Goal: Task Accomplishment & Management: Manage account settings

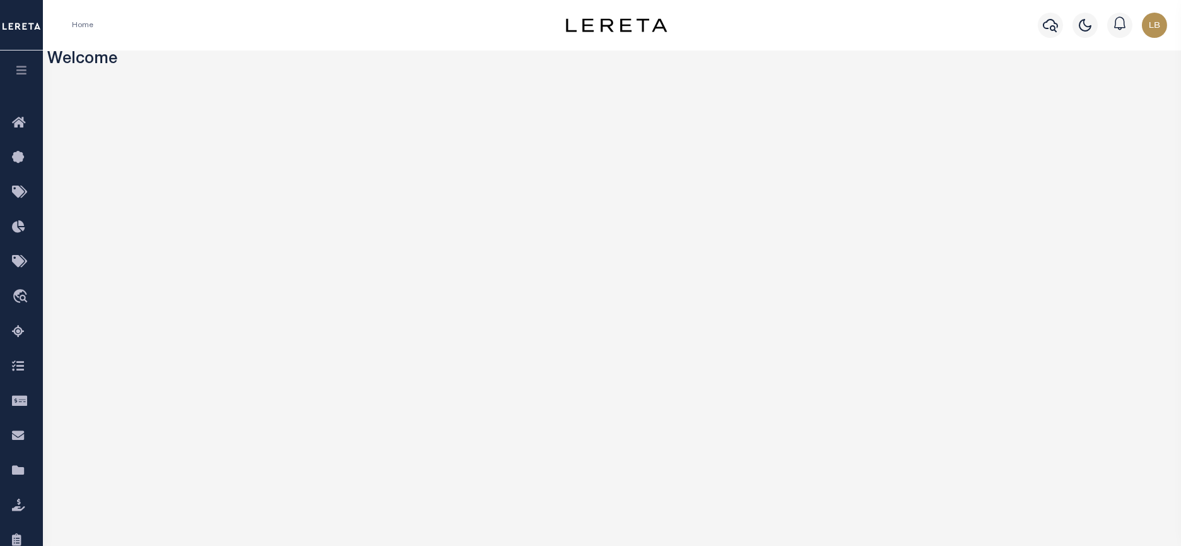
click at [27, 66] on icon "button" at bounding box center [22, 69] width 15 height 11
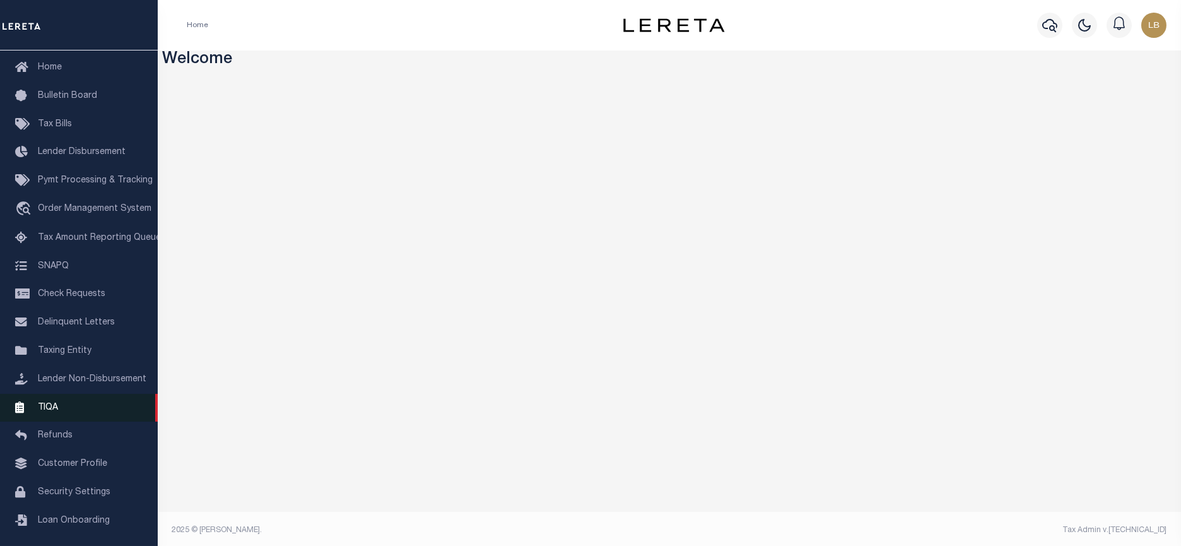
scroll to position [76, 0]
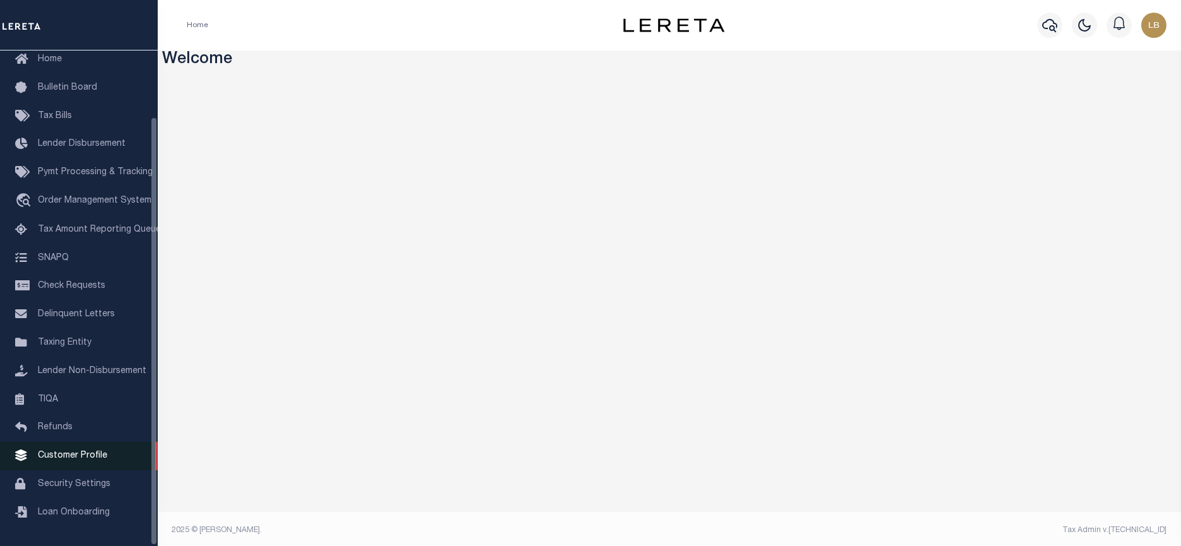
click at [68, 458] on span "Customer Profile" at bounding box center [72, 455] width 69 height 9
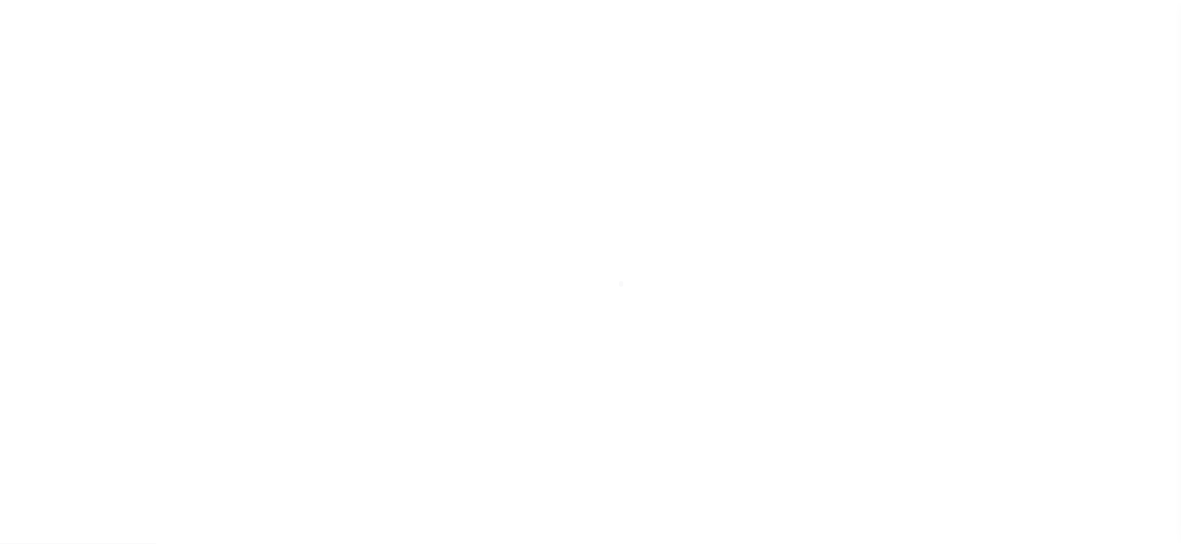
scroll to position [76, 0]
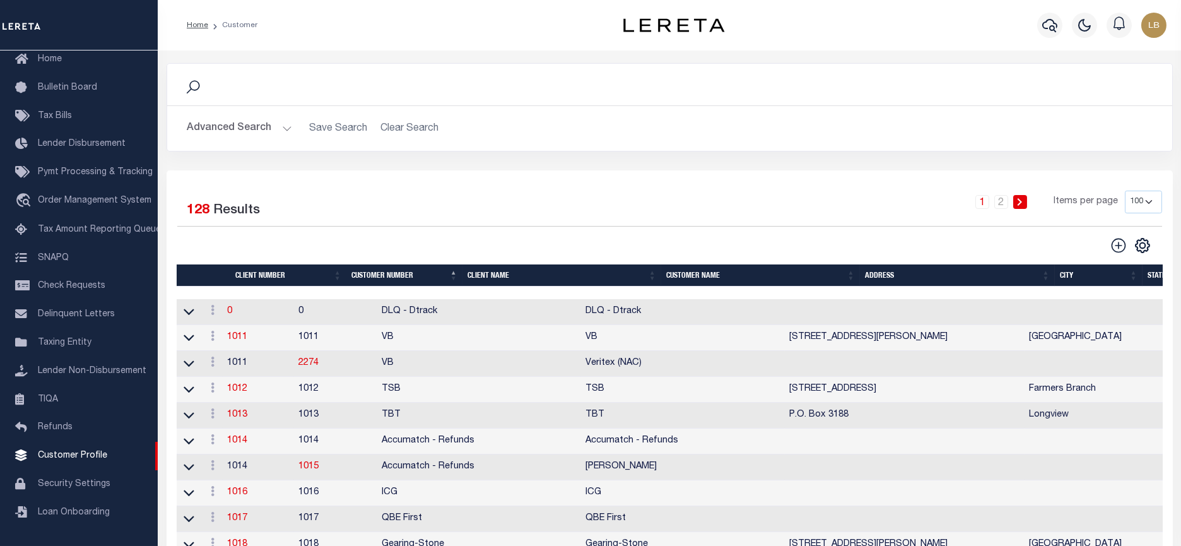
click at [278, 121] on button "Advanced Search" at bounding box center [239, 128] width 105 height 25
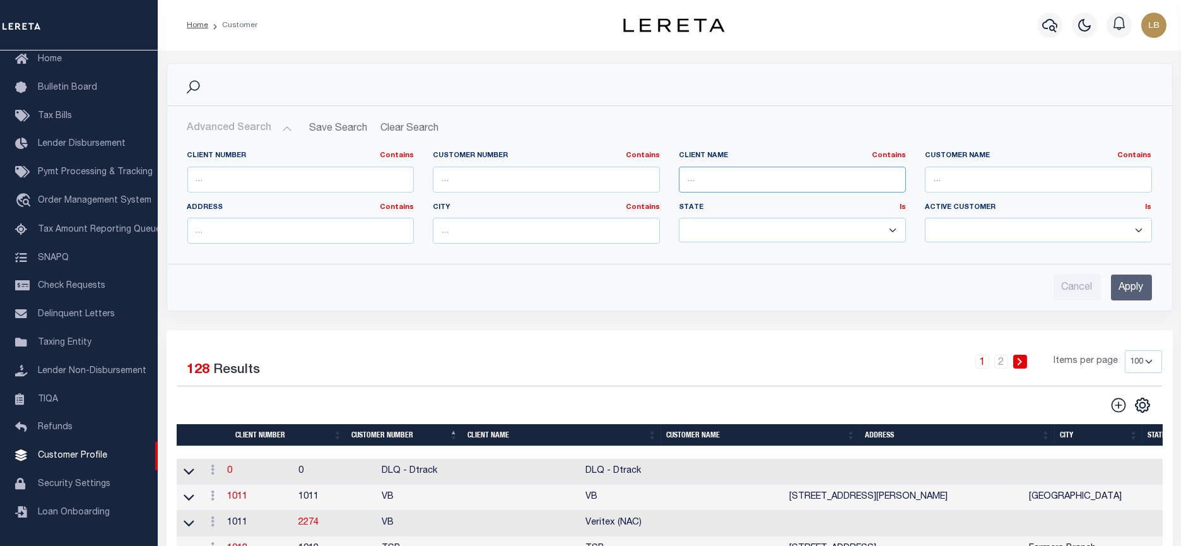
click at [805, 179] on input "text" at bounding box center [792, 180] width 227 height 26
type input "first demo"
click at [1132, 292] on input "Apply" at bounding box center [1131, 288] width 41 height 26
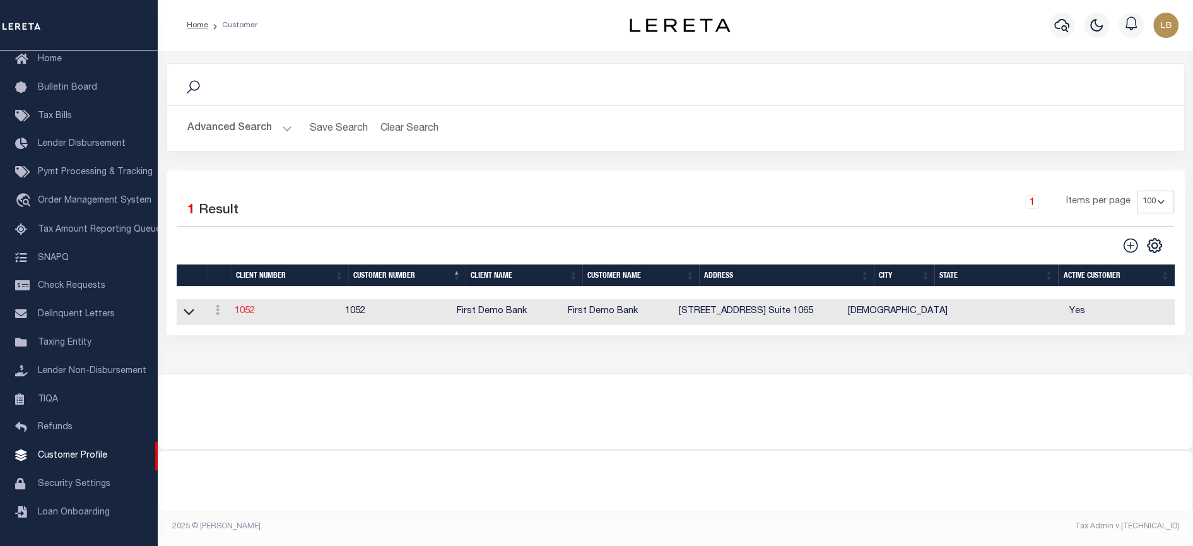
click at [243, 314] on link "1052" at bounding box center [245, 311] width 20 height 9
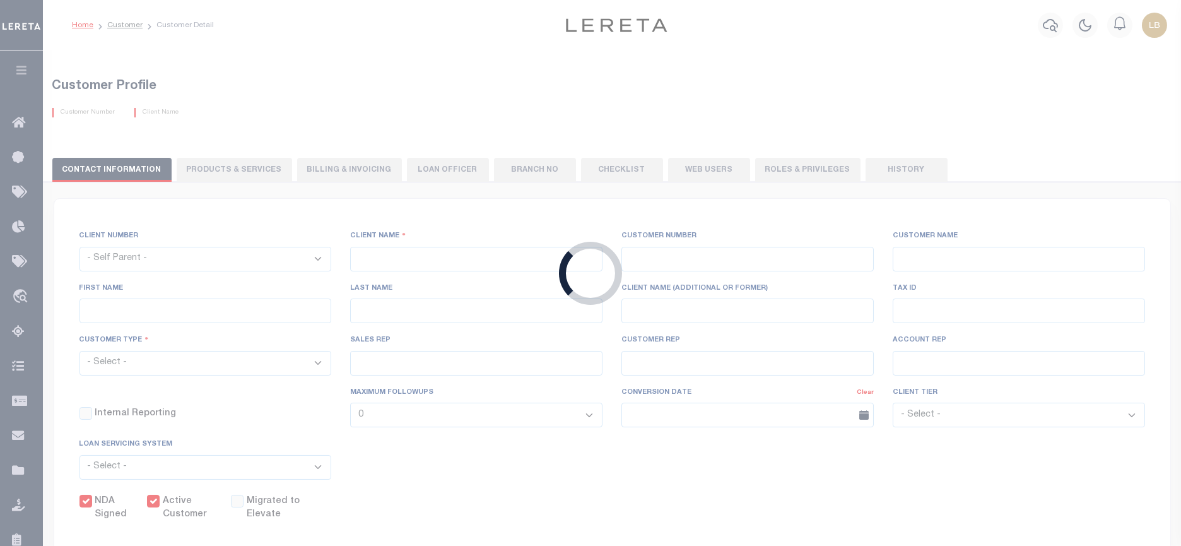
select select
type input "First Demo Bank"
type input "1052"
type input "First Demo Bank"
select select "Mixed Portfolio"
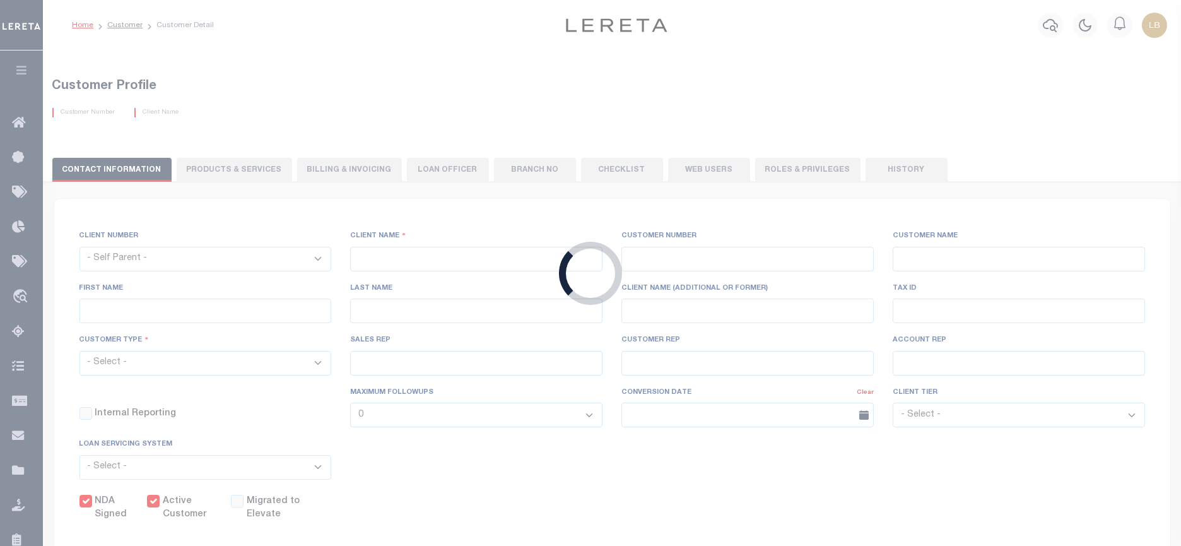
type input "Freddy Rodriguez"
type input "10/30/2022"
select select "Tier 1"
checkbox input "true"
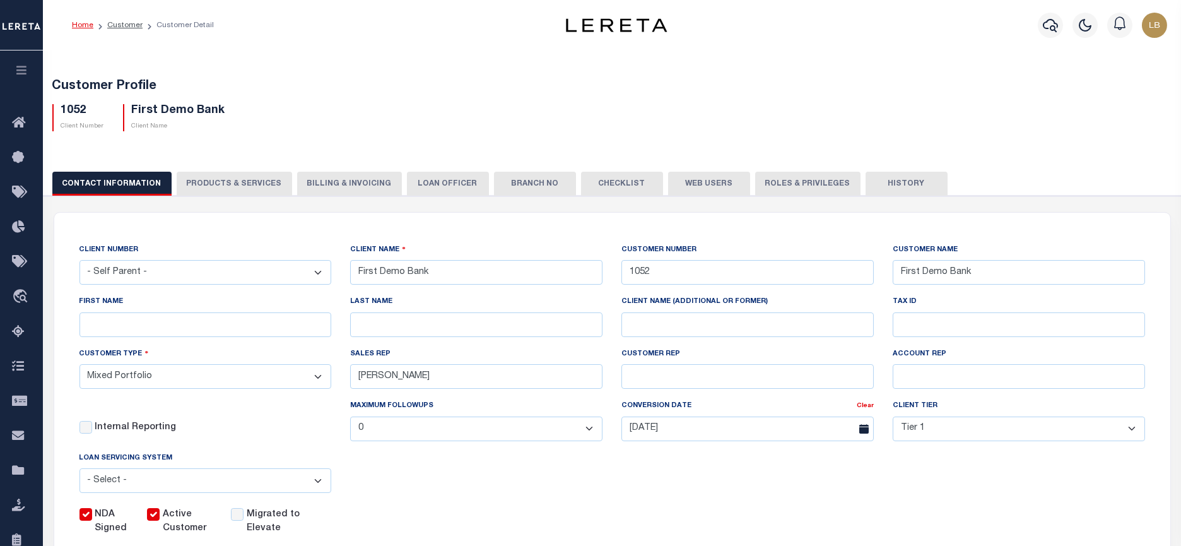
click at [686, 182] on button "Web Users" at bounding box center [709, 184] width 82 height 24
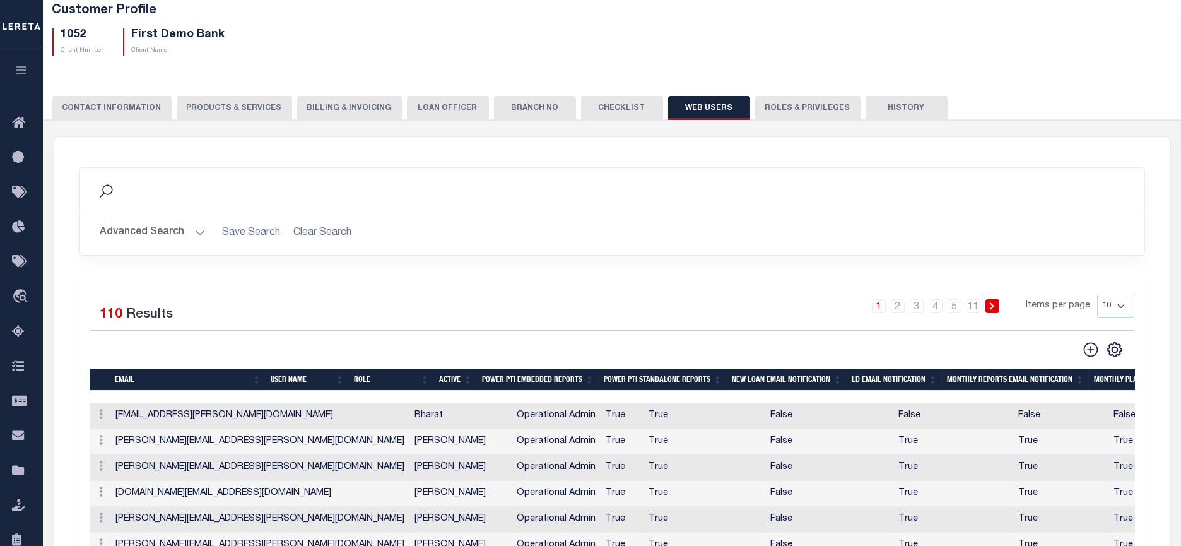
scroll to position [157, 0]
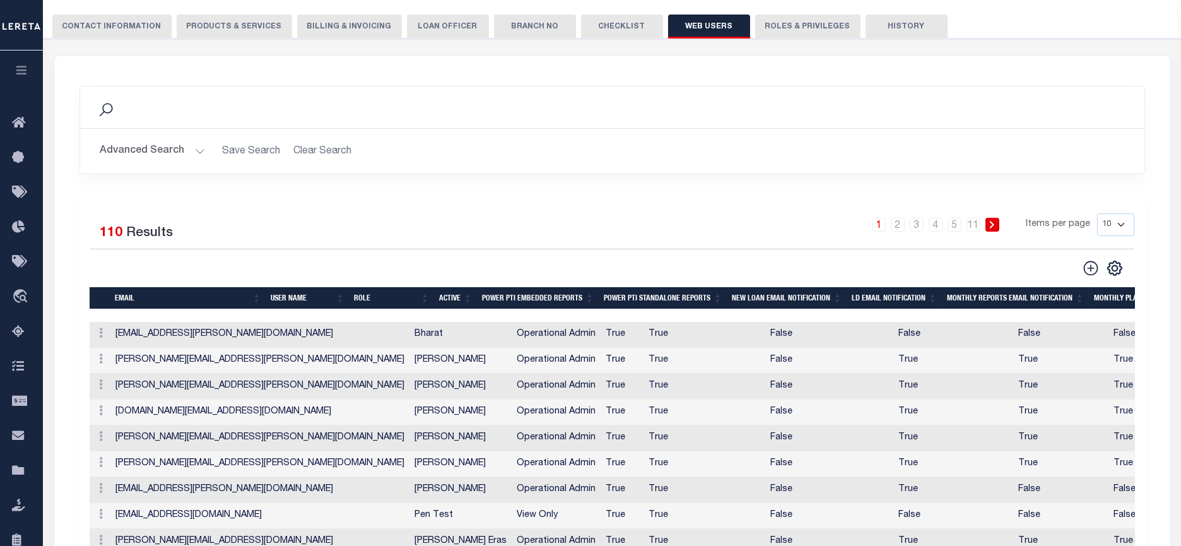
click at [197, 147] on button "Advanced Search" at bounding box center [152, 151] width 105 height 25
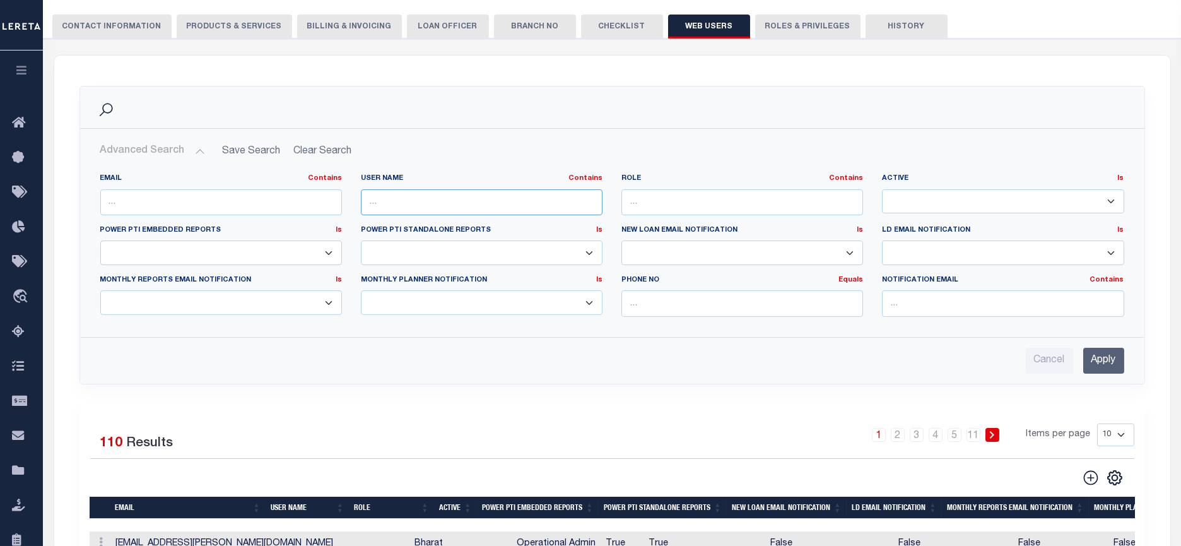
drag, startPoint x: 369, startPoint y: 201, endPoint x: 440, endPoint y: 165, distance: 80.2
click at [370, 201] on input "text" at bounding box center [482, 202] width 242 height 26
type input "louise"
click at [1104, 357] on input "Apply" at bounding box center [1104, 361] width 41 height 26
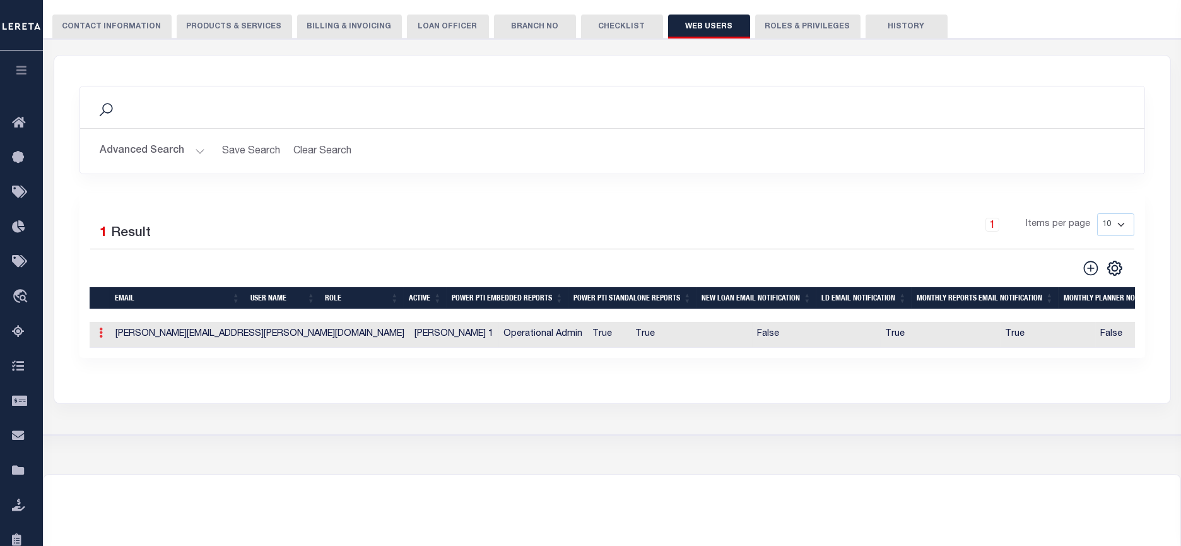
click at [103, 337] on link at bounding box center [102, 334] width 14 height 10
click at [118, 374] on link "Edit" at bounding box center [123, 373] width 57 height 21
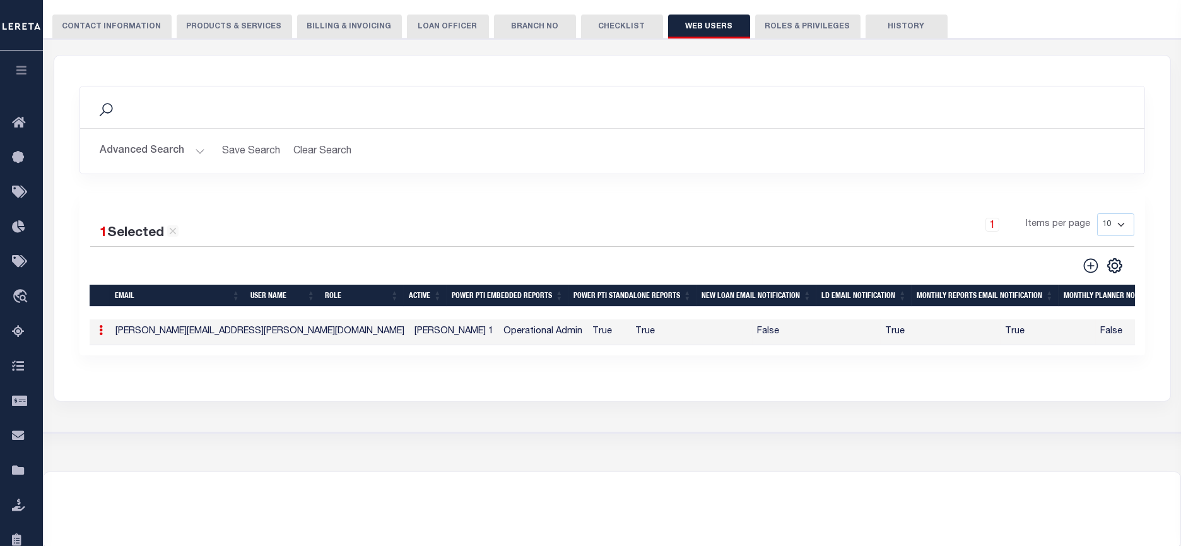
type input "Louise.Byrnes@accumatch.com"
type input "lbyrnes@lereta.com"
type input "Louise Byrnes 1"
checkbox input "true"
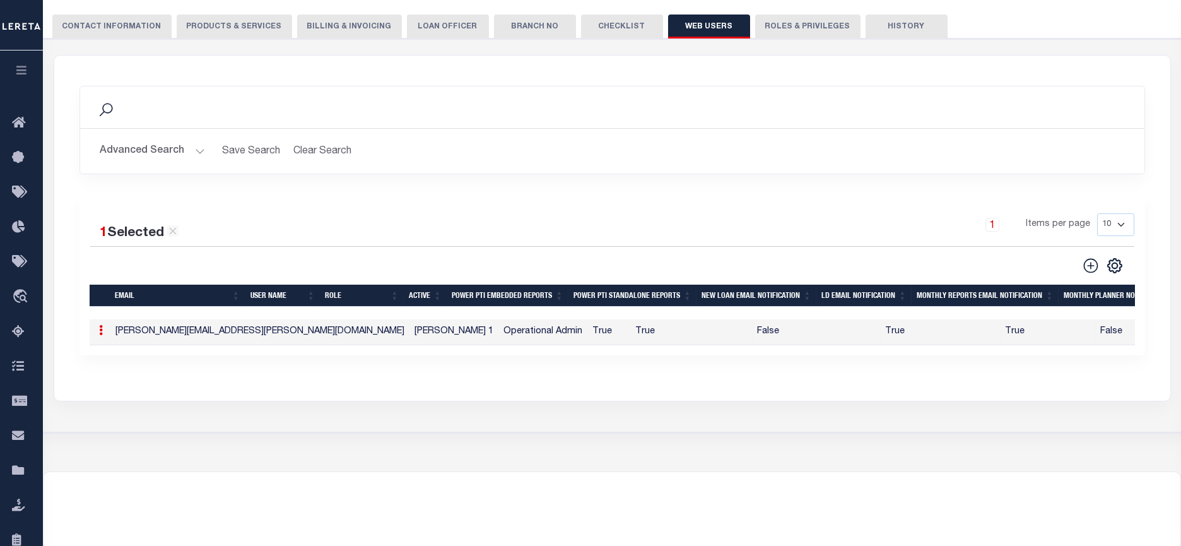
checkbox input "true"
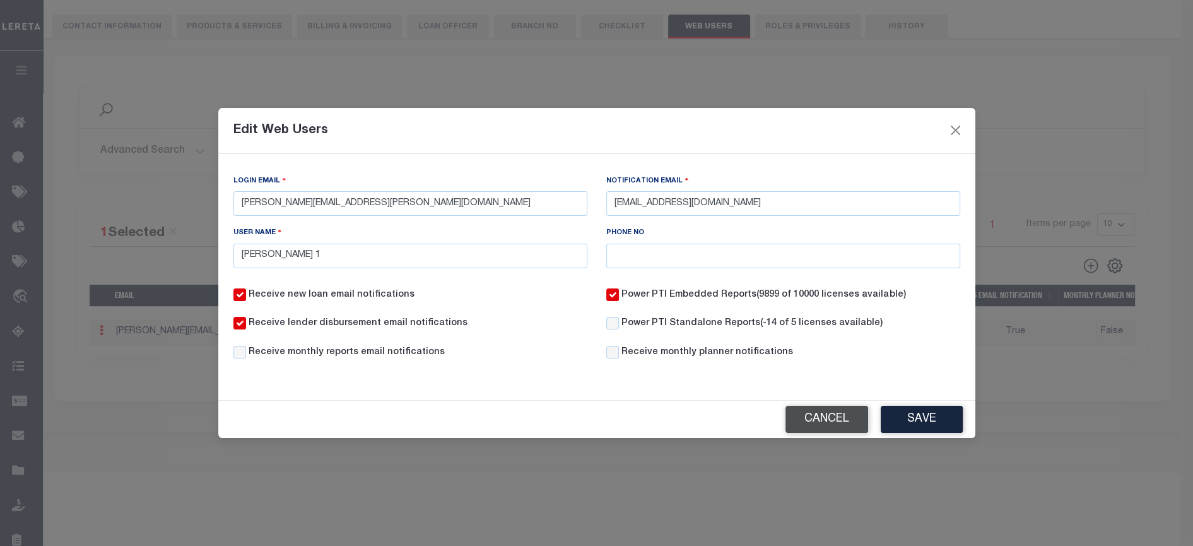
click at [834, 416] on button "Cancel" at bounding box center [827, 419] width 83 height 27
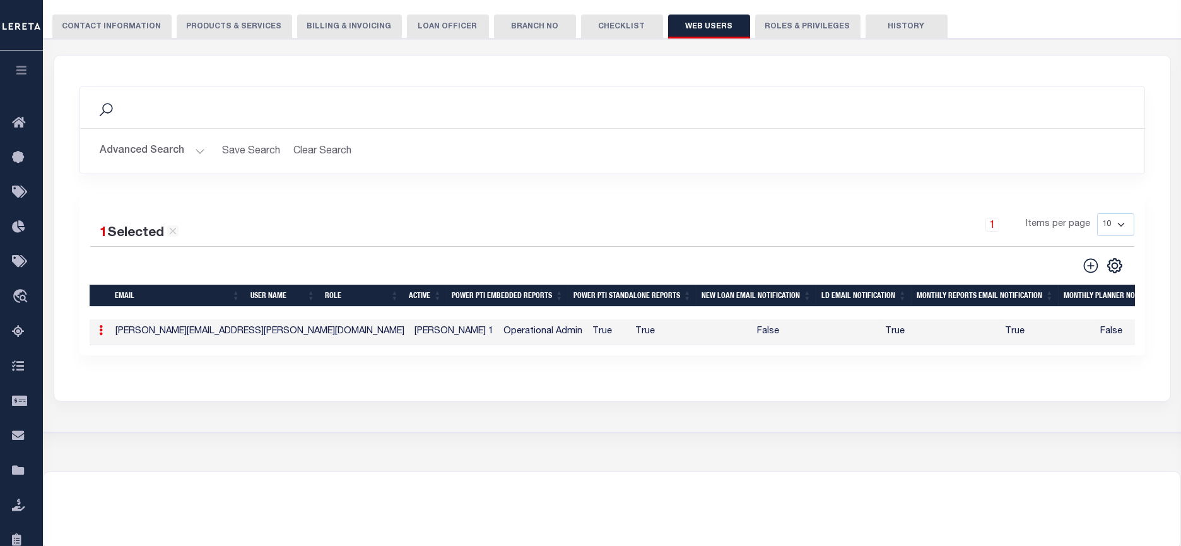
click at [101, 334] on icon at bounding box center [102, 330] width 4 height 10
click at [125, 394] on link "Delete" at bounding box center [123, 392] width 57 height 21
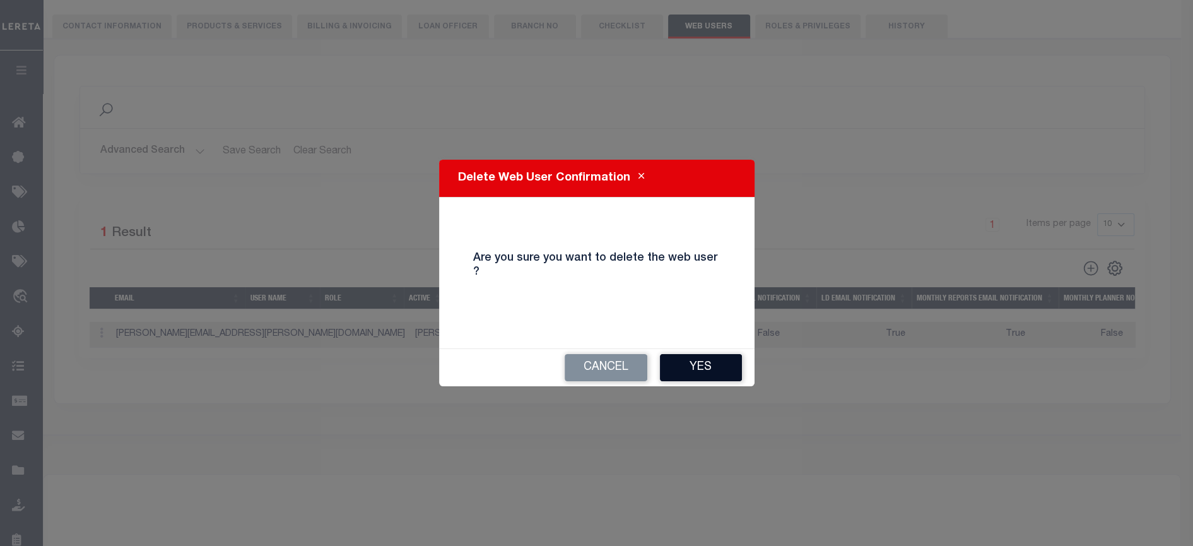
click at [709, 363] on button "Yes" at bounding box center [701, 367] width 82 height 27
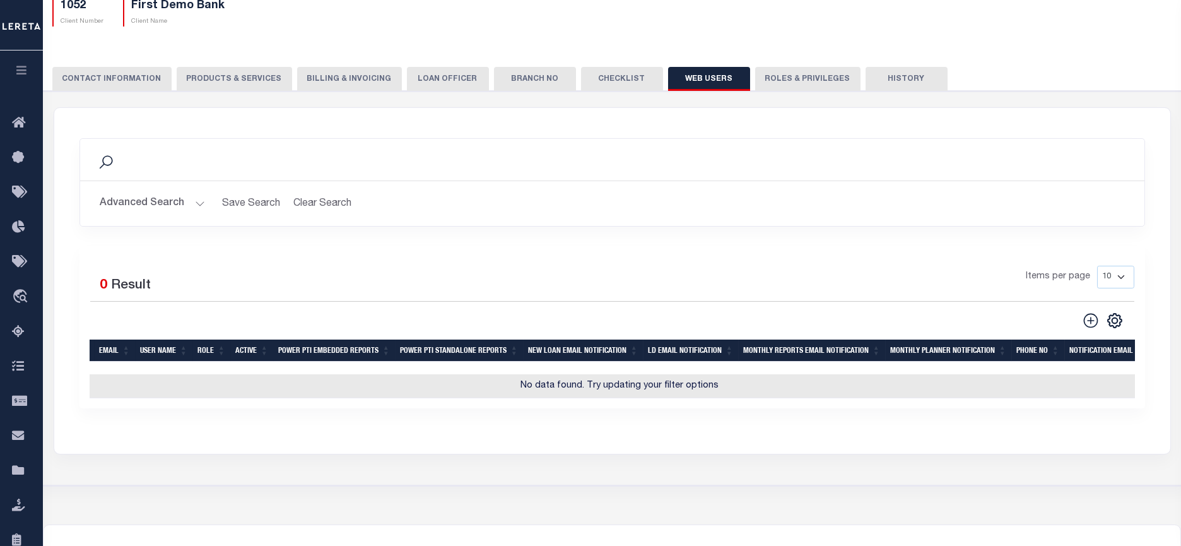
scroll to position [0, 0]
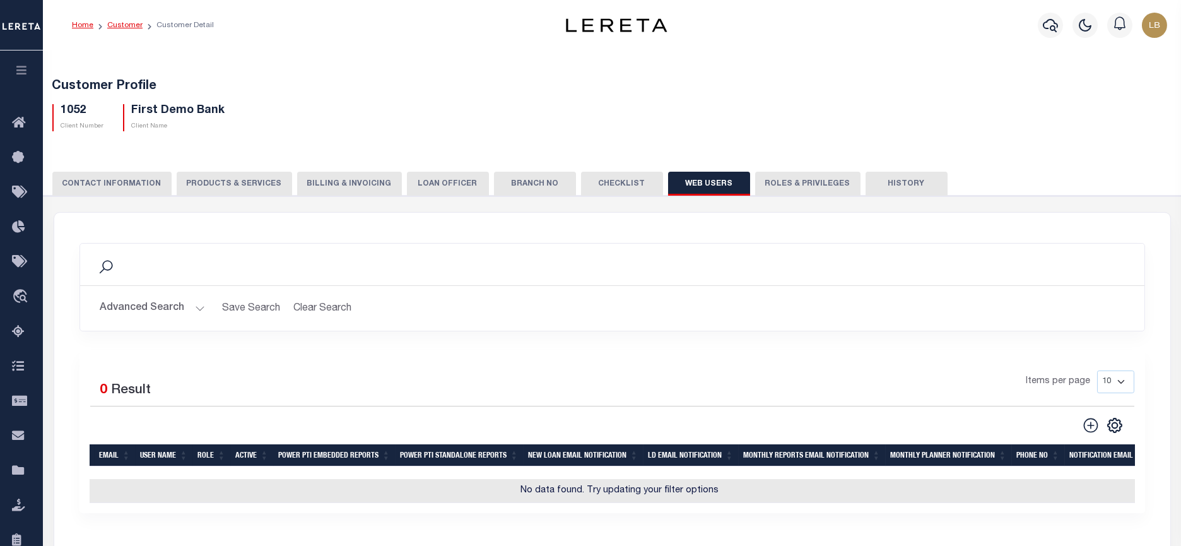
click at [127, 25] on link "Customer" at bounding box center [124, 25] width 35 height 8
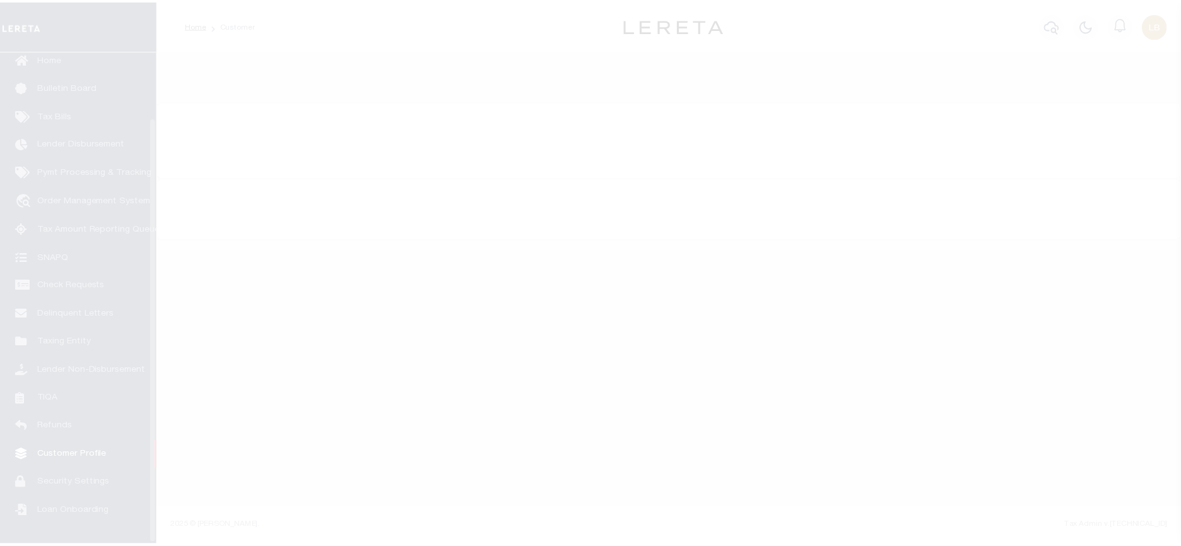
scroll to position [76, 0]
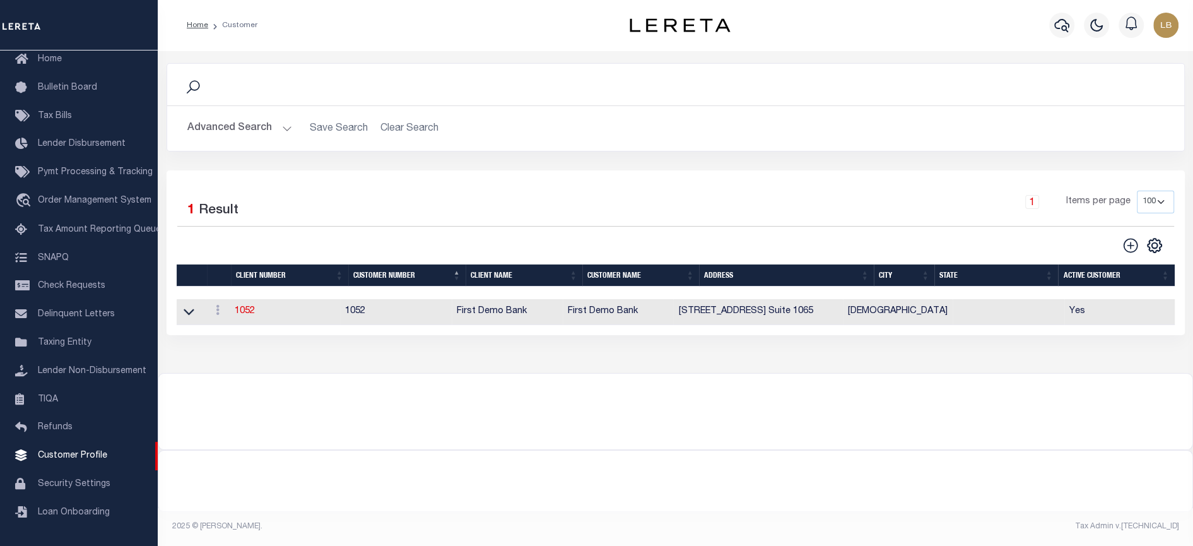
click at [285, 129] on button "Advanced Search" at bounding box center [239, 128] width 105 height 25
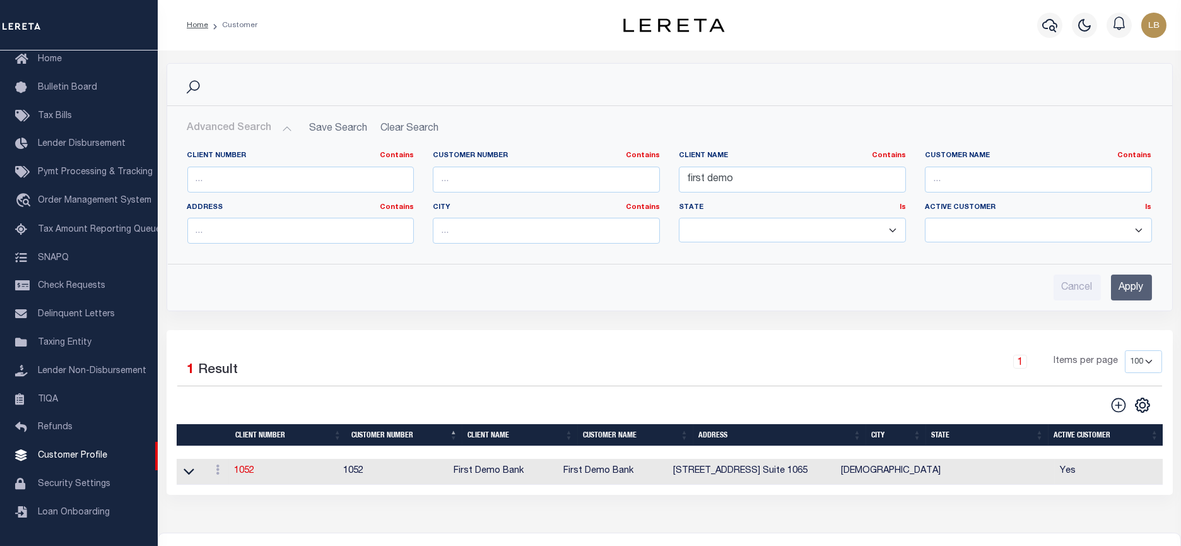
drag, startPoint x: 395, startPoint y: 122, endPoint x: 413, endPoint y: 135, distance: 22.6
click at [396, 122] on h2 "Advanced Search Save Search Clear Search CustomerSearchGridWrapper_dynamictable…" at bounding box center [669, 128] width 985 height 25
click at [423, 123] on h2 "Advanced Search Save Search Clear Search CustomerSearchGridWrapper_dynamictable…" at bounding box center [669, 128] width 985 height 25
click at [405, 130] on h2 "Advanced Search Save Search Clear Search CustomerSearchGridWrapper_dynamictable…" at bounding box center [669, 128] width 985 height 25
click at [405, 126] on h2 "Advanced Search Save Search Clear Search CustomerSearchGridWrapper_dynamictable…" at bounding box center [669, 128] width 985 height 25
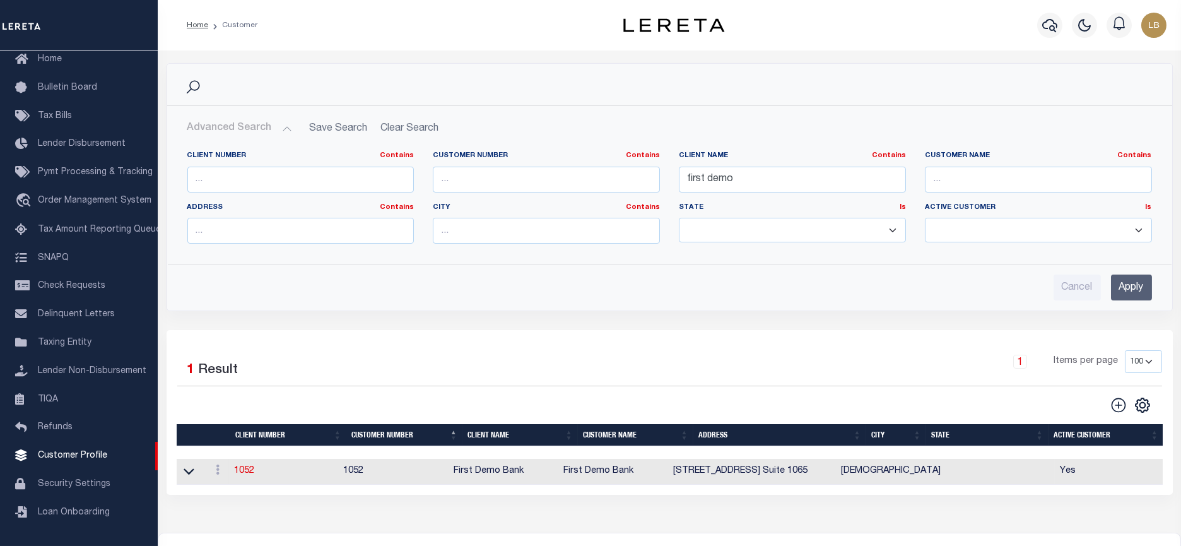
click at [405, 126] on h2 "Advanced Search Save Search Clear Search CustomerSearchGridWrapper_dynamictable…" at bounding box center [669, 128] width 985 height 25
drag, startPoint x: 405, startPoint y: 127, endPoint x: 472, endPoint y: 153, distance: 72.3
click at [405, 127] on h2 "Advanced Search Save Search Clear Search CustomerSearchGridWrapper_dynamictable…" at bounding box center [669, 128] width 985 height 25
click at [523, 180] on input "text" at bounding box center [546, 180] width 227 height 26
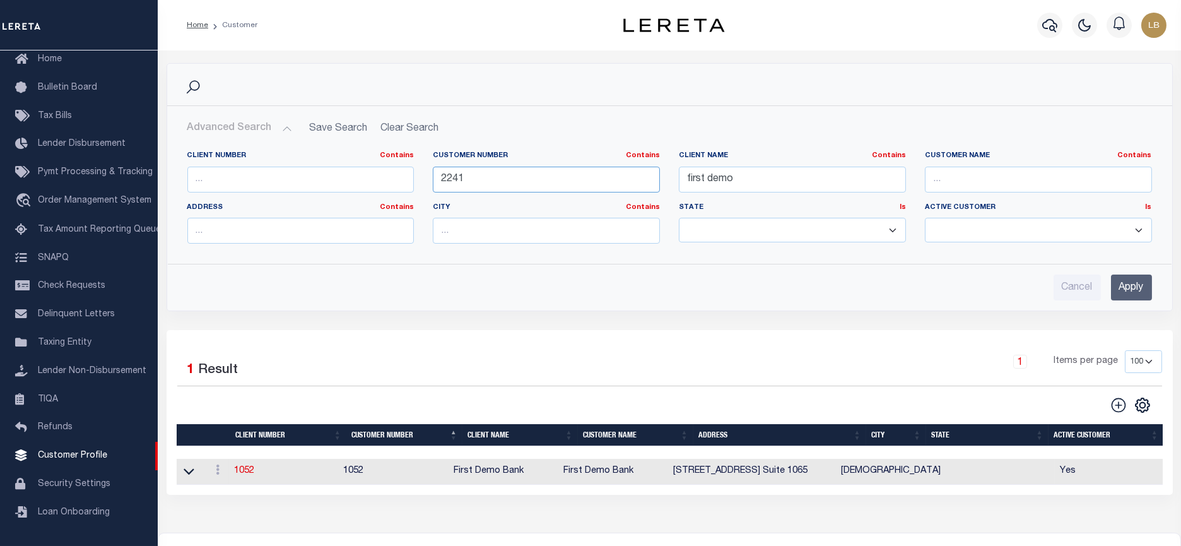
type input "2241"
drag, startPoint x: 752, startPoint y: 174, endPoint x: 615, endPoint y: 174, distance: 137.0
click at [615, 172] on div "Client Number Contains Contains Is Customer Number Contains Contains Is 2241 Is" at bounding box center [670, 202] width 984 height 103
click at [1125, 295] on input "Apply" at bounding box center [1131, 288] width 41 height 26
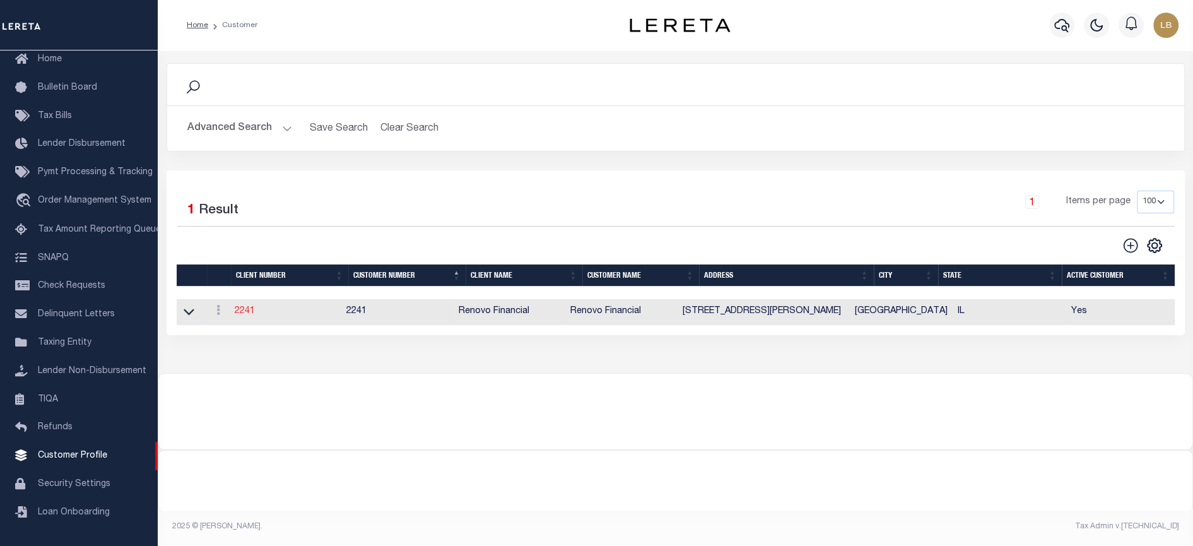
click at [241, 312] on link "2241" at bounding box center [245, 311] width 20 height 9
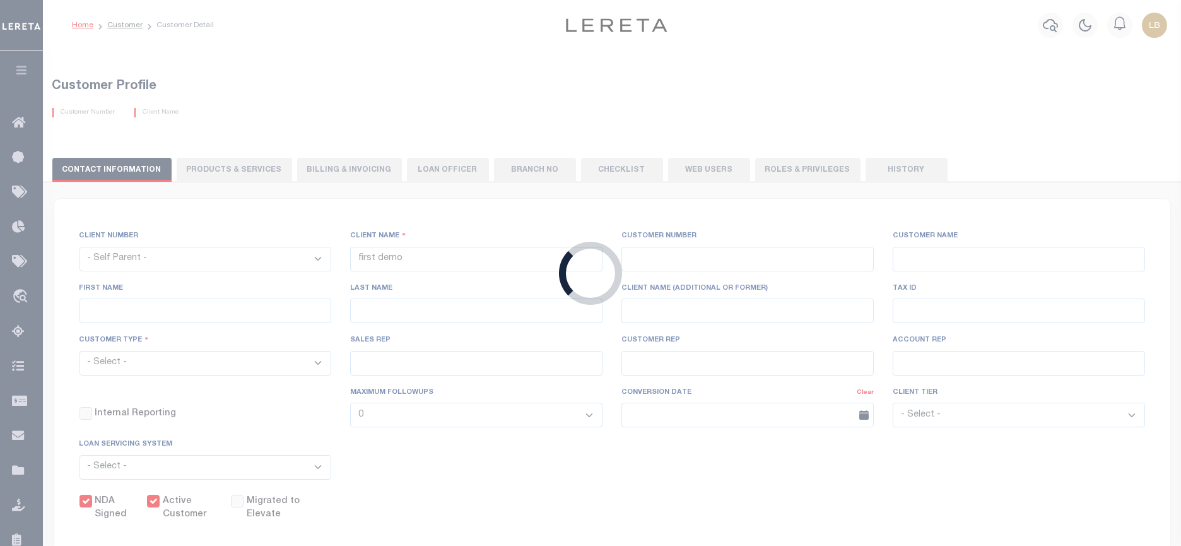
select select
type input "Renovo Financial"
type input "2241"
type input "Renovo Financial"
type input "Steven"
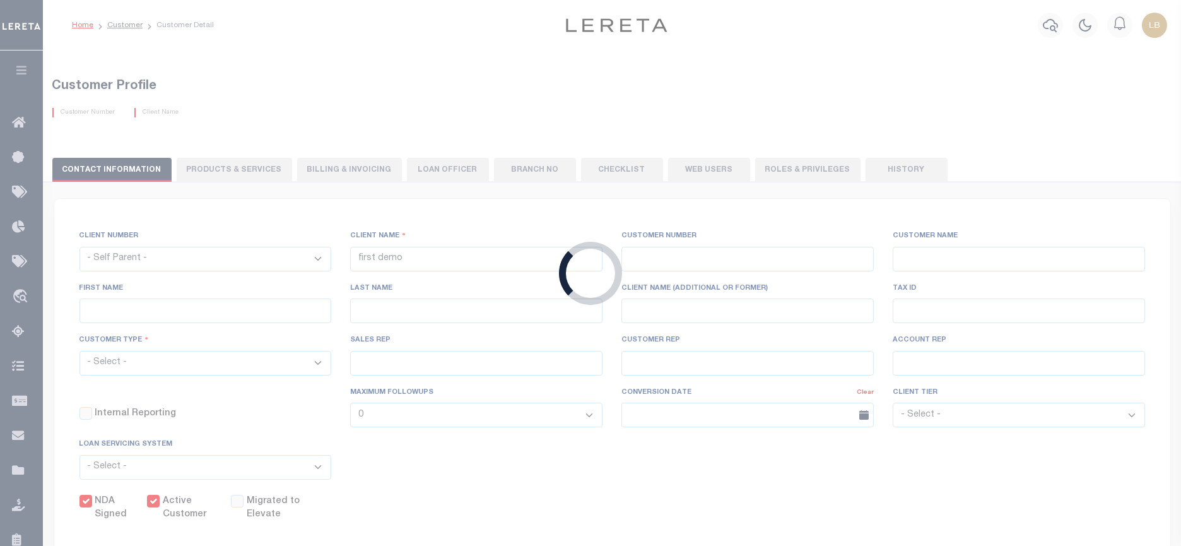
type input "Klemp"
select select "Mixed Portfolio"
type input "Tiffany Stringfellow"
type input "Barbara Kendrick"
type input "Debbie Vecellio"
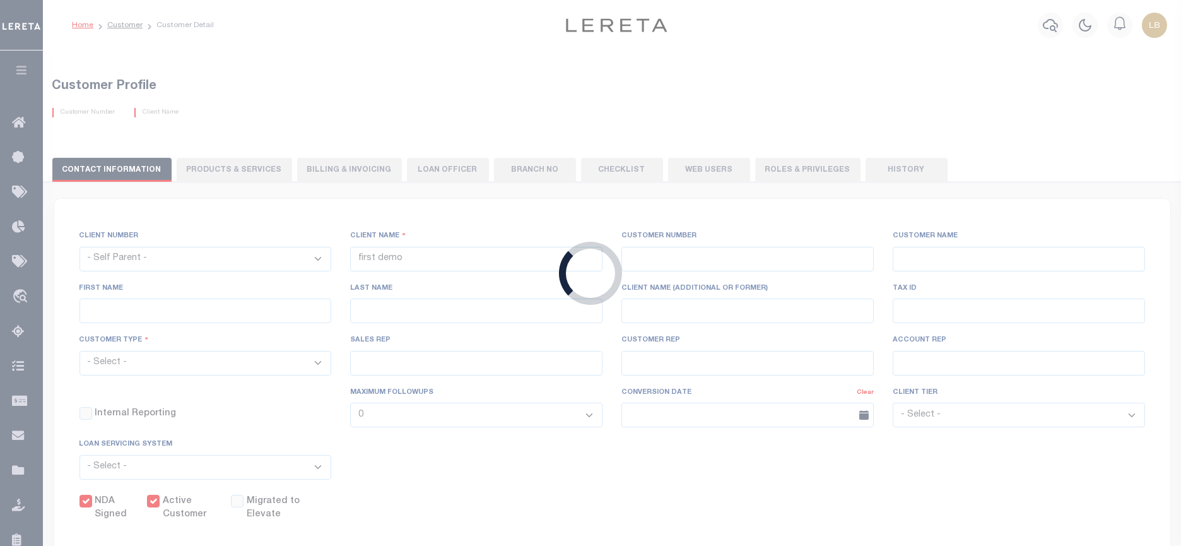
checkbox input "true"
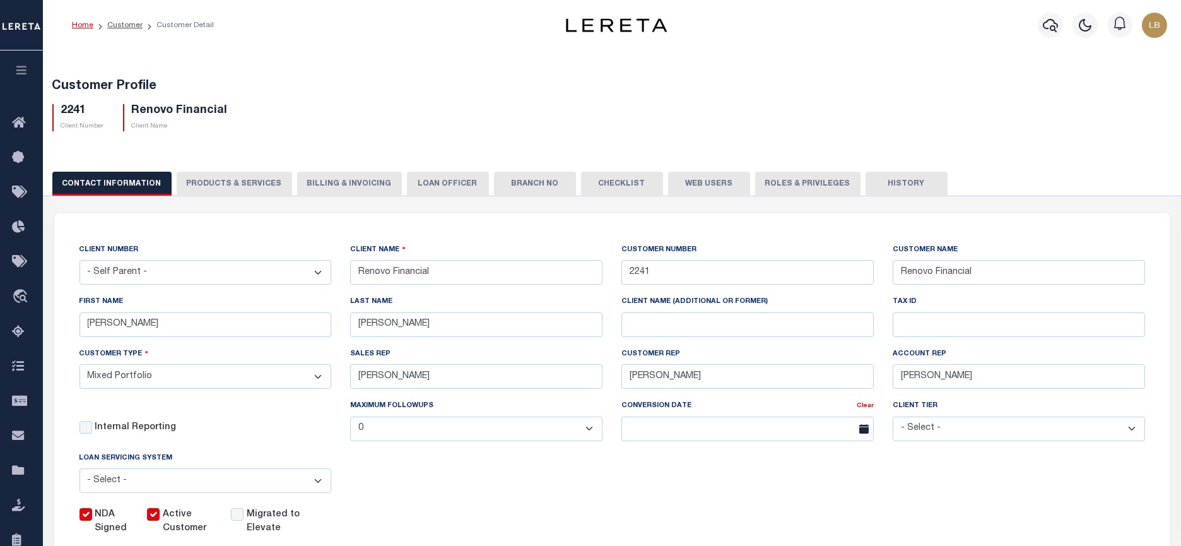
click at [704, 183] on button "Web Users" at bounding box center [709, 184] width 82 height 24
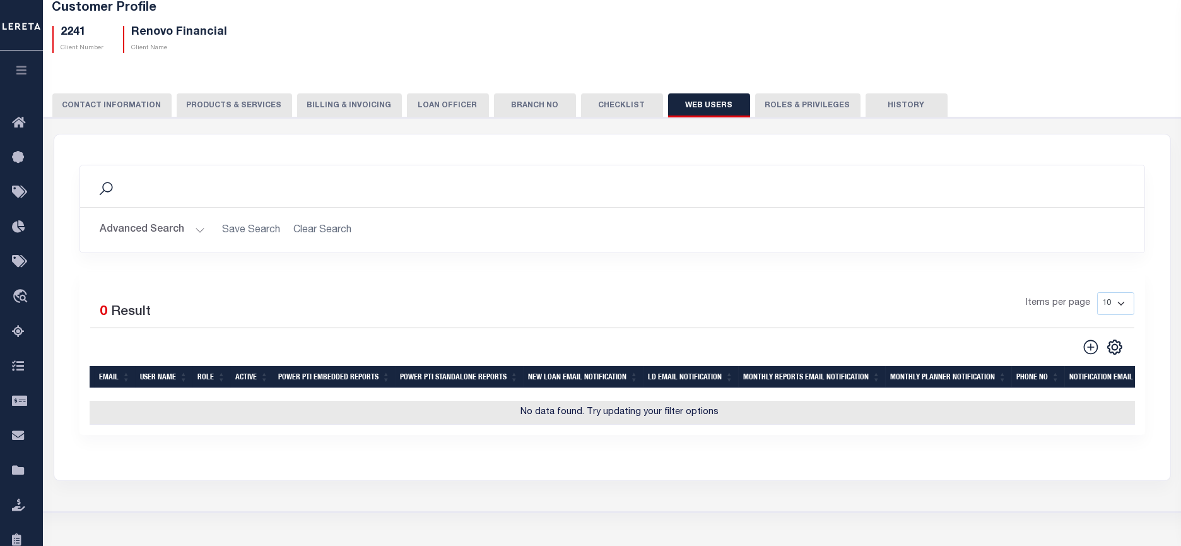
scroll to position [157, 0]
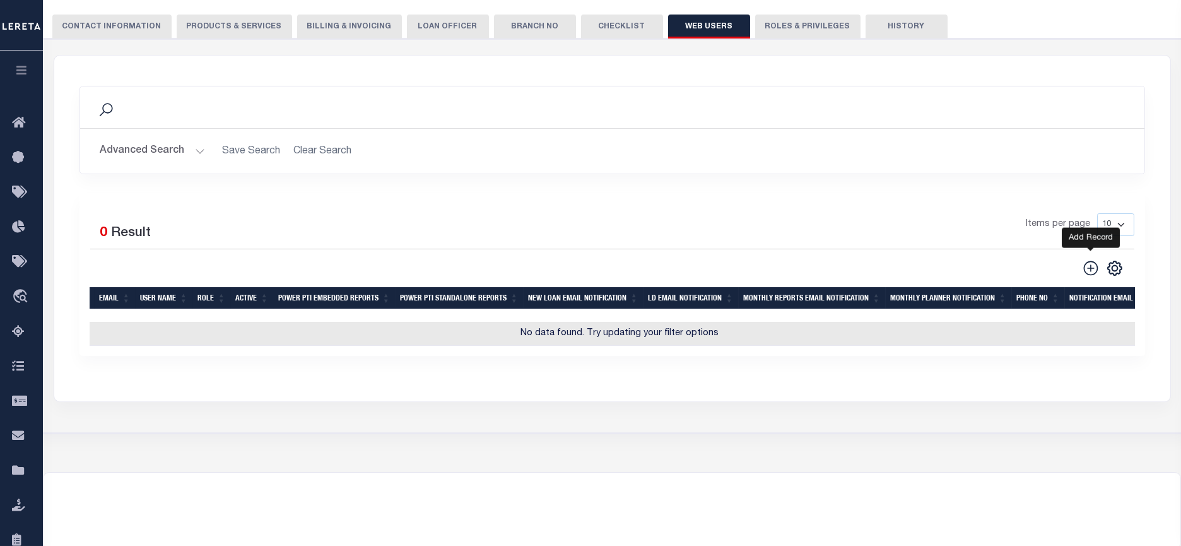
click at [1091, 270] on icon at bounding box center [1091, 268] width 15 height 15
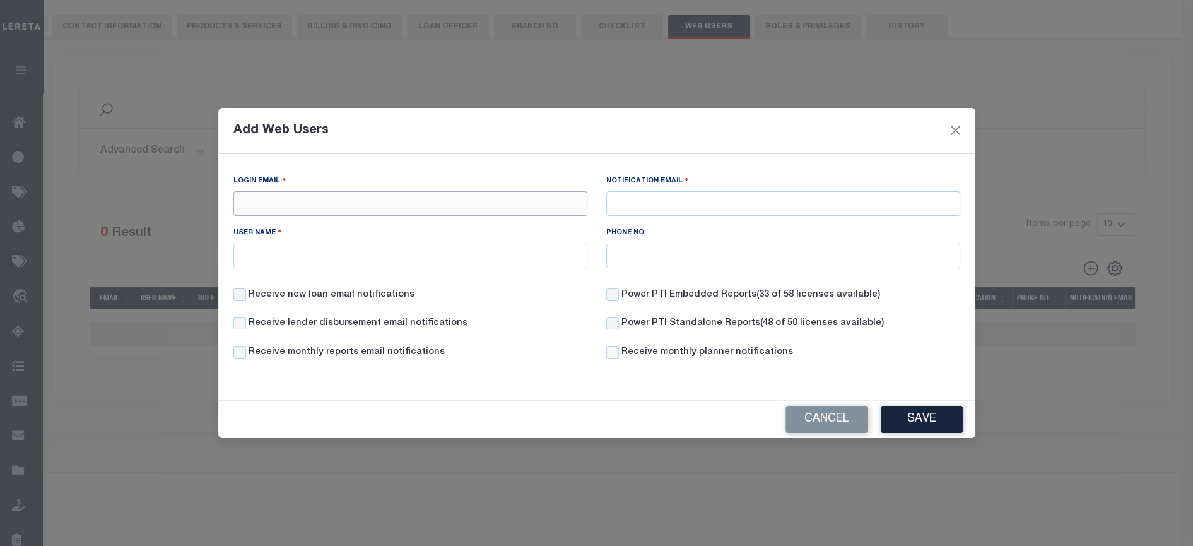
click at [358, 209] on input "Login Email" at bounding box center [411, 203] width 354 height 25
type input "Louise.byrnes@accumatch.com"
type input "lbyrnes@lereta.com"
drag, startPoint x: 492, startPoint y: 258, endPoint x: 488, endPoint y: 269, distance: 11.8
click at [492, 258] on input "User Name" at bounding box center [411, 256] width 354 height 25
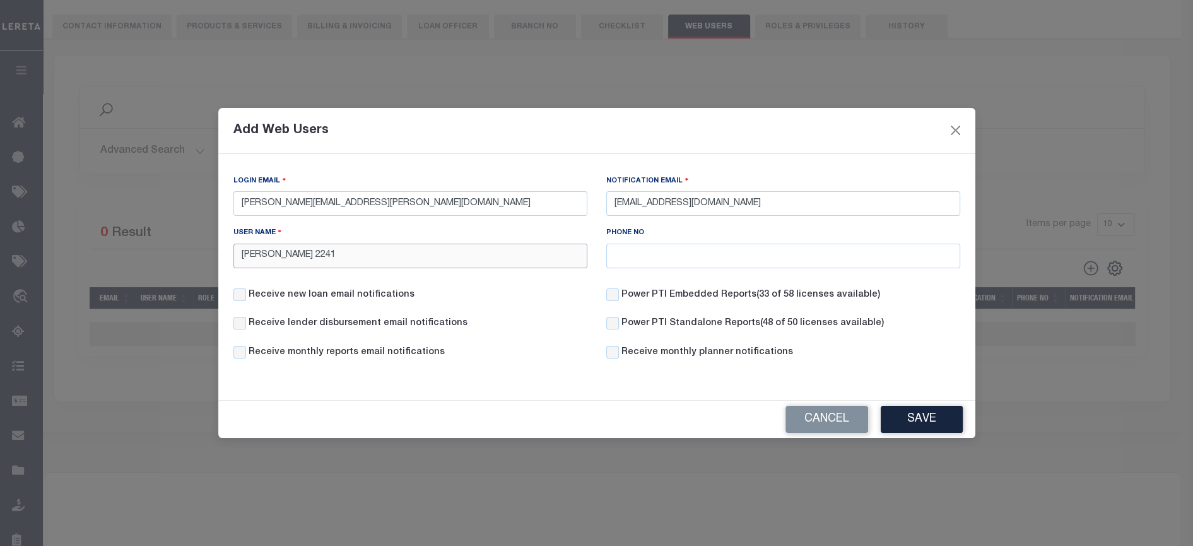
type input "Louise B 2241"
drag, startPoint x: 263, startPoint y: 293, endPoint x: 255, endPoint y: 318, distance: 26.5
click at [263, 297] on label "Receive new loan email notifications" at bounding box center [332, 295] width 166 height 14
click at [246, 297] on input "Receive new loan email notifications" at bounding box center [240, 294] width 13 height 13
checkbox input "true"
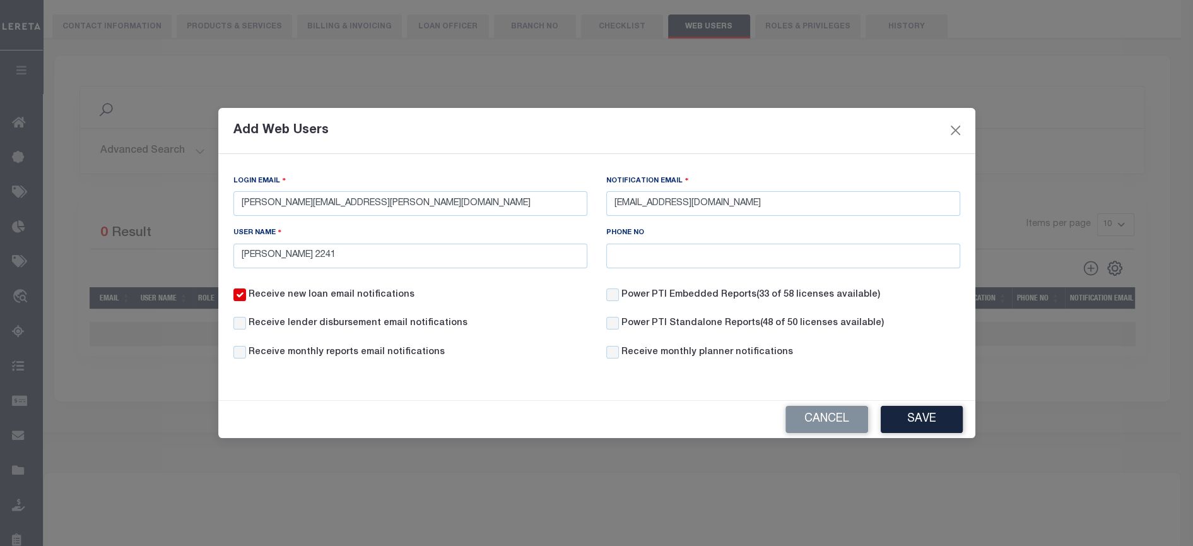
click at [254, 319] on label "Receive lender disbursement email notifications" at bounding box center [358, 324] width 219 height 14
click at [246, 319] on input "Receive lender disbursement email notifications" at bounding box center [240, 323] width 13 height 13
checkbox input "true"
click at [634, 298] on label "Power PTI Embedded Reports (33 of 58 licenses available)" at bounding box center [751, 295] width 259 height 14
click at [619, 298] on input "Power PTI Embedded Reports (33 of 58 licenses available)" at bounding box center [612, 294] width 13 height 13
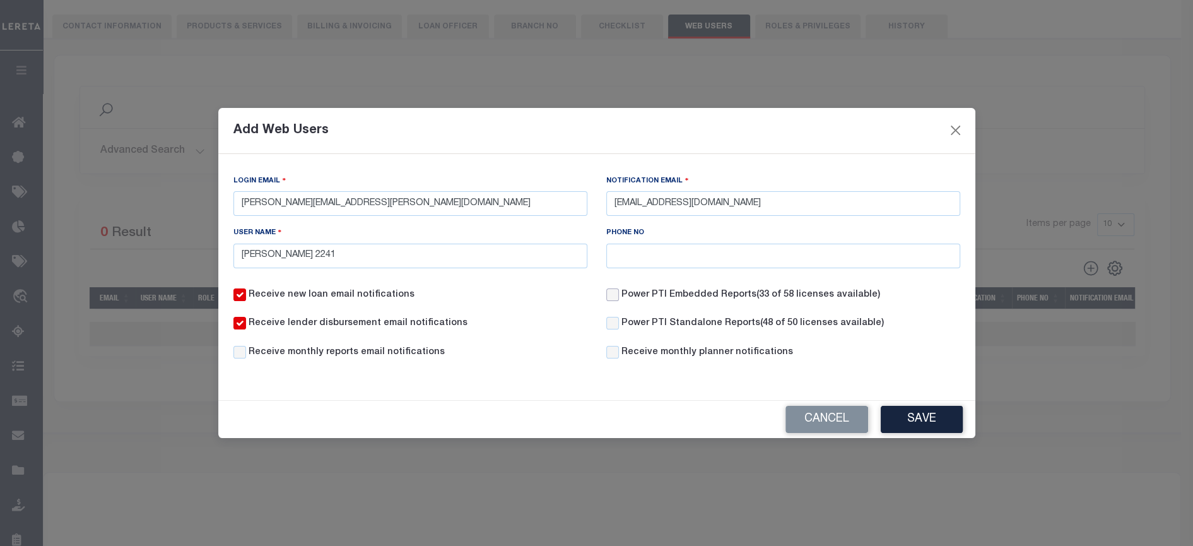
checkbox input "true"
click at [920, 420] on button "Save" at bounding box center [922, 419] width 82 height 27
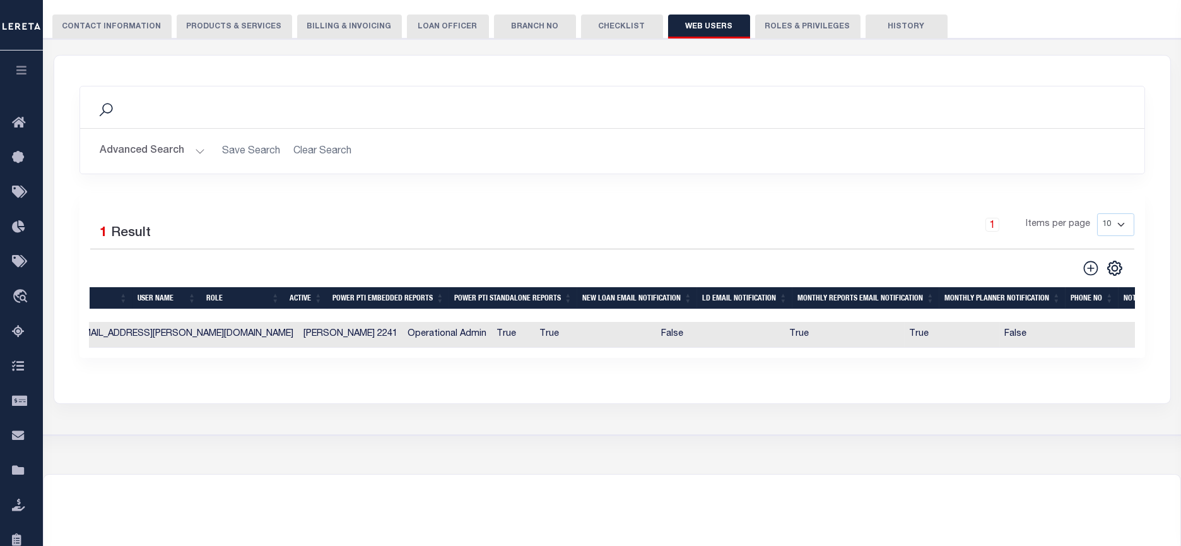
scroll to position [0, 0]
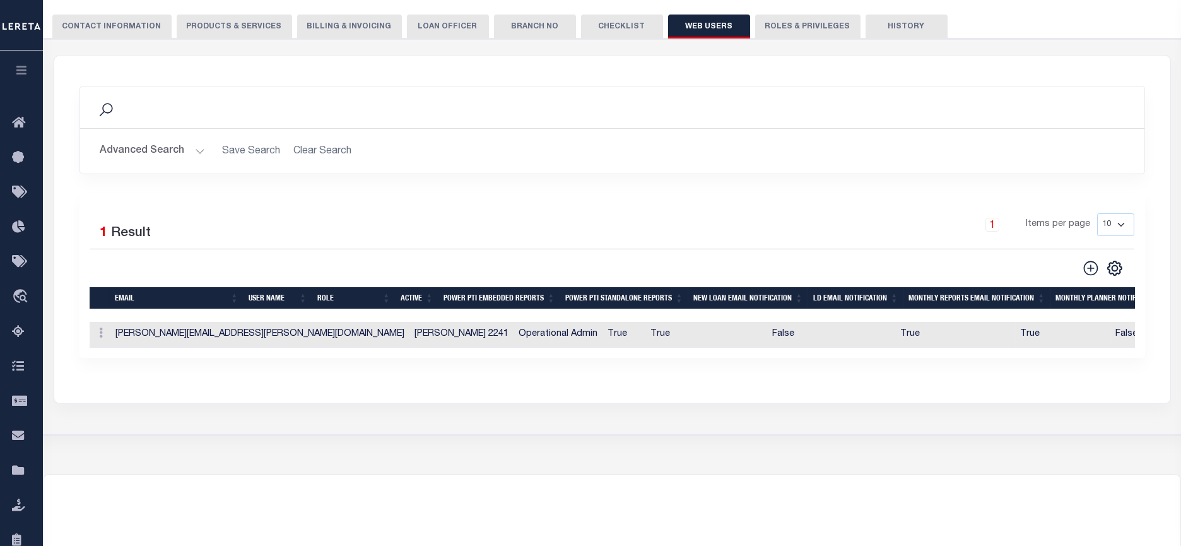
click at [16, 64] on button "button" at bounding box center [21, 71] width 43 height 43
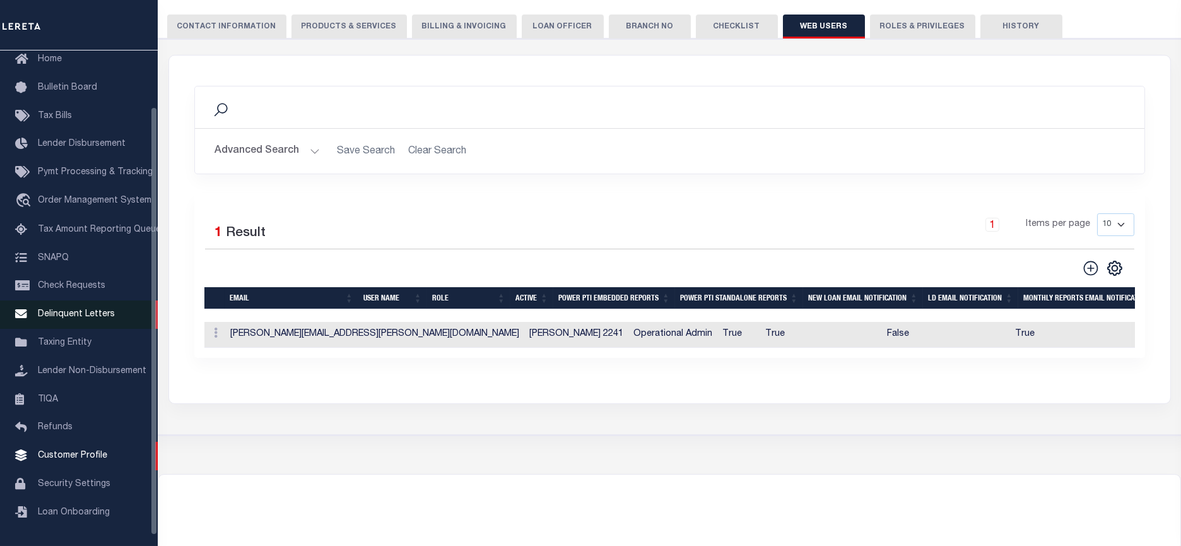
scroll to position [64, 0]
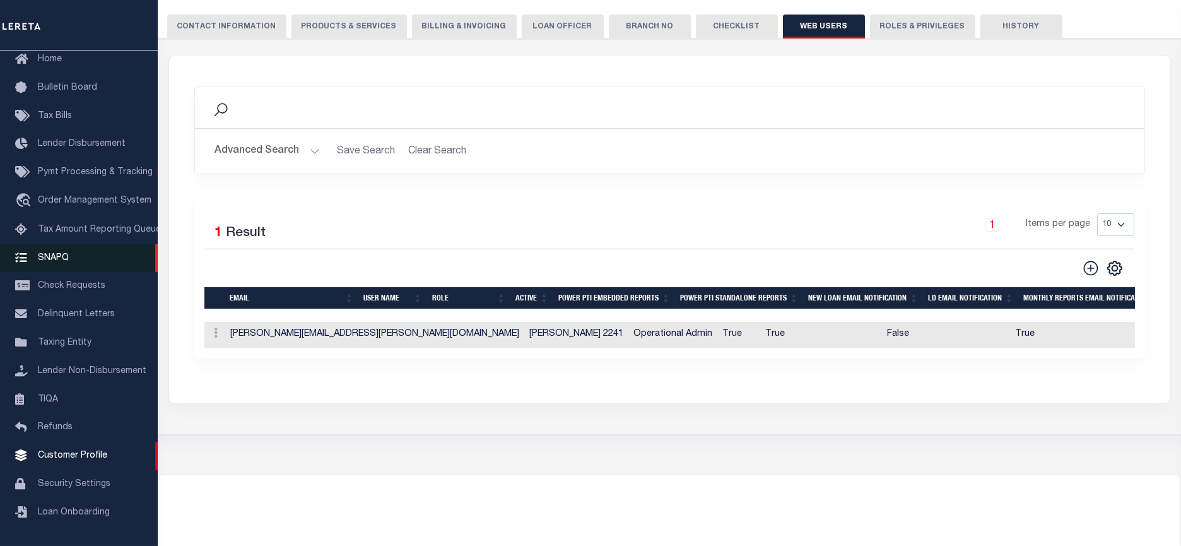
click at [35, 264] on link "SNAPQ" at bounding box center [79, 258] width 158 height 28
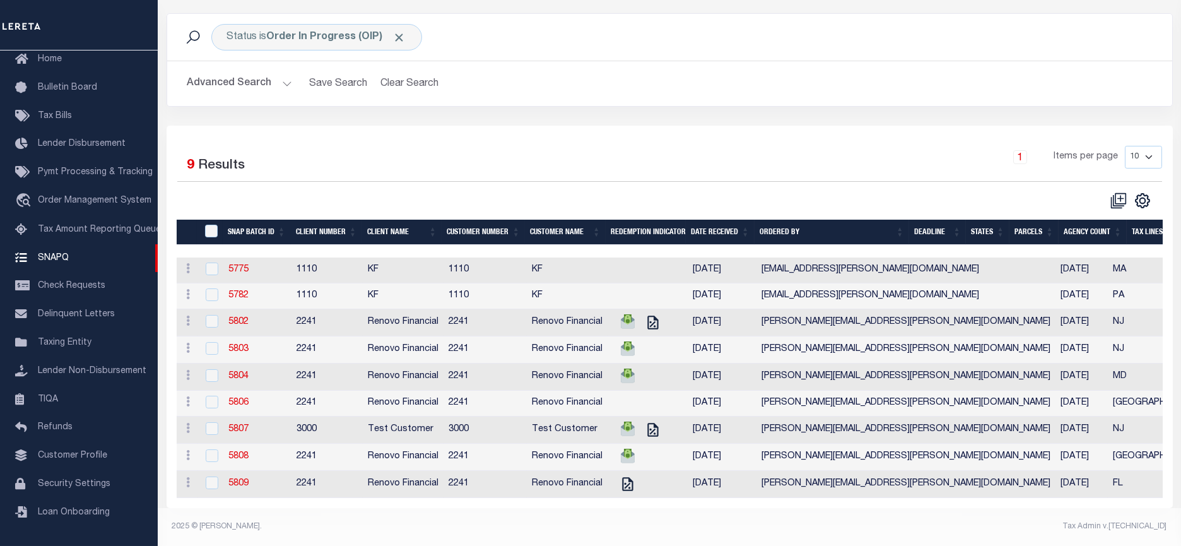
scroll to position [95, 0]
click at [245, 452] on link "5808" at bounding box center [238, 456] width 20 height 9
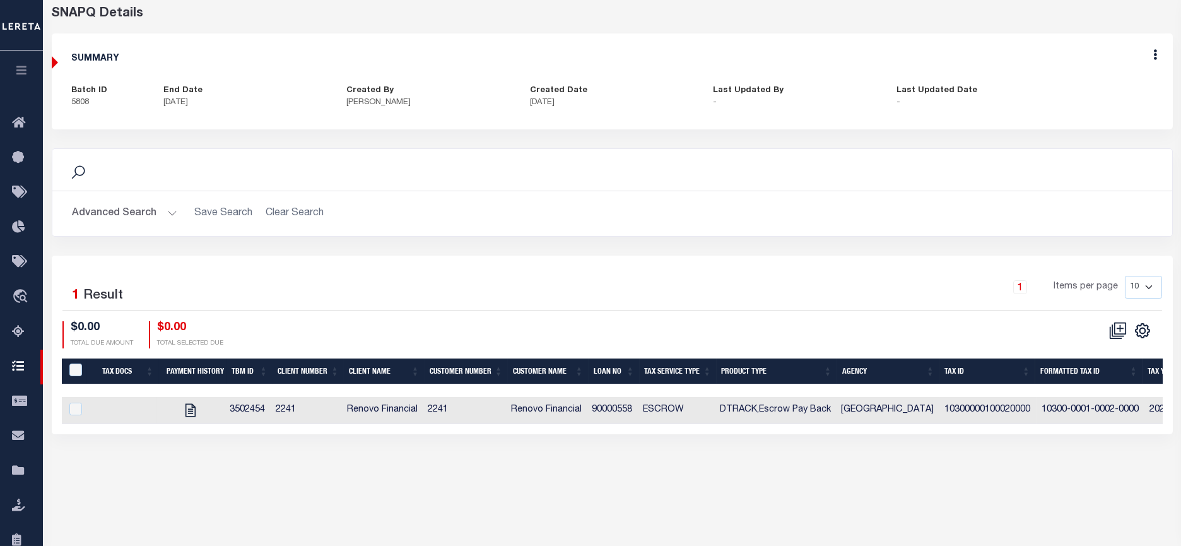
scroll to position [122, 0]
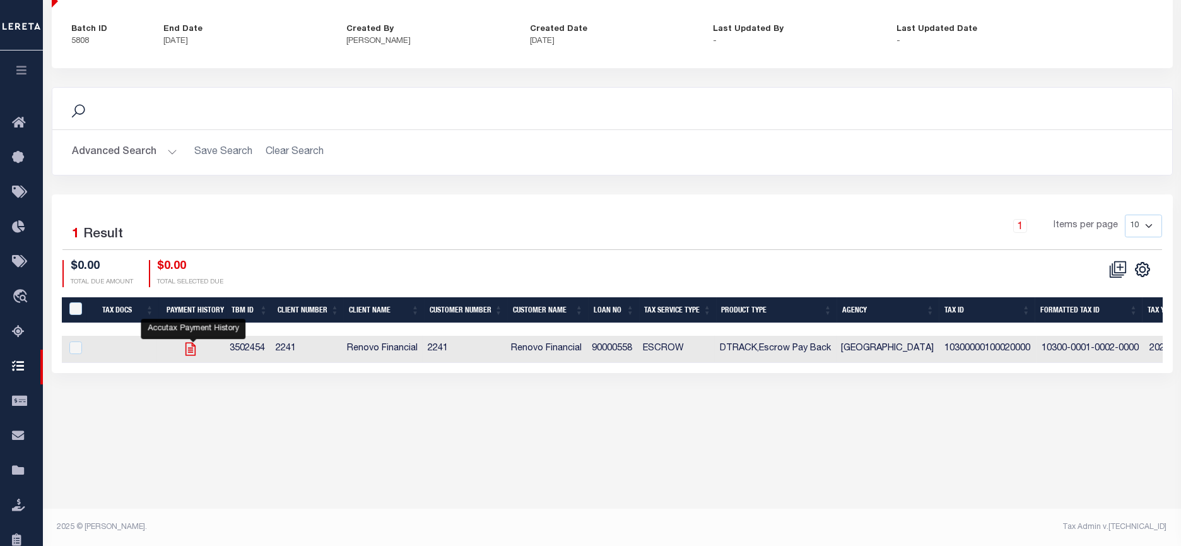
click at [192, 347] on icon "" at bounding box center [190, 349] width 16 height 16
checkbox input "true"
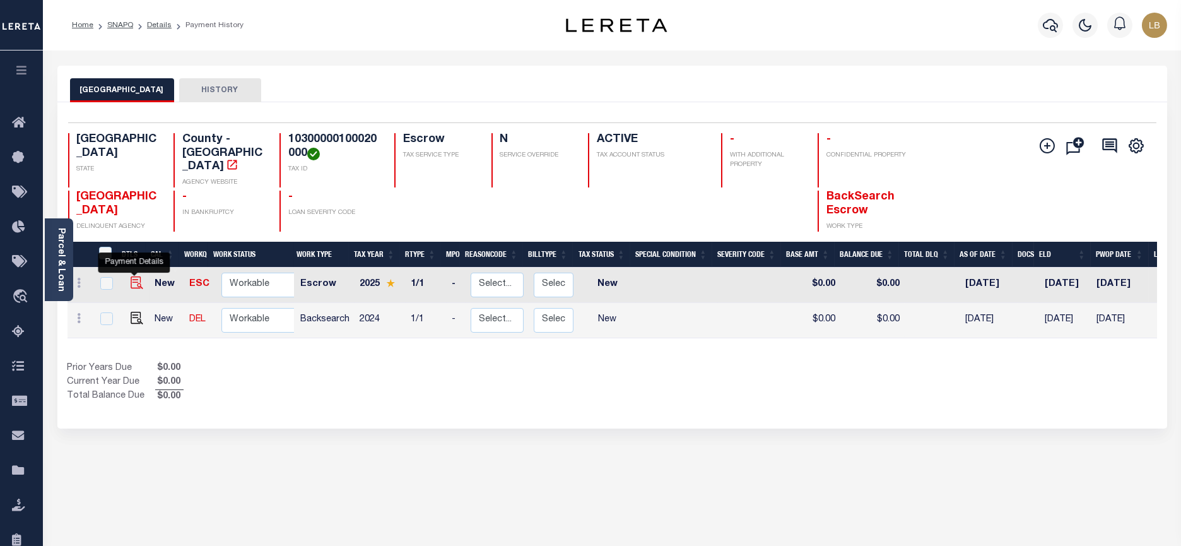
click at [133, 276] on img "" at bounding box center [137, 282] width 13 height 13
checkbox input "true"
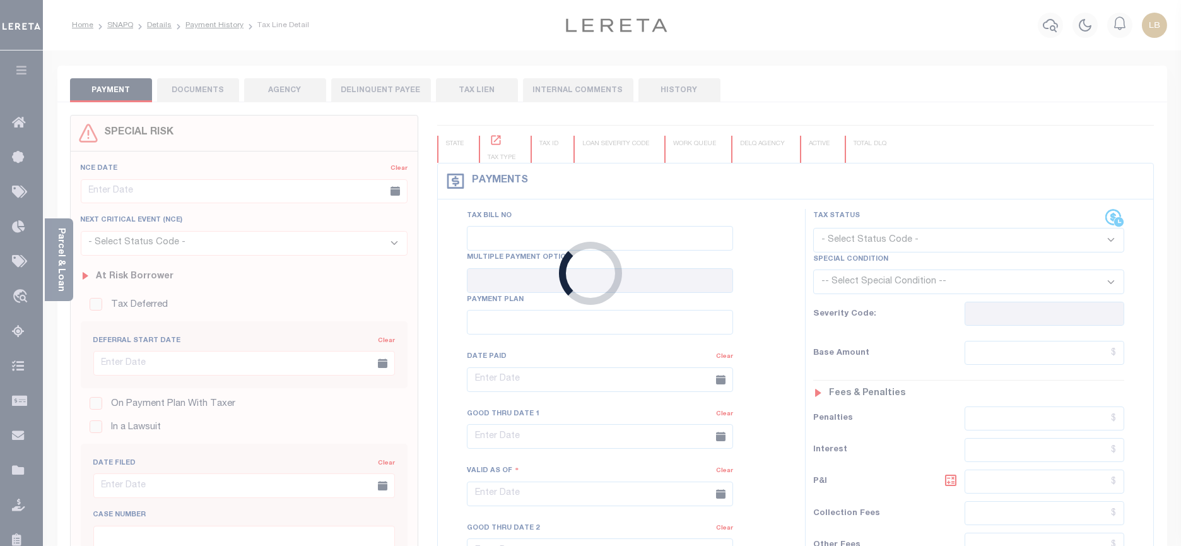
checkbox input "false"
type input "[DATE]"
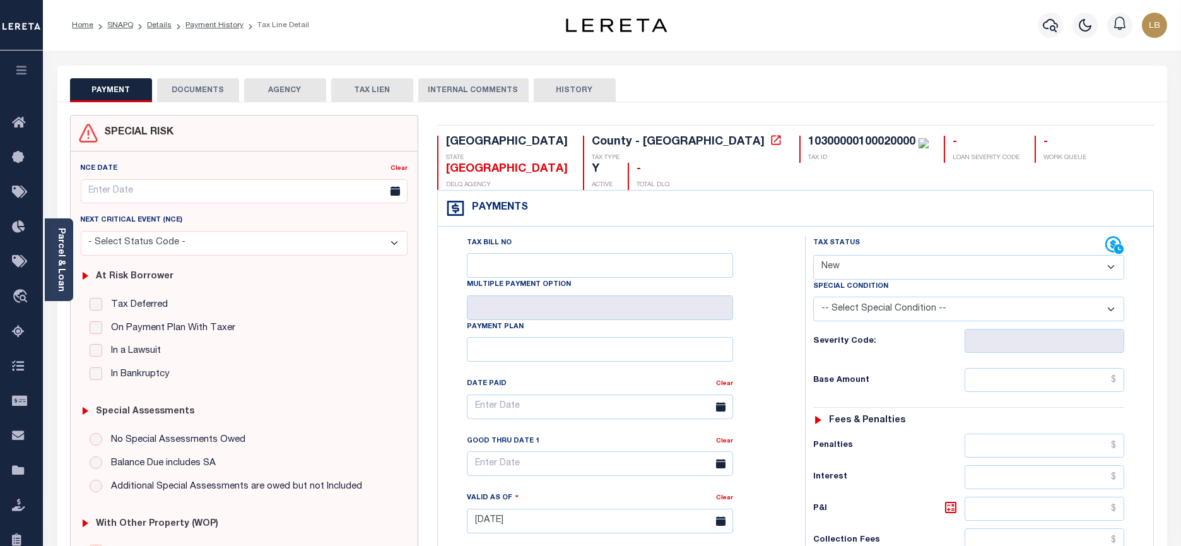
click at [896, 255] on select "- Select Status Code - Open Due/Unpaid Paid Incomplete No Tax Due Internal Refu…" at bounding box center [968, 267] width 311 height 25
select select "PYD"
click at [813, 255] on select "- Select Status Code - Open Due/Unpaid Paid Incomplete No Tax Due Internal Refu…" at bounding box center [968, 267] width 311 height 25
type input "[DATE]"
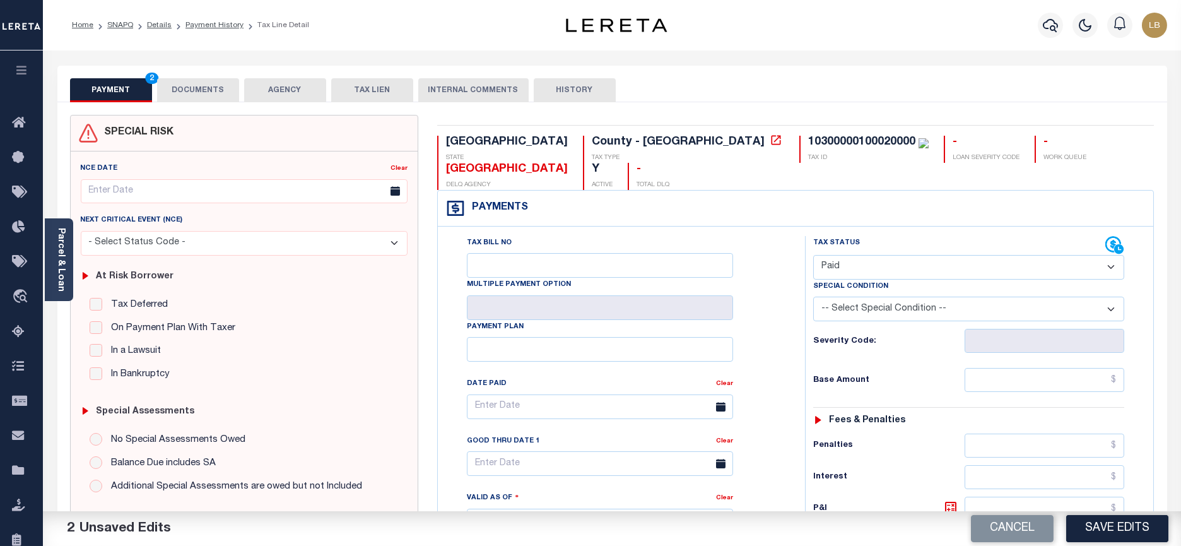
click at [1029, 297] on select "-- Select Special Condition -- 3RD PARTY TAX LIEN AGENCY TAX LIEN (A.K.A Inside…" at bounding box center [968, 309] width 311 height 25
click at [731, 73] on div "PAYMENT 2 DOCUMENTS AGENCY DELINQUENT PAYEE TAX LIEN" at bounding box center [612, 84] width 1110 height 37
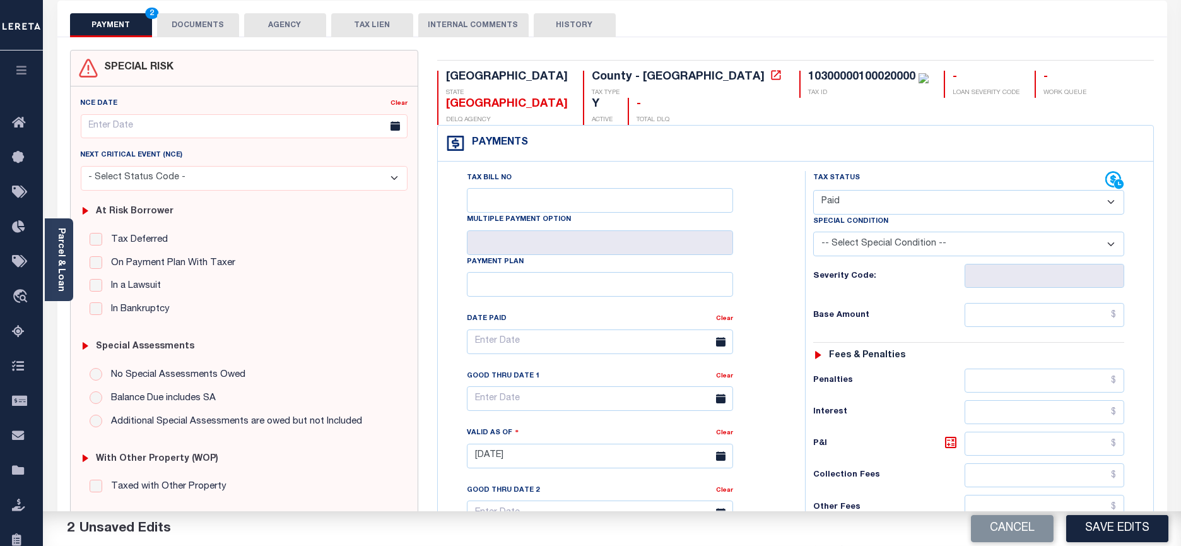
scroll to position [237, 0]
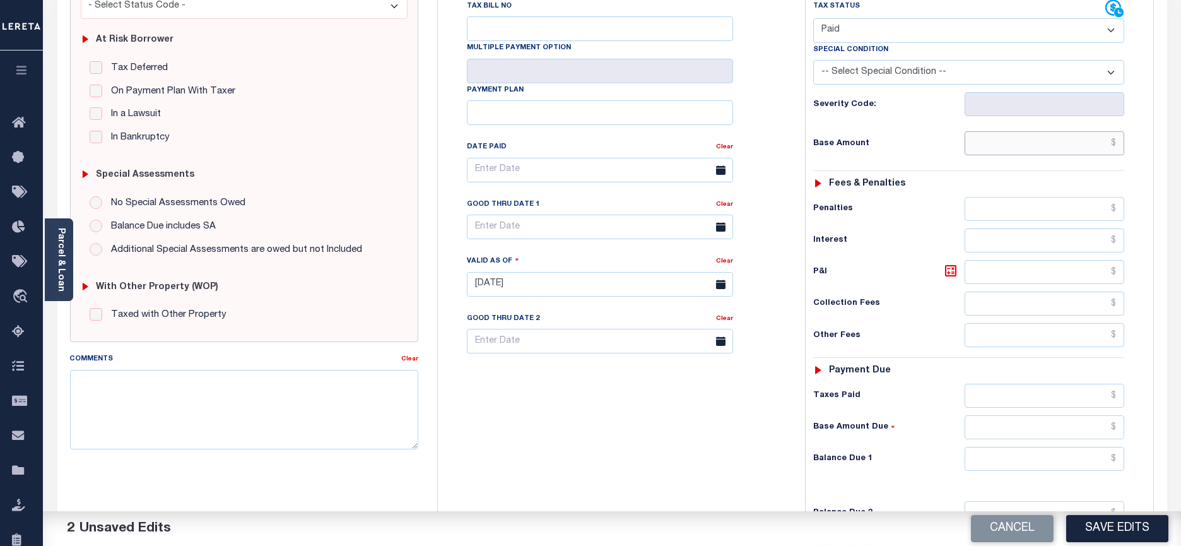
click at [1067, 131] on input "text" at bounding box center [1045, 143] width 160 height 24
type input "$100.00"
click at [1085, 384] on input "text" at bounding box center [1045, 396] width 160 height 24
type input "$100.00"
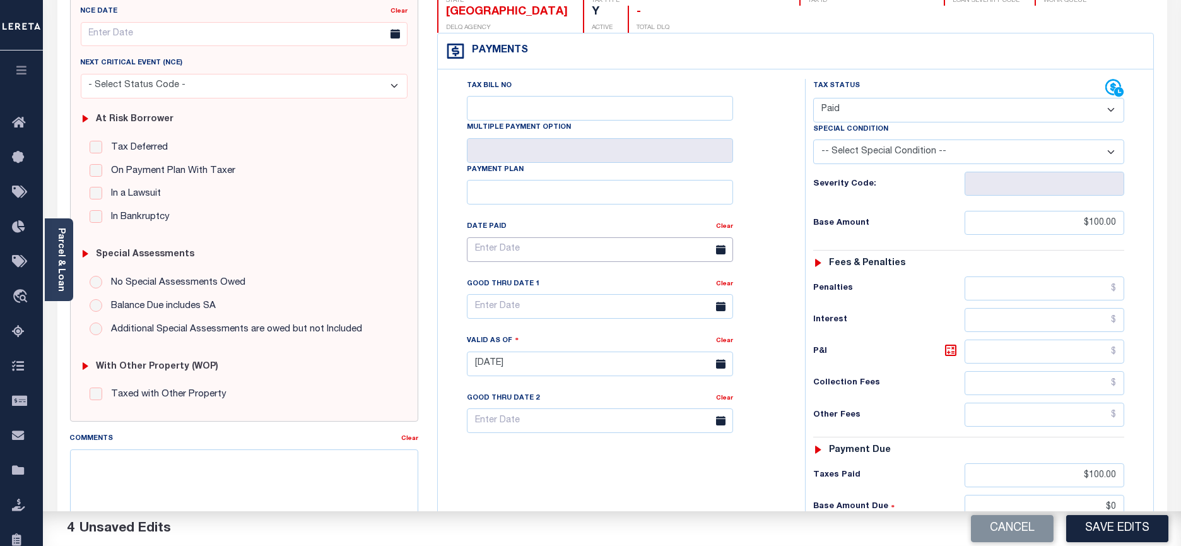
type input "$0.00"
click at [524, 237] on input "text" at bounding box center [600, 249] width 266 height 25
click at [476, 248] on span at bounding box center [477, 249] width 21 height 21
select select "8"
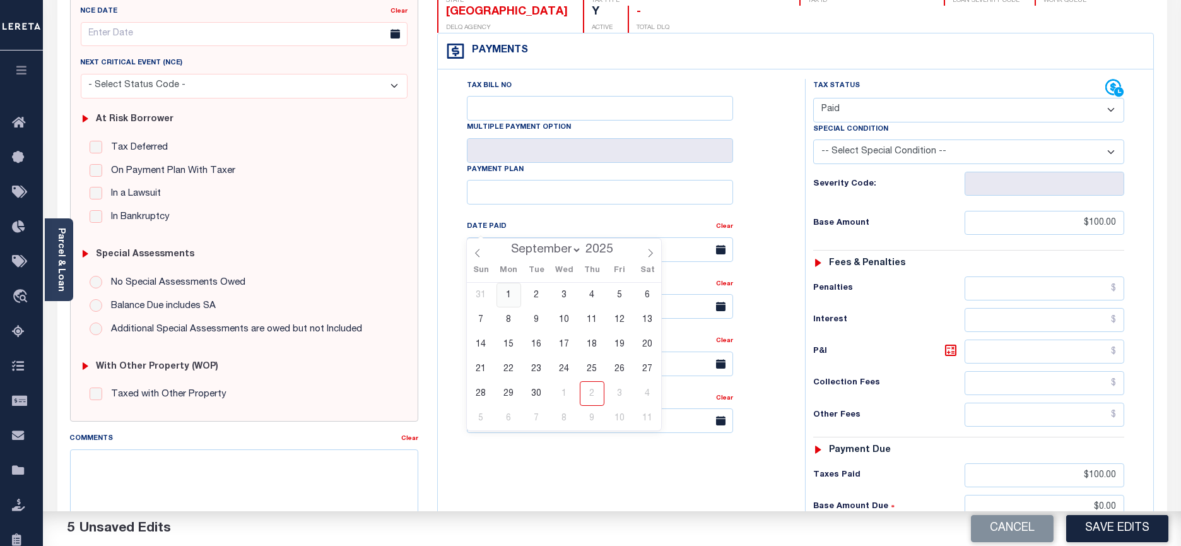
click at [510, 290] on span "1" at bounding box center [509, 295] width 25 height 25
type input "09/01/2025"
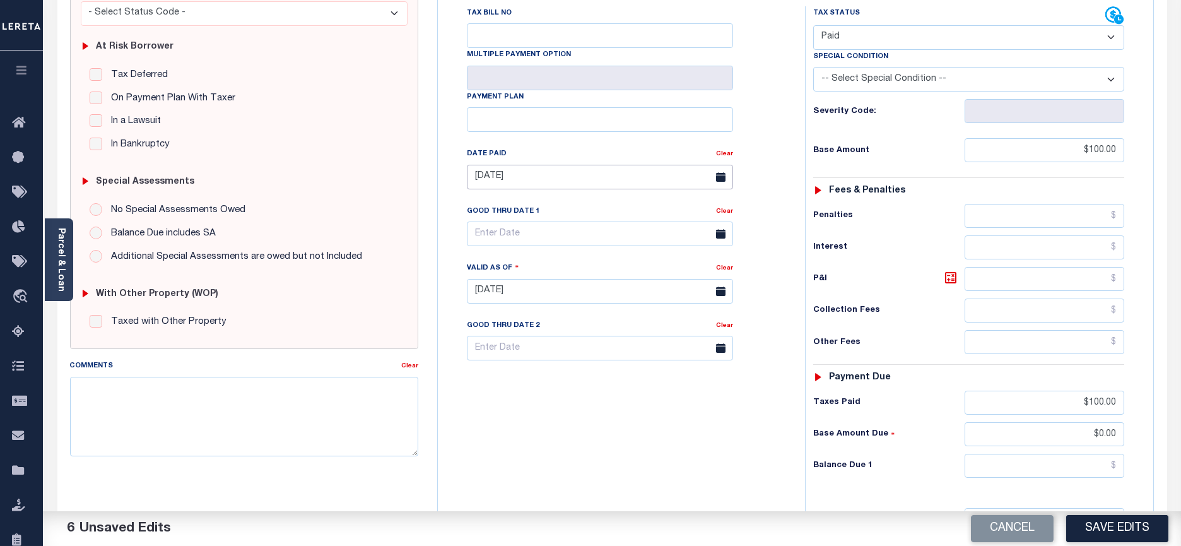
scroll to position [315, 0]
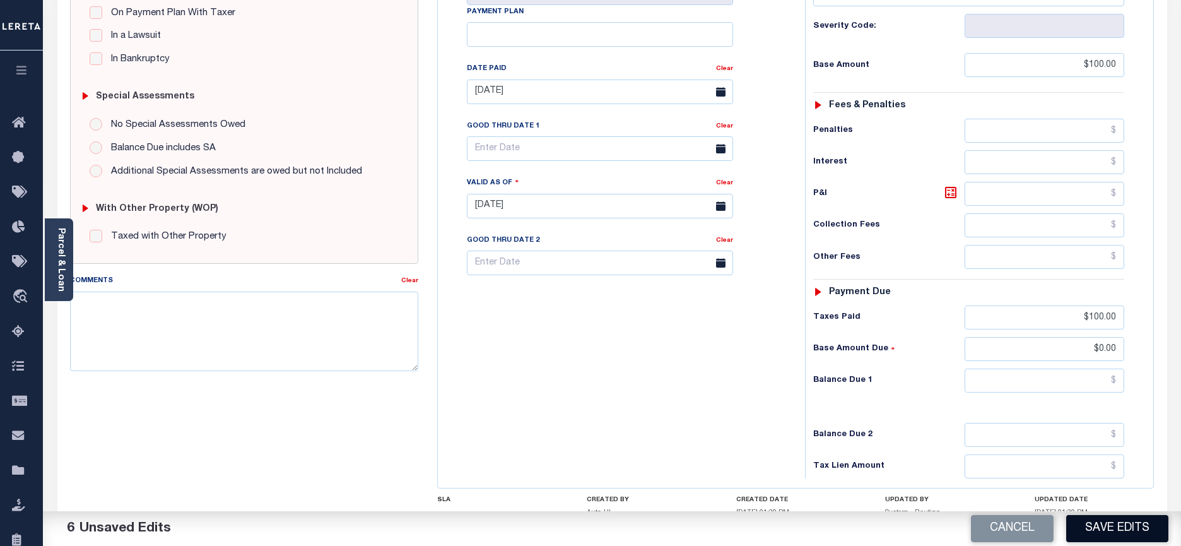
click at [1119, 527] on button "Save Edits" at bounding box center [1118, 528] width 102 height 27
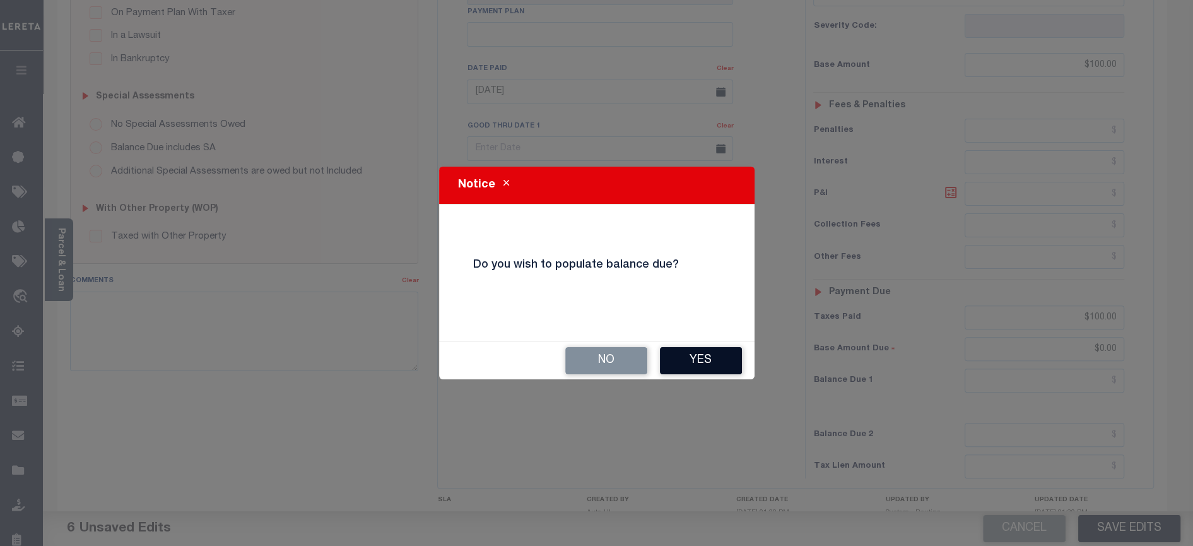
click at [705, 360] on button "Yes" at bounding box center [701, 360] width 82 height 27
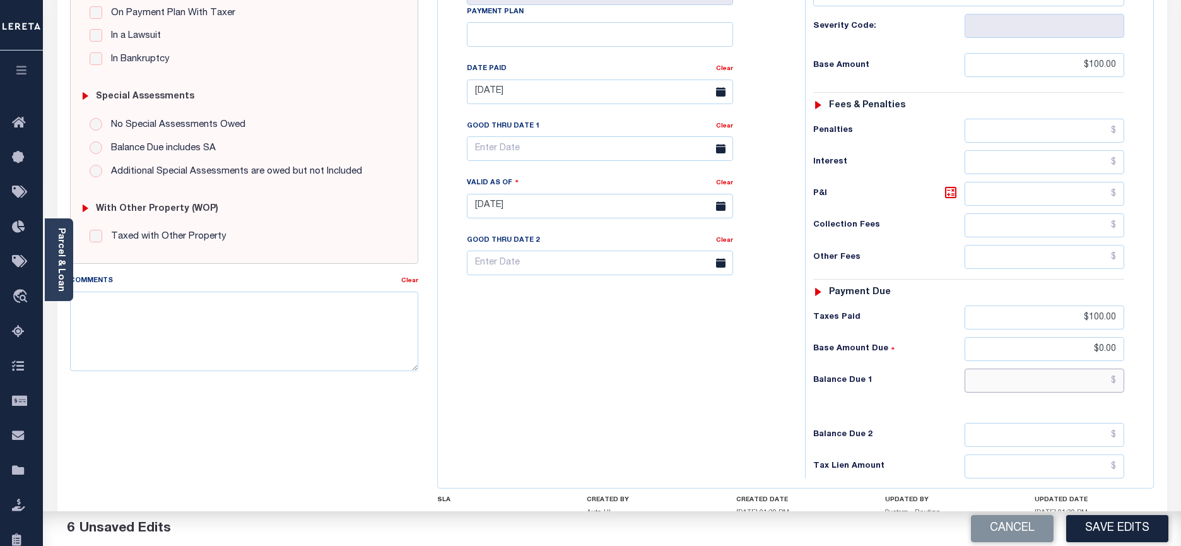
drag, startPoint x: 1048, startPoint y: 361, endPoint x: 1167, endPoint y: 350, distance: 119.1
click at [1157, 350] on div "TX STATE County - TX TAX TYPE 10300000100020000 TAX ID - LOAN SEVERITY CODE - W…" at bounding box center [796, 205] width 736 height 810
type input "$0.00"
click at [1126, 530] on button "Save Edits" at bounding box center [1118, 528] width 102 height 27
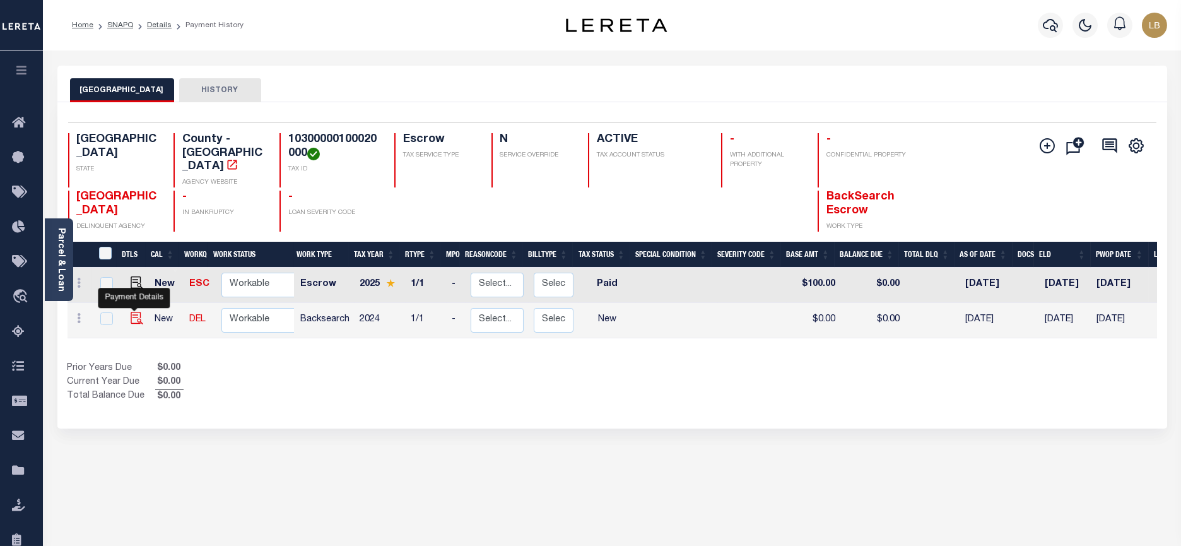
click at [134, 312] on img "" at bounding box center [137, 318] width 13 height 13
checkbox input "true"
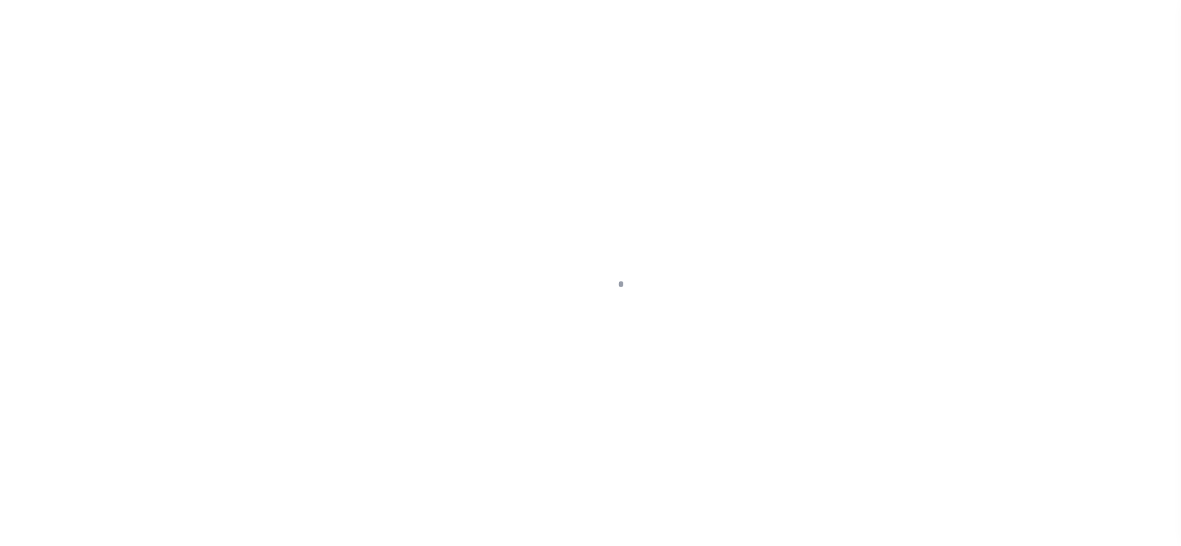
checkbox input "false"
type input "[DATE]"
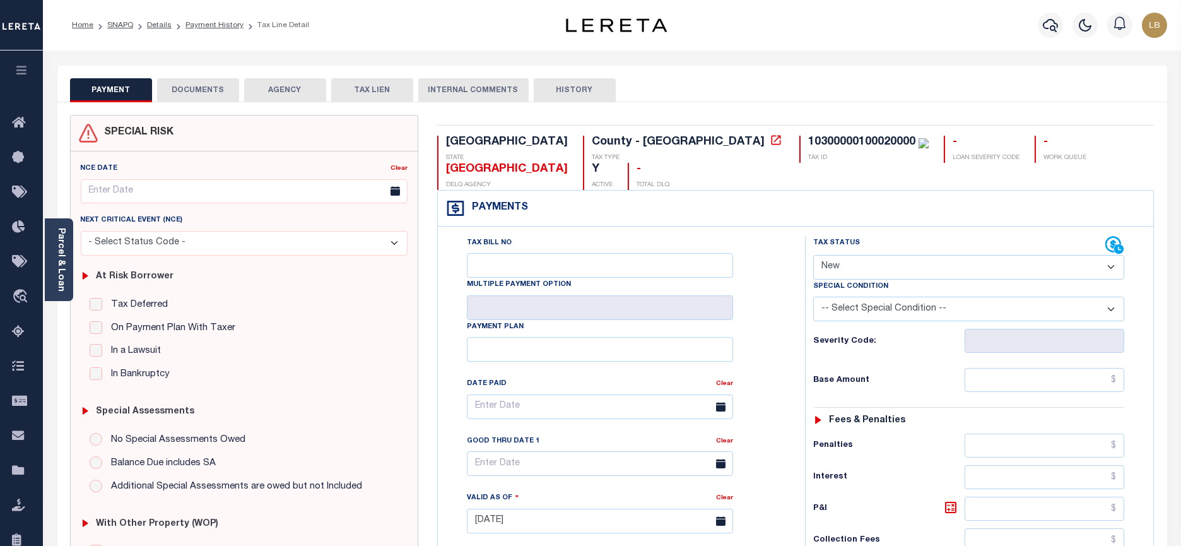
click at [950, 255] on select "- Select Status Code - Open Due/Unpaid Paid Incomplete No Tax Due Internal Refu…" at bounding box center [968, 267] width 311 height 25
select select "PYD"
click at [813, 255] on select "- Select Status Code - Open Due/Unpaid Paid Incomplete No Tax Due Internal Refu…" at bounding box center [968, 267] width 311 height 25
type input "[DATE]"
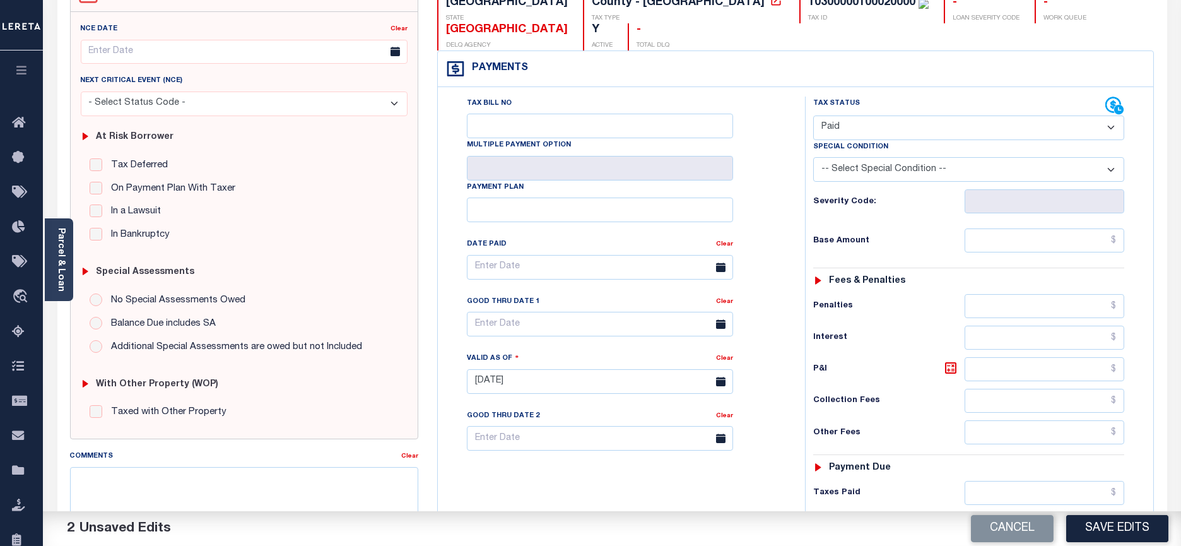
scroll to position [237, 0]
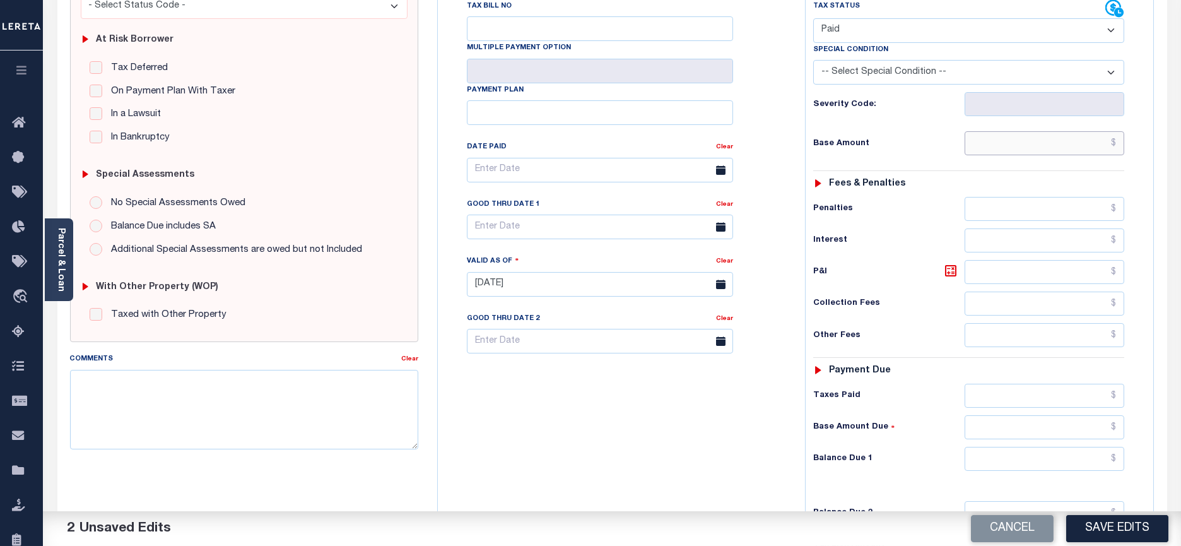
click at [1019, 131] on input "text" at bounding box center [1045, 143] width 160 height 24
type input "$150.00"
drag, startPoint x: 1071, startPoint y: 376, endPoint x: 1077, endPoint y: 378, distance: 6.8
click at [1075, 384] on input "text" at bounding box center [1045, 396] width 160 height 24
type input "$150.00"
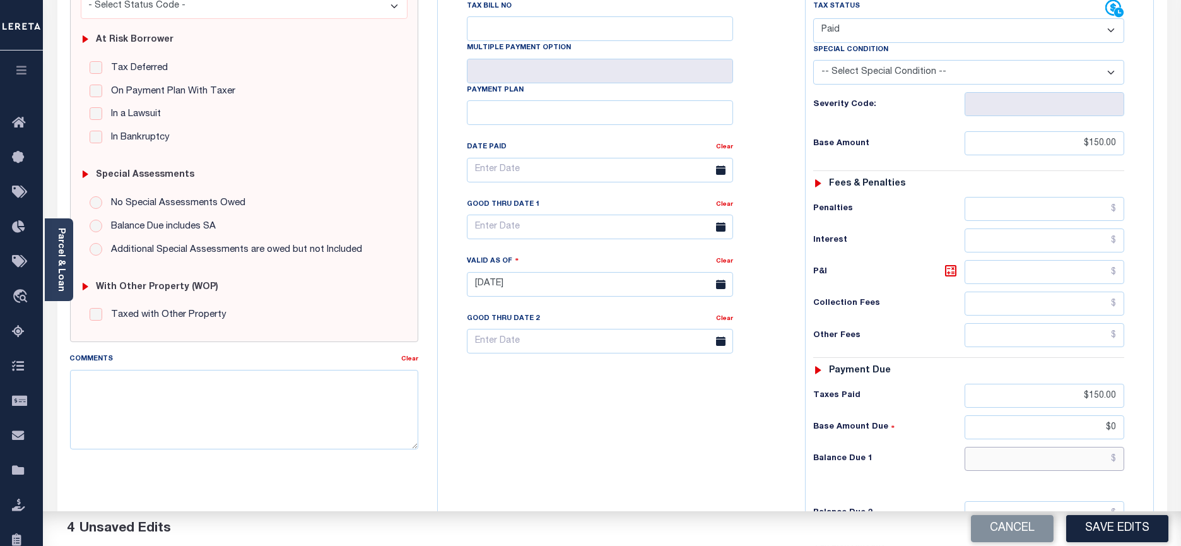
type input "$0.00"
click at [1089, 530] on button "Save Edits" at bounding box center [1118, 528] width 102 height 27
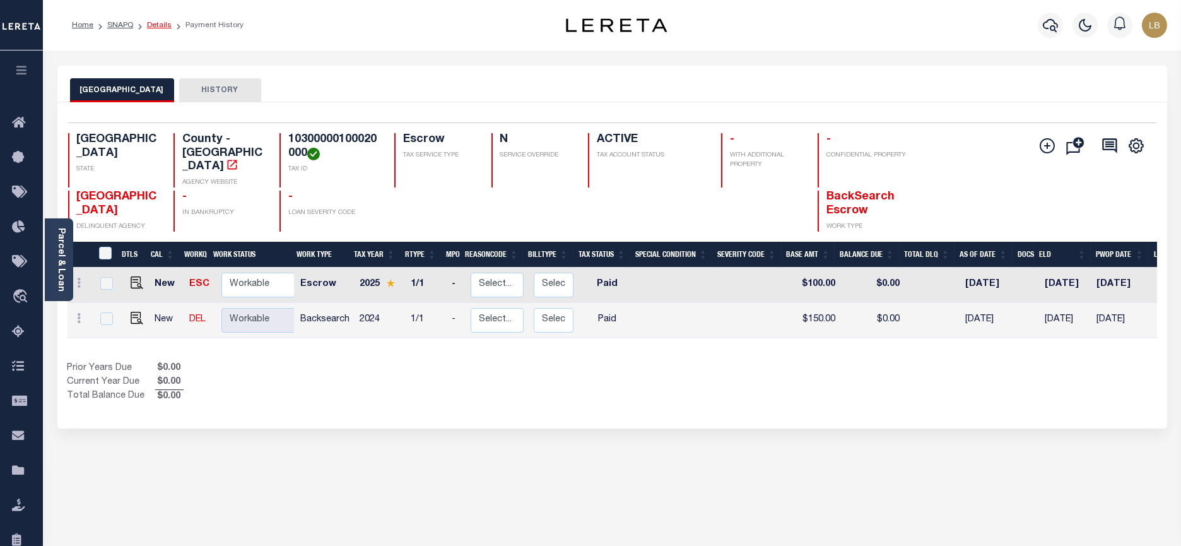
click at [157, 25] on link "Details" at bounding box center [159, 25] width 25 height 8
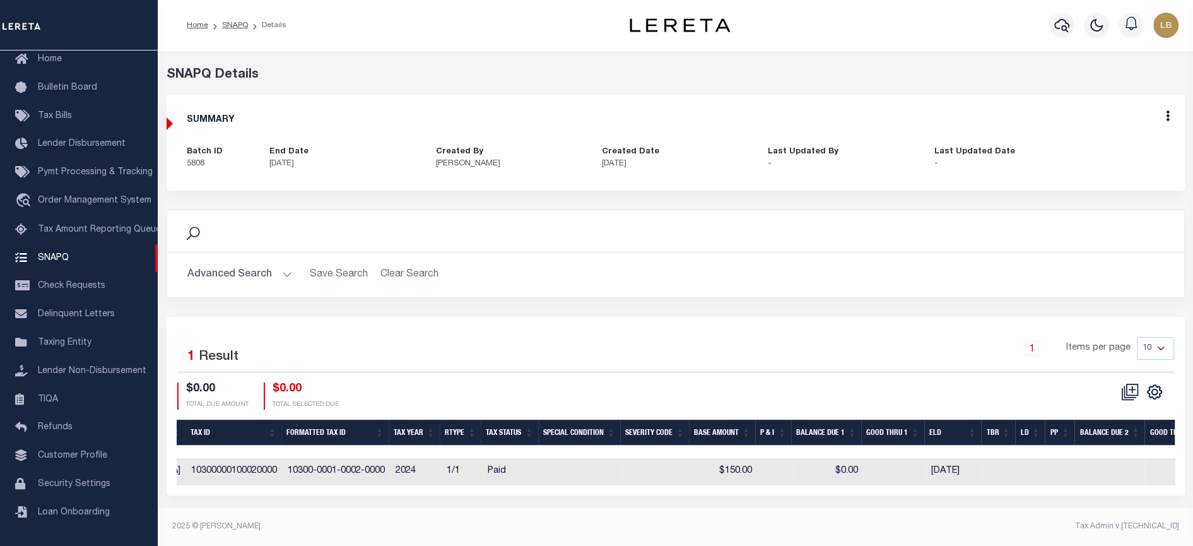
scroll to position [0, 897]
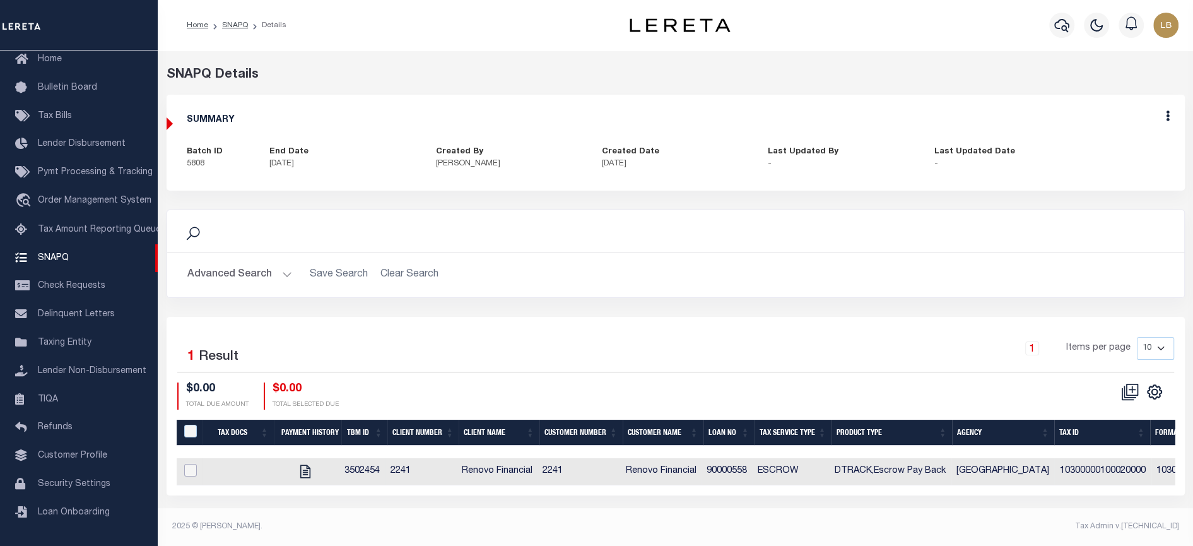
click at [187, 475] on input "checkbox" at bounding box center [190, 470] width 13 height 13
checkbox input "true"
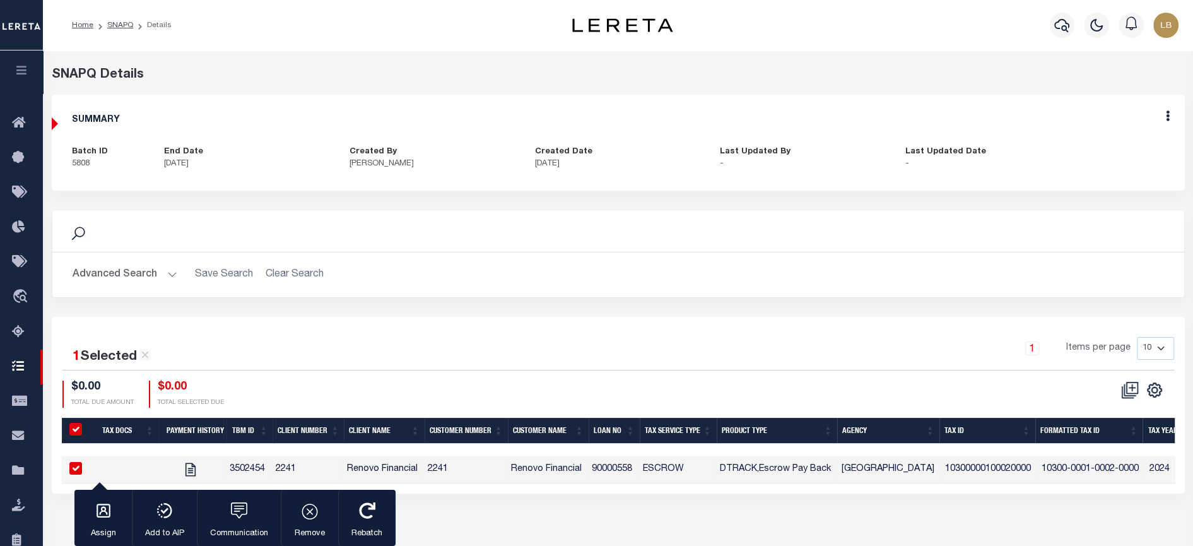
checkbox input "true"
click at [1085, 126] on div "SUMMARY" at bounding box center [612, 123] width 1100 height 16
click at [78, 470] on input "checkbox" at bounding box center [75, 468] width 13 height 13
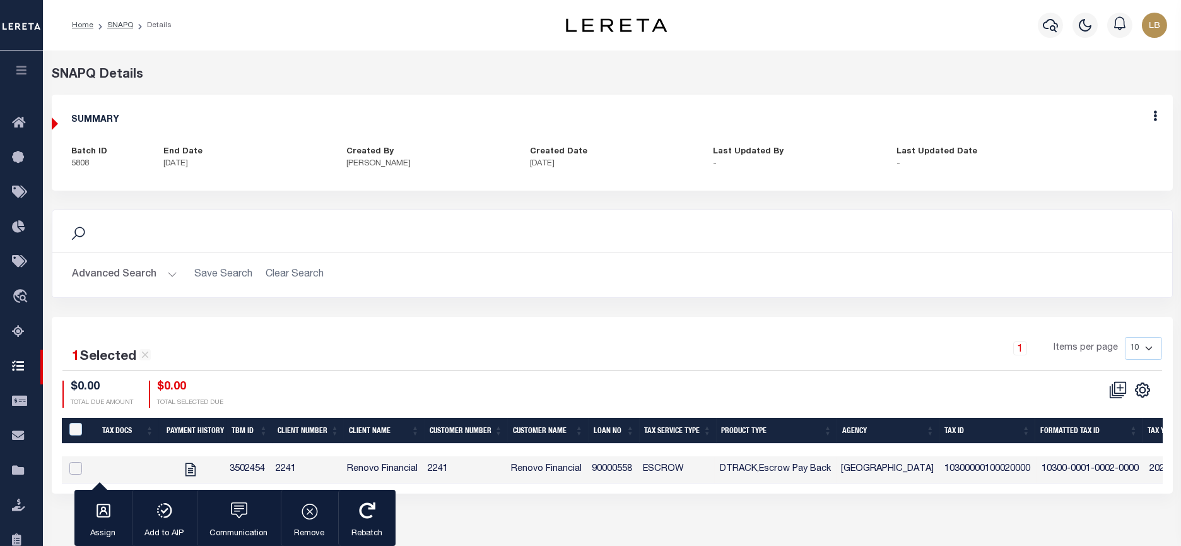
checkbox input "false"
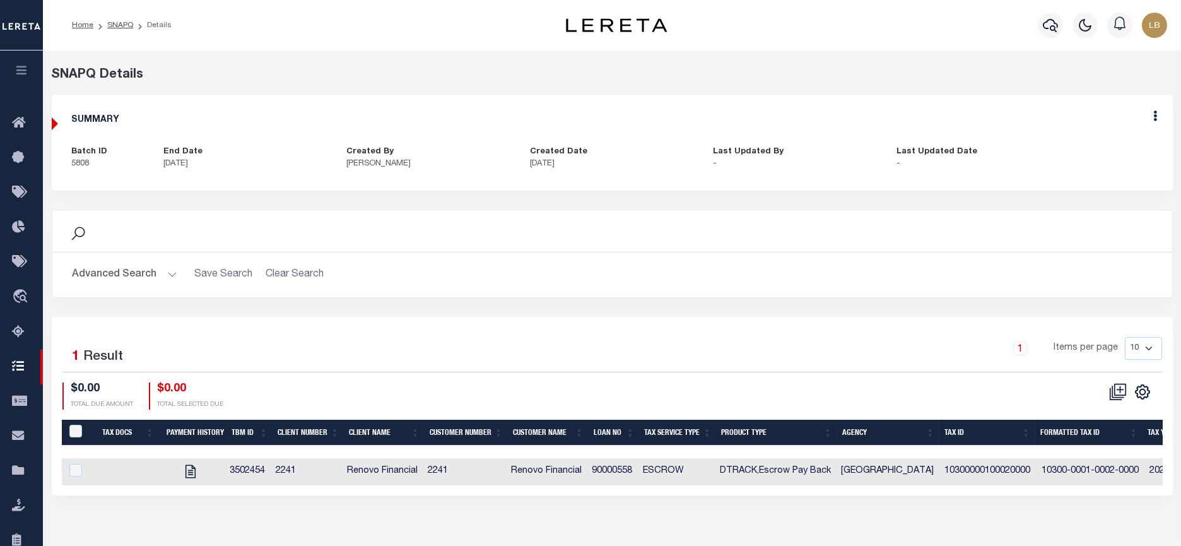
click at [1159, 114] on div "Edit" at bounding box center [1156, 118] width 34 height 47
click at [1157, 115] on icon at bounding box center [1156, 115] width 4 height 11
click at [1104, 155] on link "Edit" at bounding box center [1123, 152] width 100 height 21
select select "OIP"
checkbox input "true"
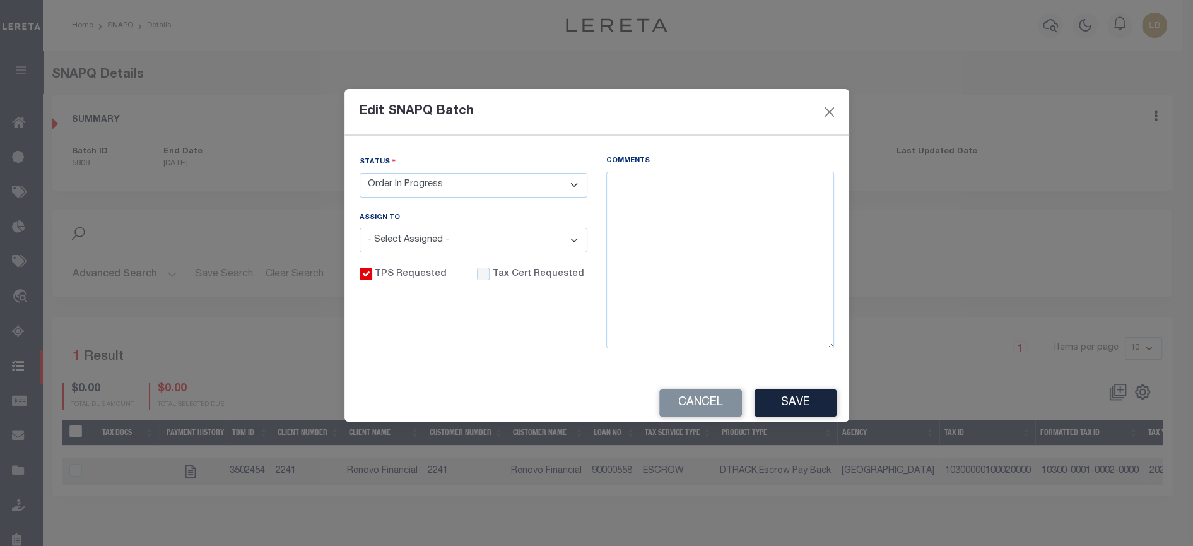
click at [510, 179] on select "- Select Status - Order In Progress Complete" at bounding box center [474, 185] width 228 height 25
select select "CPT"
click at [360, 173] on select "- Select Status - Order In Progress Complete" at bounding box center [474, 185] width 228 height 25
click at [665, 194] on textarea "Comments" at bounding box center [720, 260] width 228 height 177
type textarea "testing TPS request field - LBB"
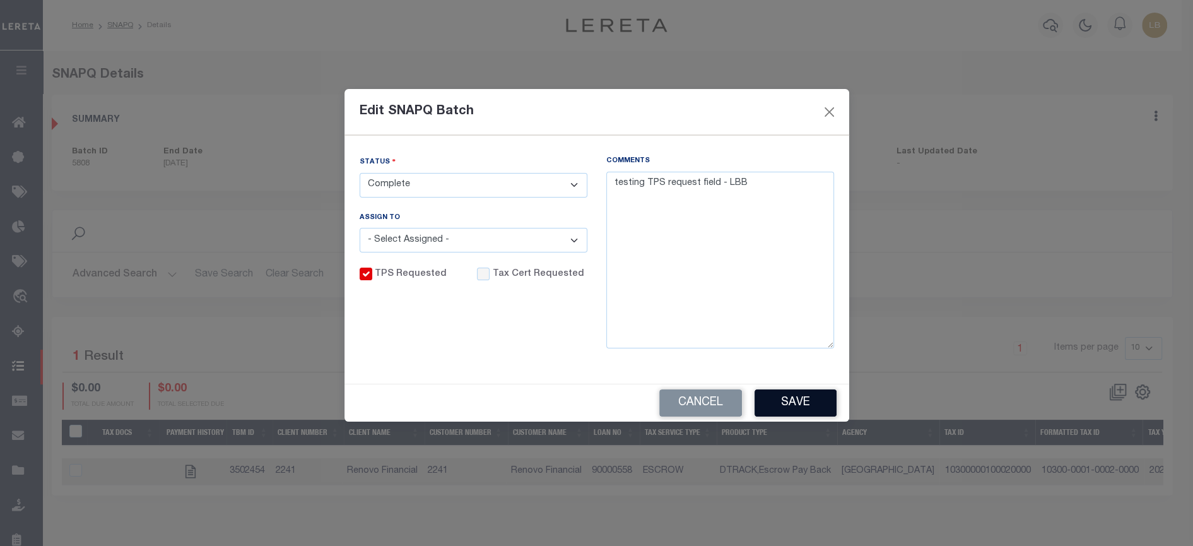
click at [811, 402] on button "Save" at bounding box center [796, 402] width 82 height 27
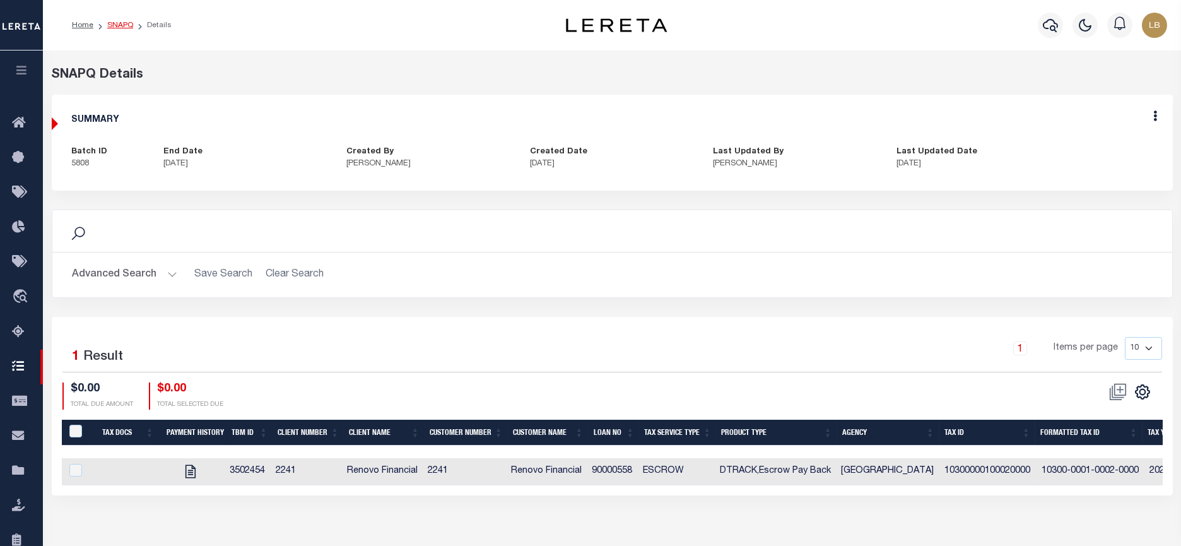
click at [109, 27] on link "SNAPQ" at bounding box center [120, 25] width 26 height 8
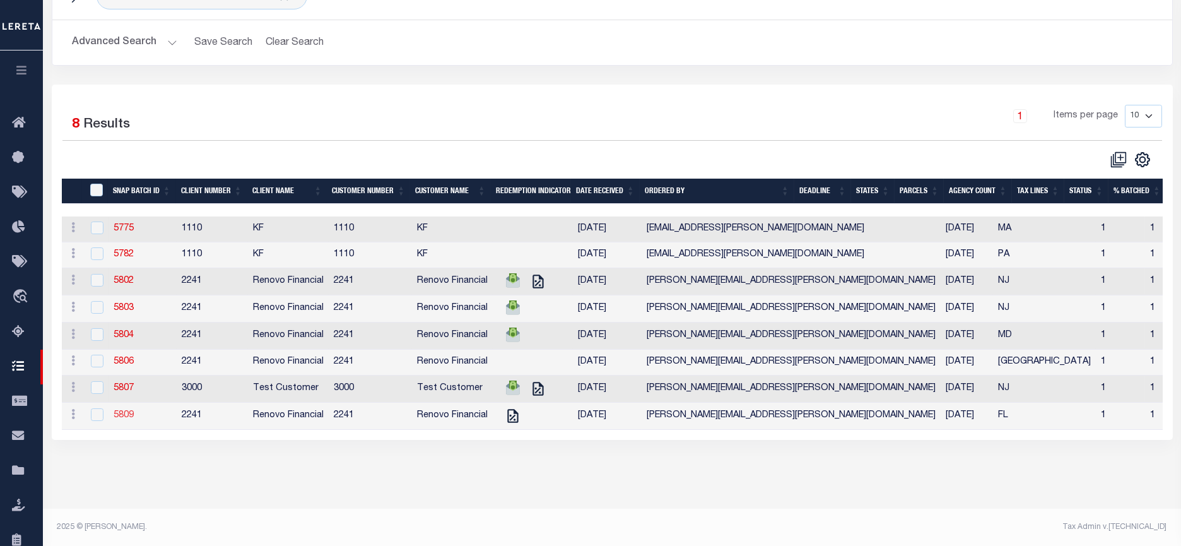
click at [124, 420] on link "5809" at bounding box center [124, 415] width 20 height 9
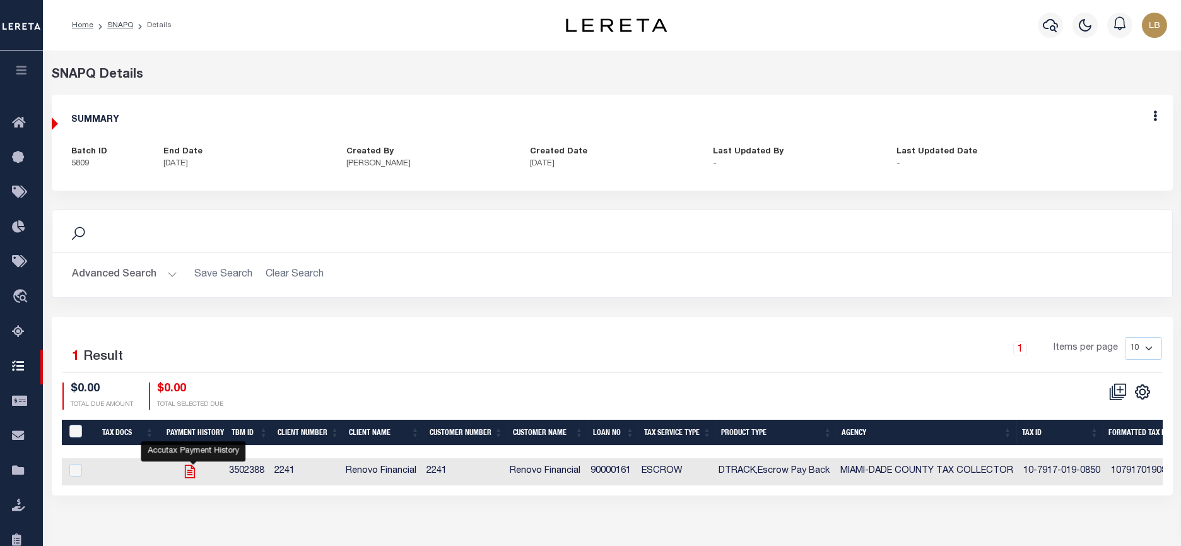
click at [196, 473] on icon "" at bounding box center [190, 471] width 16 height 16
checkbox input "true"
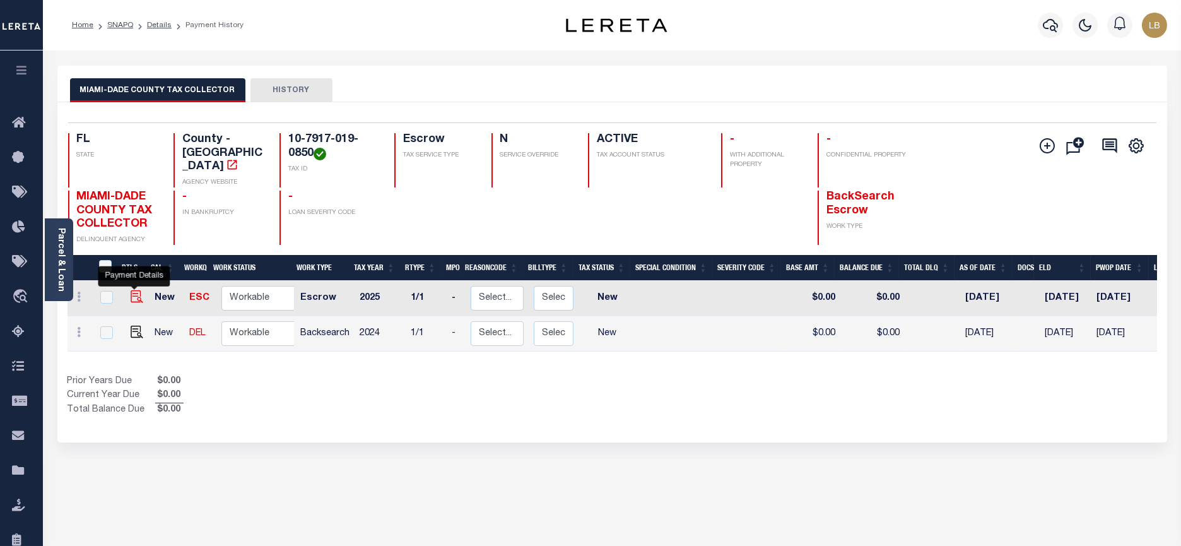
click at [136, 290] on img "" at bounding box center [137, 296] width 13 height 13
checkbox input "true"
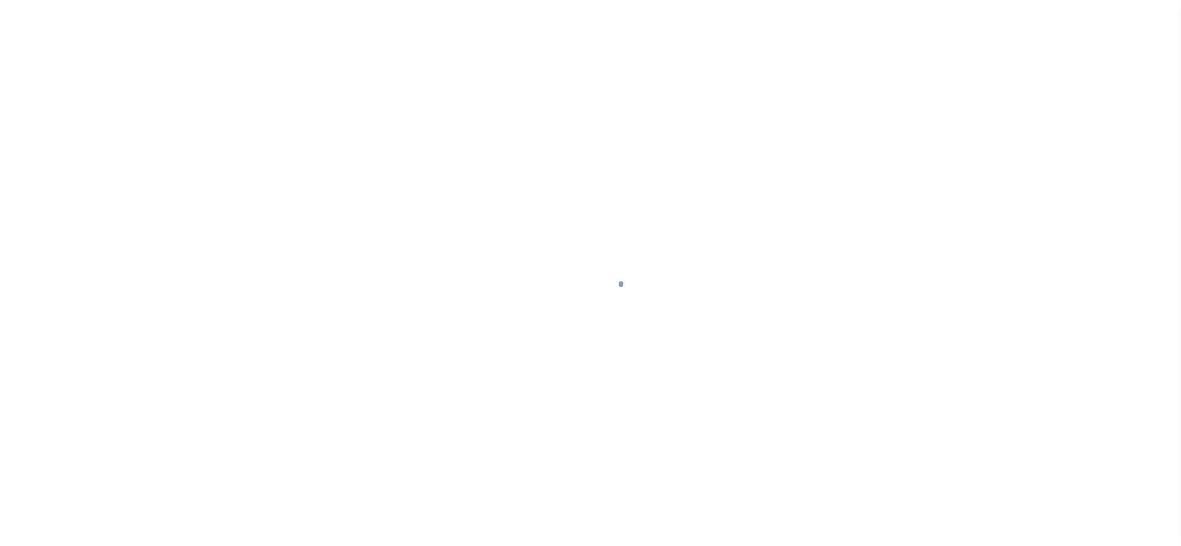
checkbox input "false"
type input "[DATE]"
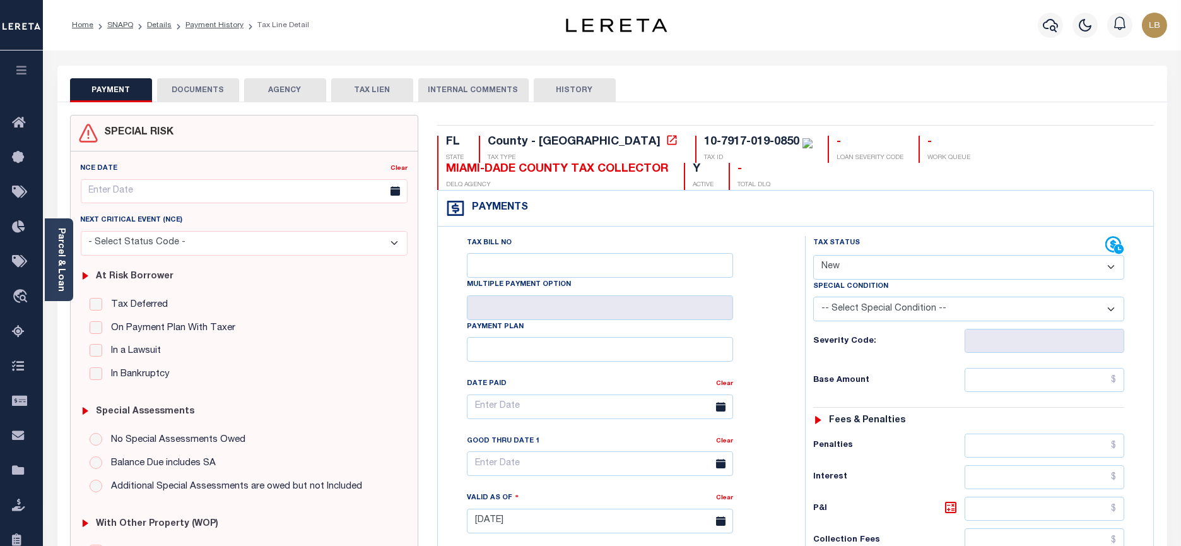
click at [879, 260] on select "- Select Status Code - Open Due/Unpaid Paid Incomplete No Tax Due Internal Refu…" at bounding box center [968, 267] width 311 height 25
select select "PYD"
click at [813, 255] on select "- Select Status Code - Open Due/Unpaid Paid Incomplete No Tax Due Internal Refu…" at bounding box center [968, 267] width 311 height 25
type input "[DATE]"
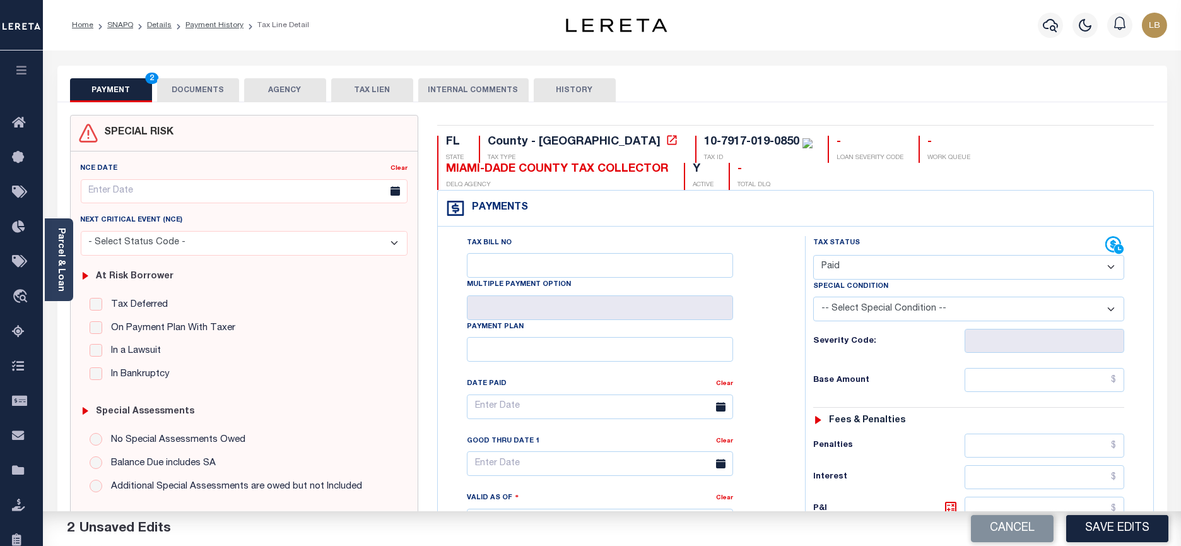
scroll to position [157, 0]
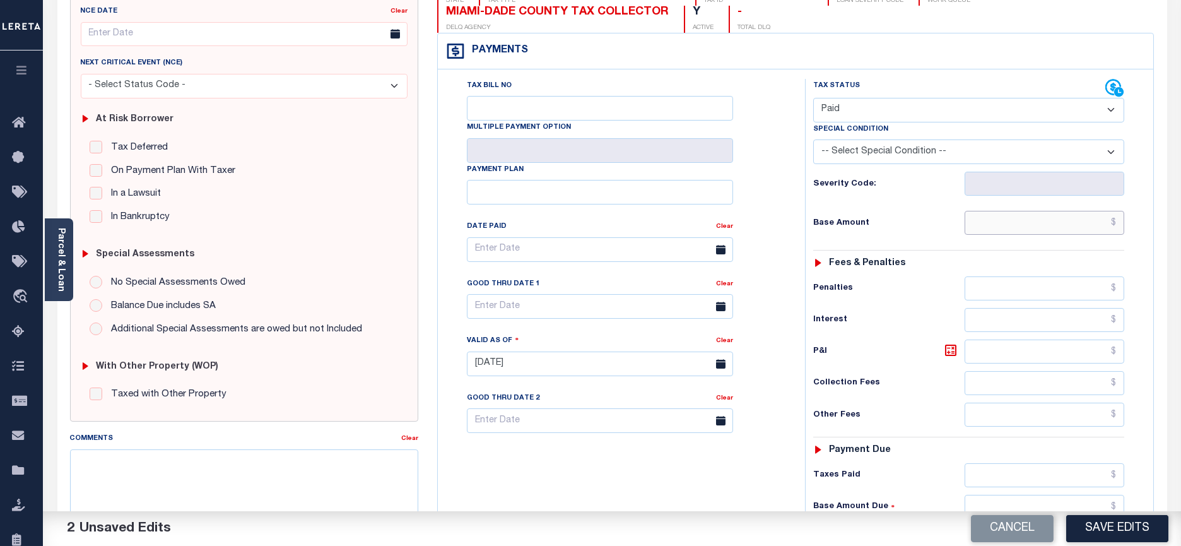
click at [1080, 229] on input "text" at bounding box center [1045, 223] width 160 height 24
type input "$200.00"
click at [1093, 478] on input "text" at bounding box center [1045, 475] width 160 height 24
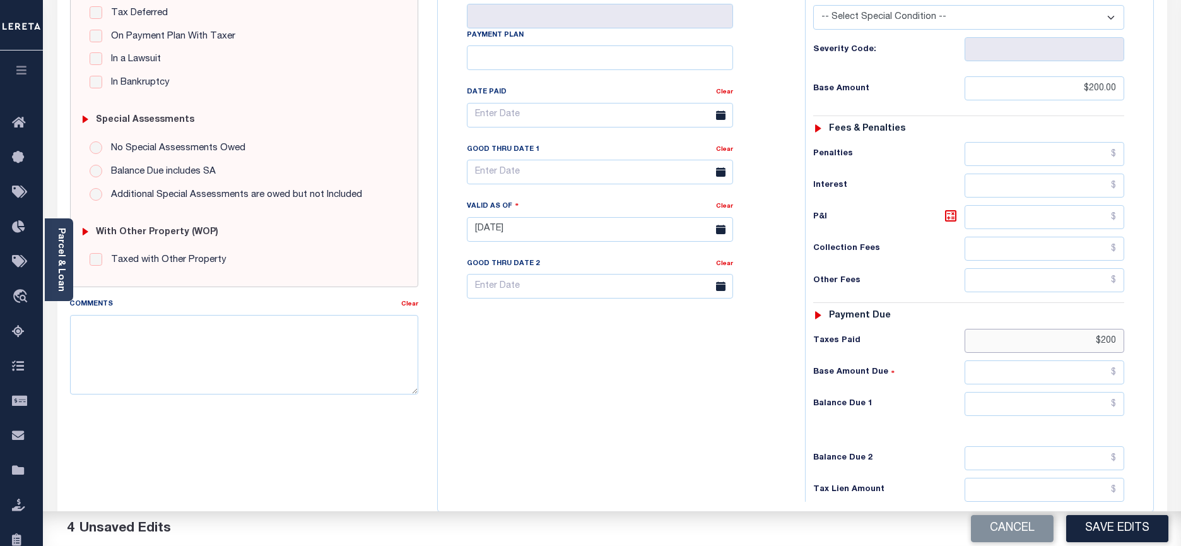
scroll to position [315, 0]
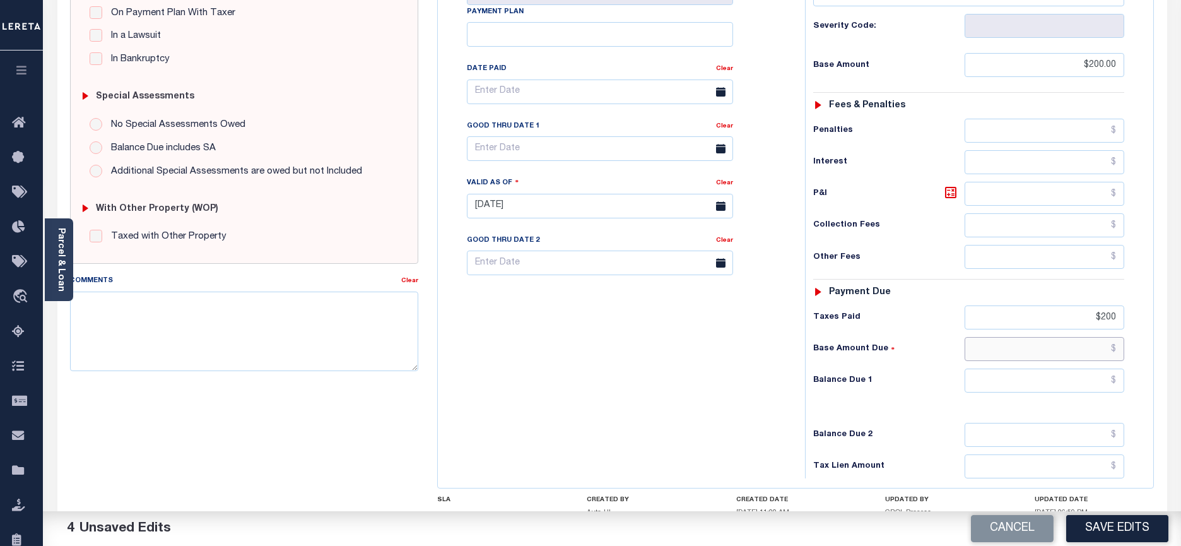
type input "$200.00"
type input "$0.00"
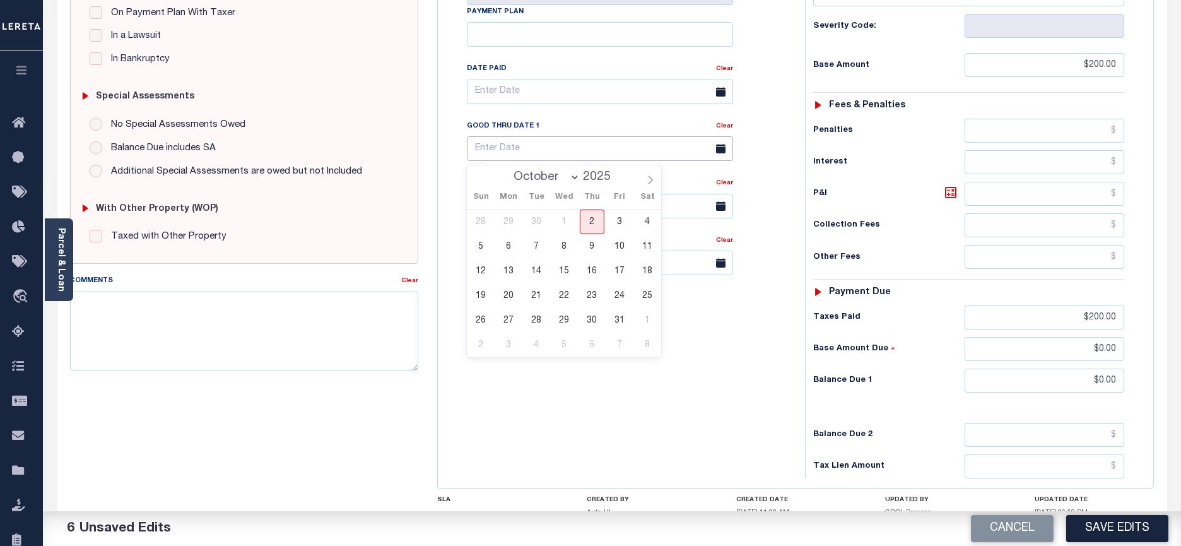
click at [524, 148] on input "text" at bounding box center [600, 148] width 266 height 25
click at [569, 88] on input "text" at bounding box center [600, 92] width 266 height 25
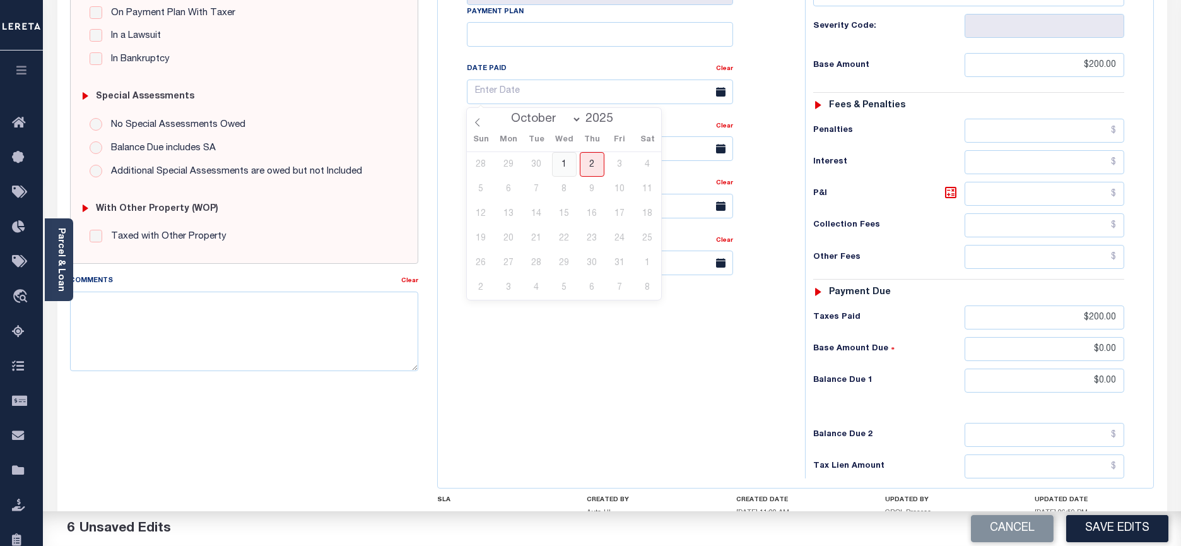
click at [559, 166] on span "1" at bounding box center [564, 164] width 25 height 25
type input "10/01/2025"
click at [1101, 528] on button "Save Edits" at bounding box center [1118, 528] width 102 height 27
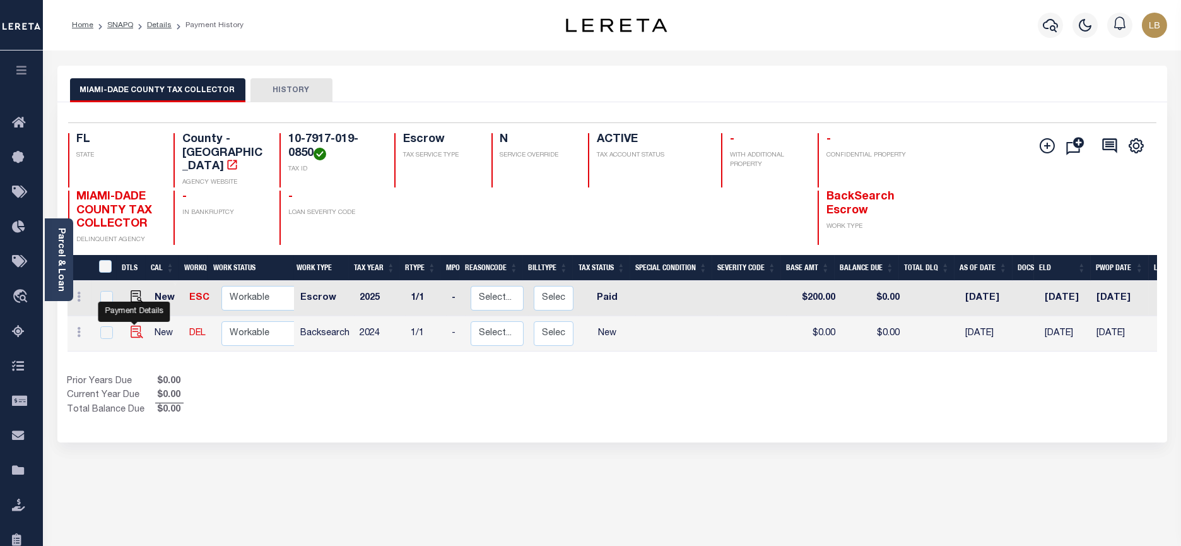
click at [136, 326] on img "" at bounding box center [137, 332] width 13 height 13
checkbox input "true"
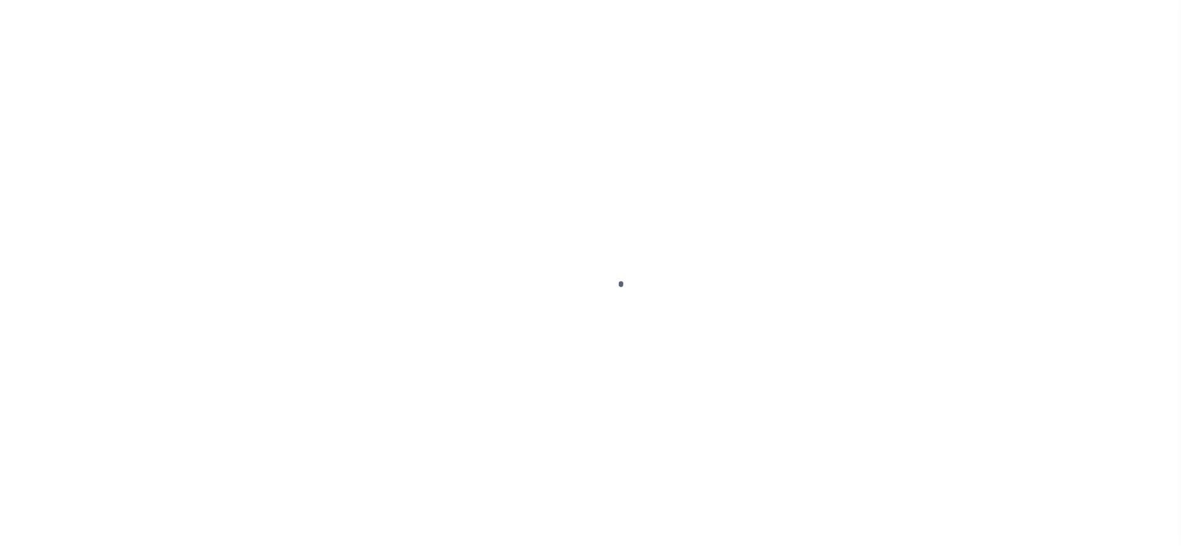
checkbox input "false"
type input "[DATE]"
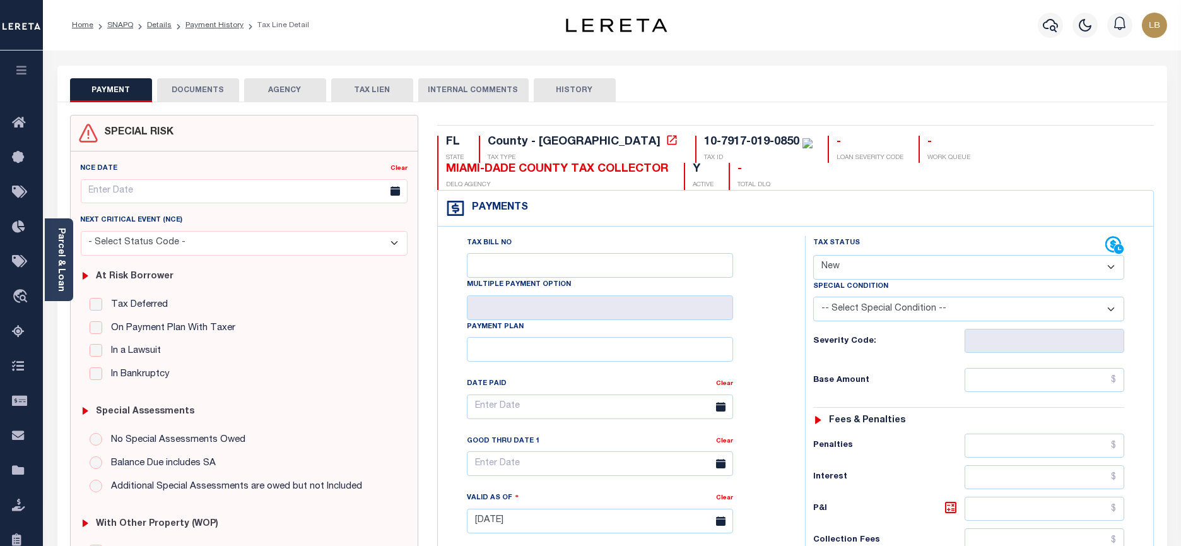
click at [973, 263] on select "- Select Status Code - Open Due/Unpaid Paid Incomplete No Tax Due Internal Refu…" at bounding box center [968, 267] width 311 height 25
select select "PYD"
click at [813, 255] on select "- Select Status Code - Open Due/Unpaid Paid Incomplete No Tax Due Internal Refu…" at bounding box center [968, 267] width 311 height 25
type input "[DATE]"
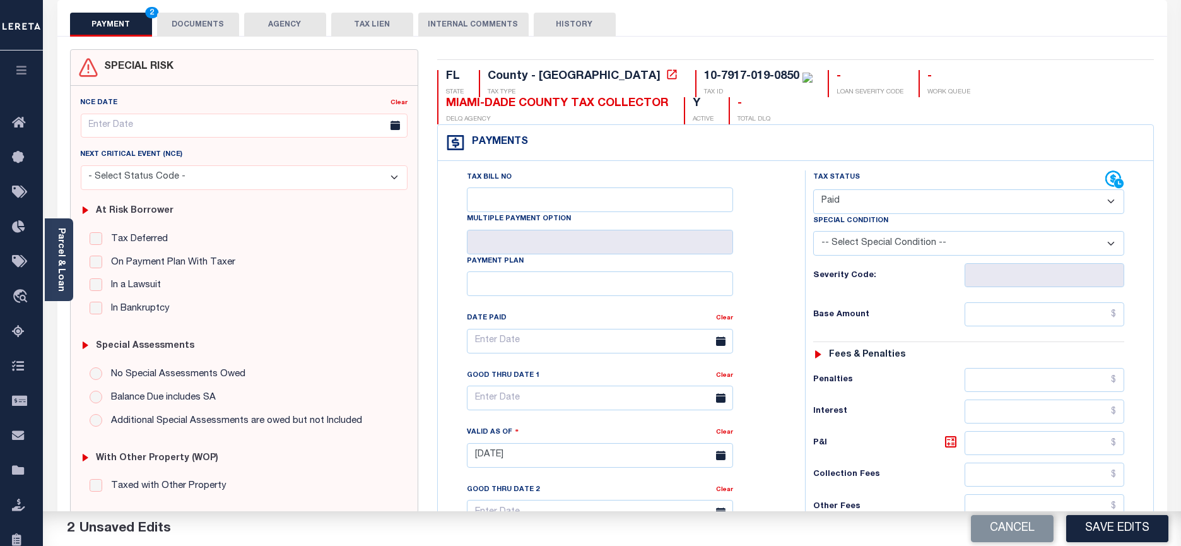
scroll to position [157, 0]
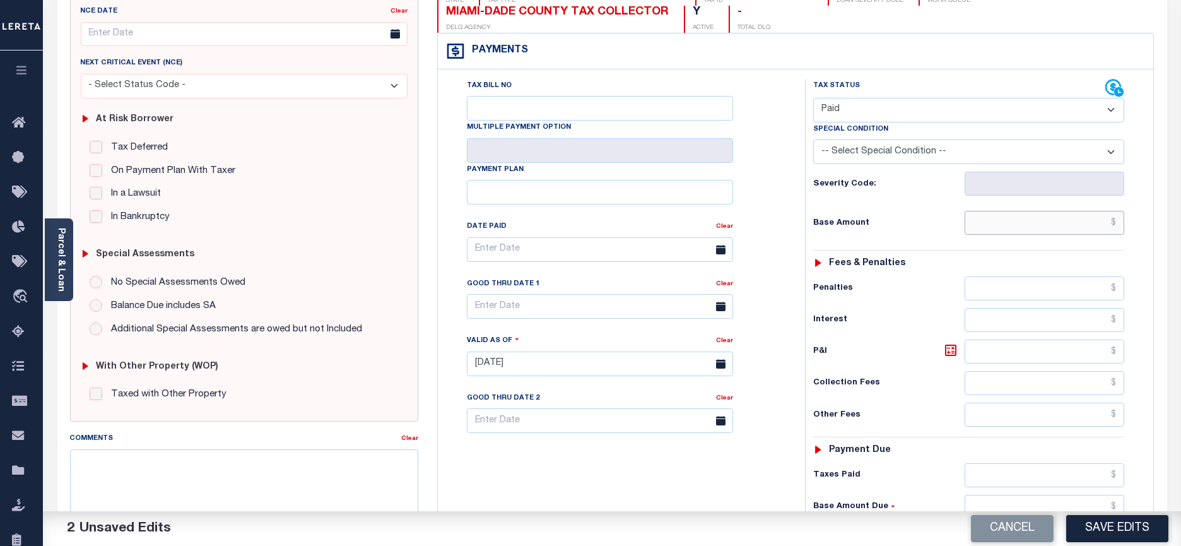
click at [1072, 224] on input "text" at bounding box center [1045, 223] width 160 height 24
type input "$250.00"
type input "$0.00"
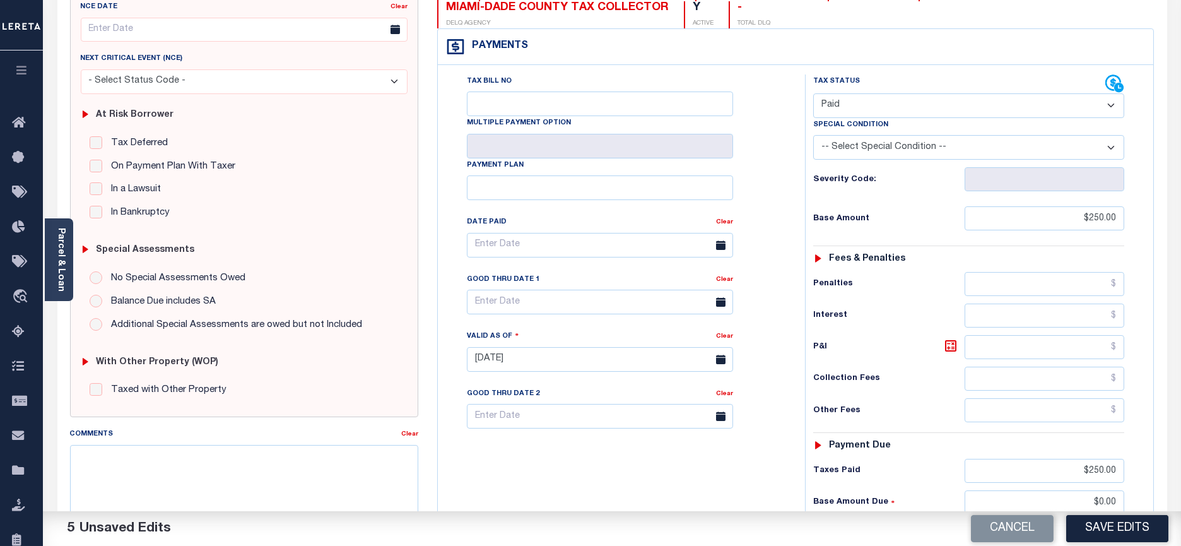
type input "$0.00"
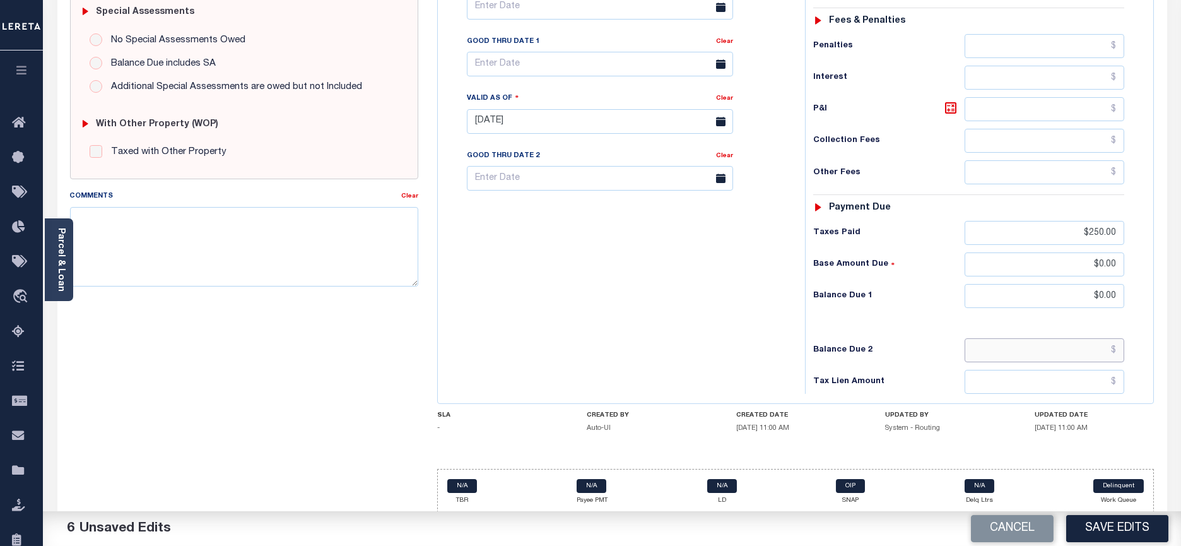
scroll to position [409, 0]
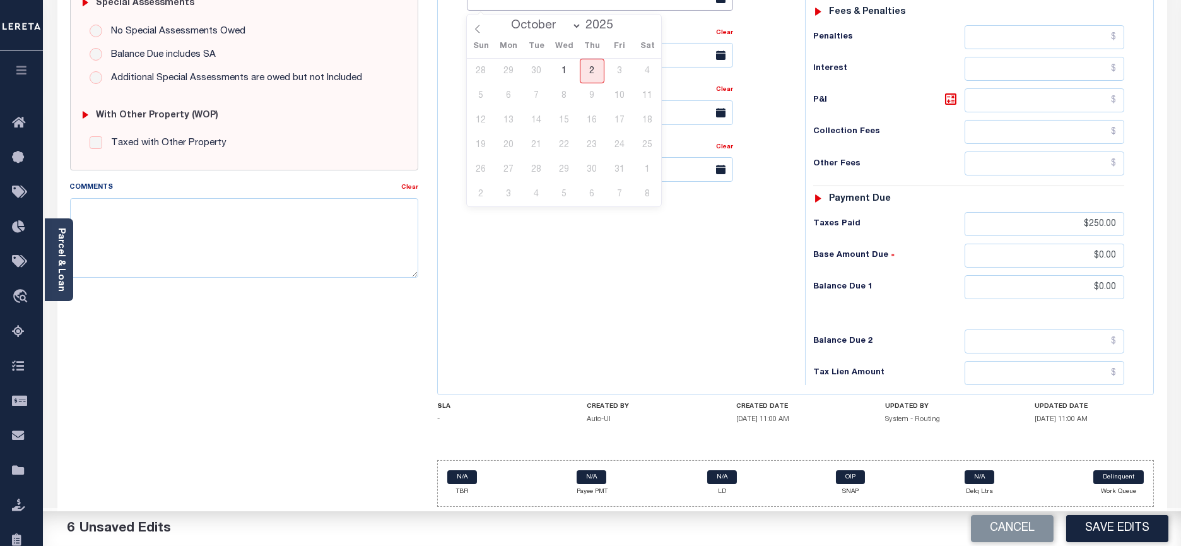
click at [569, 68] on span "1" at bounding box center [564, 71] width 25 height 25
type input "[DATE]"
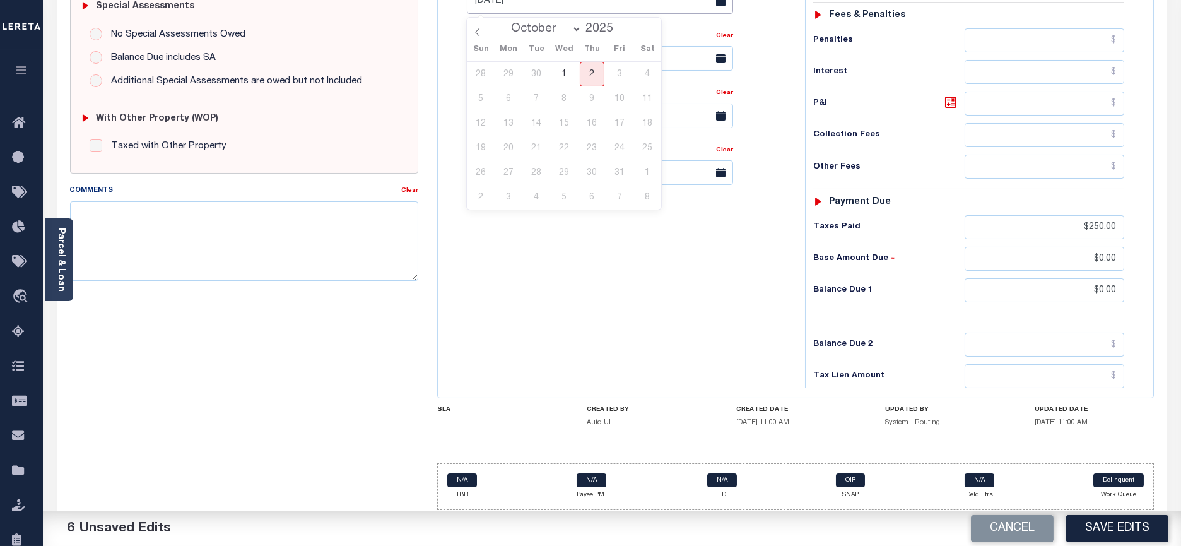
scroll to position [403, 0]
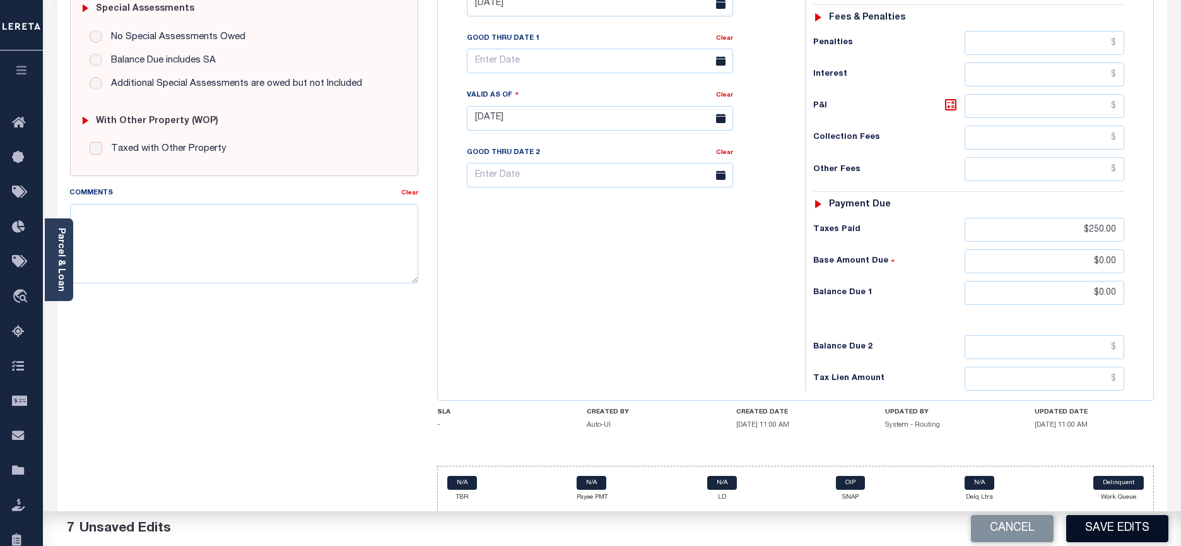
click at [1133, 526] on button "Save Edits" at bounding box center [1118, 528] width 102 height 27
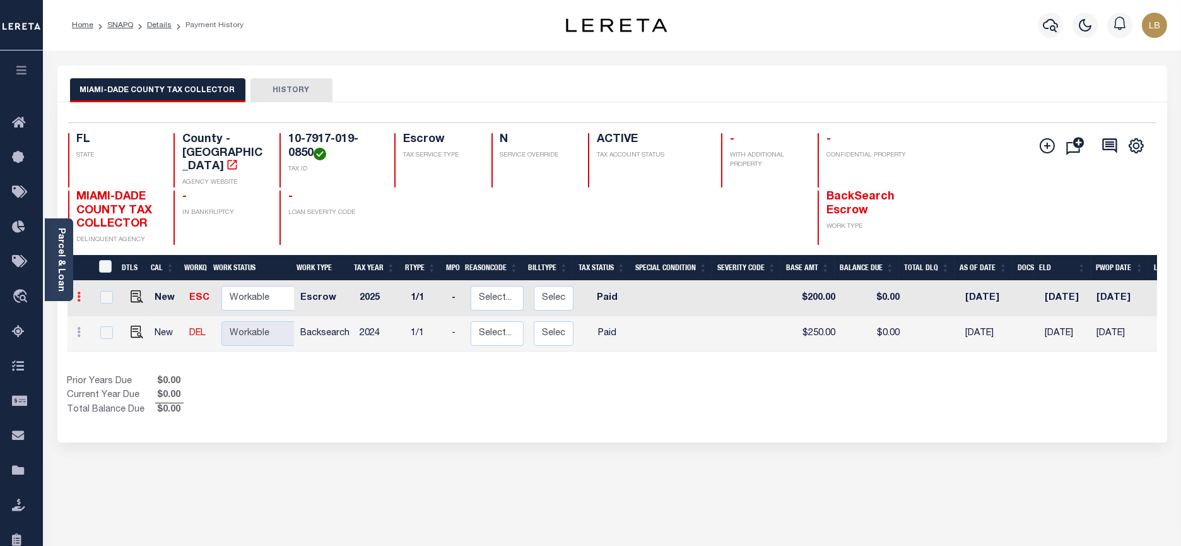
click at [78, 292] on icon at bounding box center [80, 297] width 4 height 10
click at [269, 393] on div "Prior Years Due $0.00 Current Year Due $0.00 Total Balance Due $0.00" at bounding box center [340, 396] width 545 height 42
click at [153, 26] on link "Details" at bounding box center [159, 25] width 25 height 8
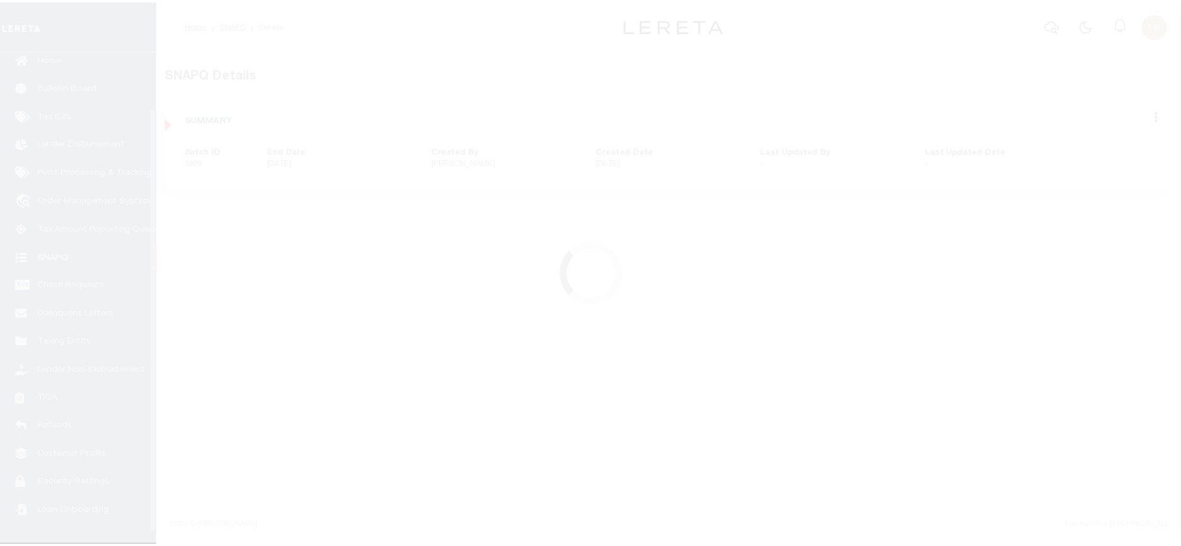
scroll to position [76, 0]
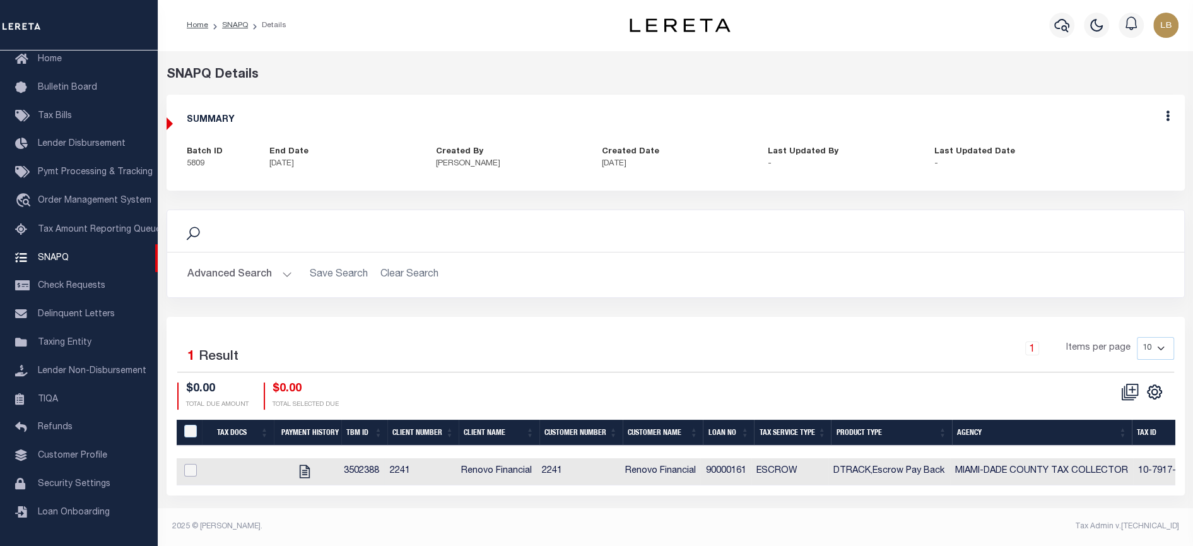
click at [196, 468] on input "checkbox" at bounding box center [190, 470] width 13 height 13
checkbox input "true"
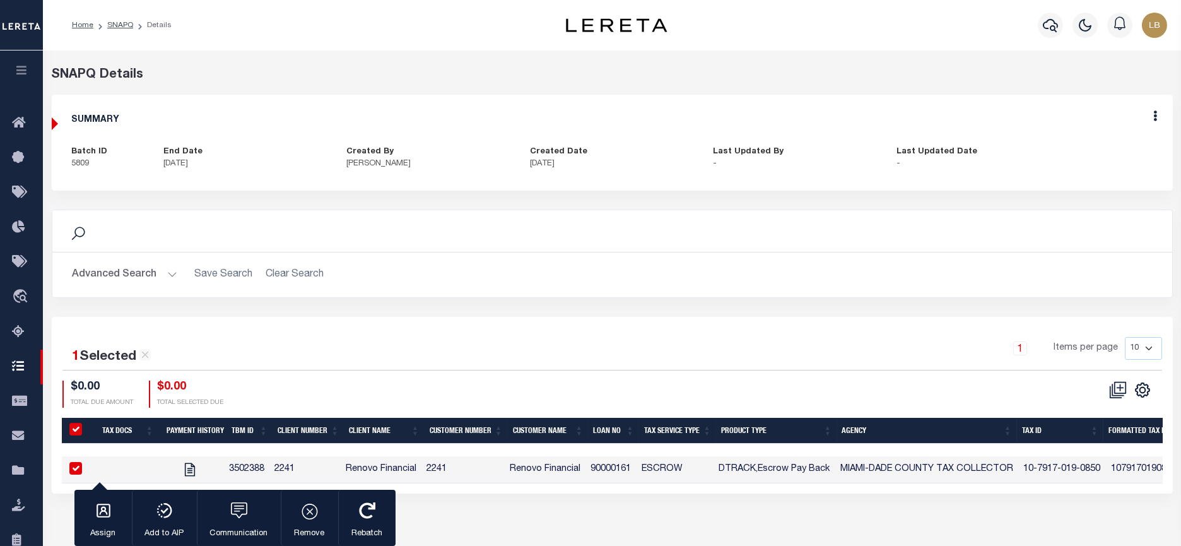
click at [405, 281] on h2 "Advanced Search Save Search Clear Search" at bounding box center [612, 275] width 1100 height 25
click at [1157, 115] on icon at bounding box center [1156, 115] width 4 height 11
click at [1111, 153] on link "Edit" at bounding box center [1123, 152] width 100 height 21
select select "OIP"
checkbox input "true"
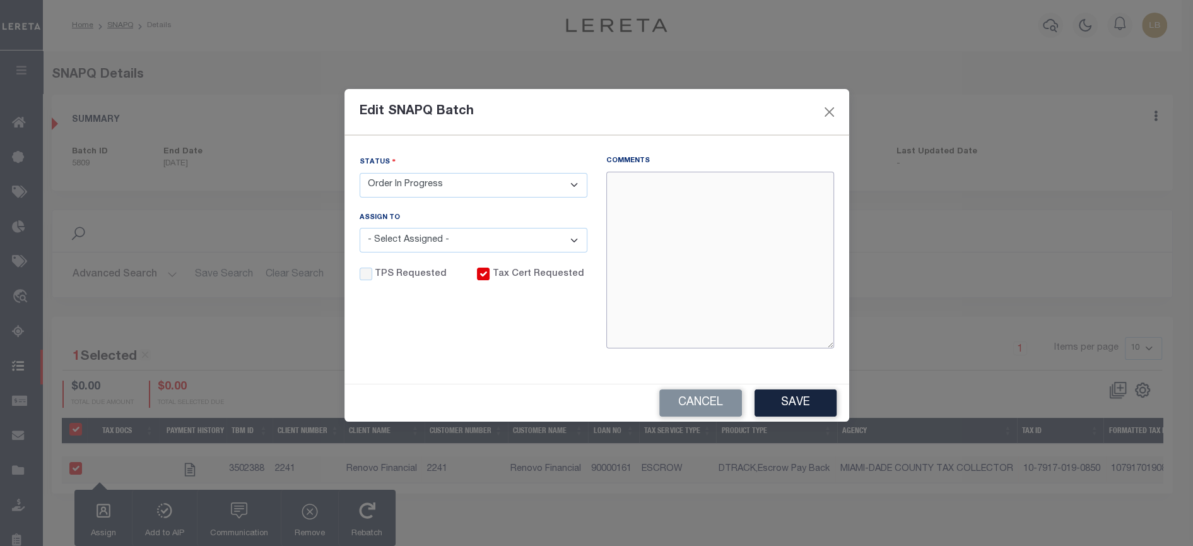
click at [700, 190] on textarea "Comments" at bounding box center [720, 260] width 228 height 177
click at [526, 190] on select "- Select Status - Order In Progress Complete" at bounding box center [474, 185] width 228 height 25
select select "CPT"
click at [360, 173] on select "- Select Status - Order In Progress Complete" at bounding box center [474, 185] width 228 height 25
click at [657, 182] on textarea "Comments" at bounding box center [720, 260] width 228 height 177
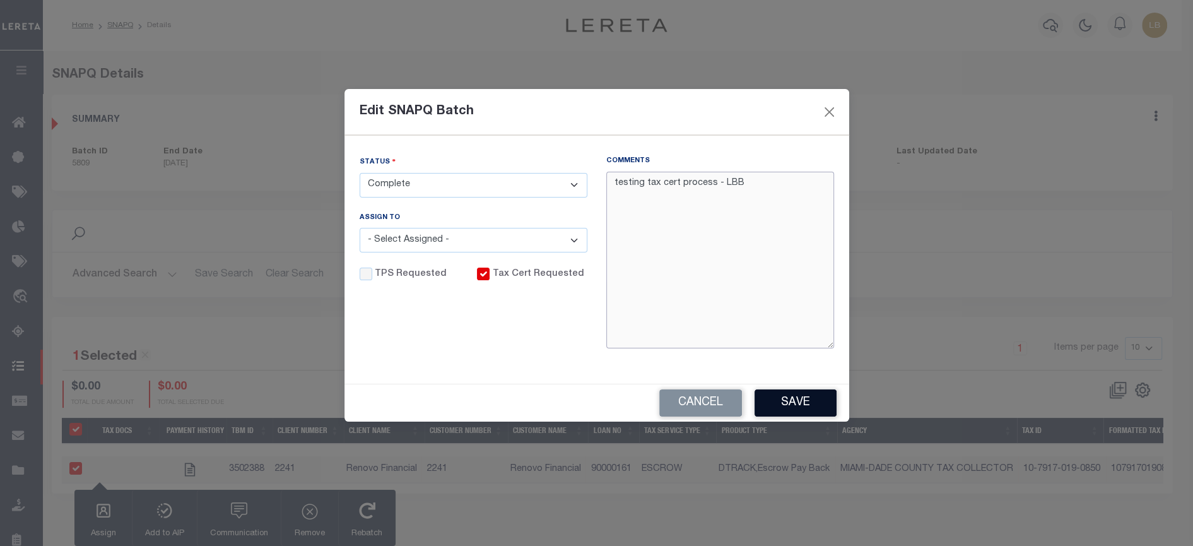
type textarea "testing tax cert process - LBB"
click at [813, 389] on div "Cancel Save" at bounding box center [597, 402] width 505 height 37
click at [813, 399] on button "Save" at bounding box center [796, 402] width 82 height 27
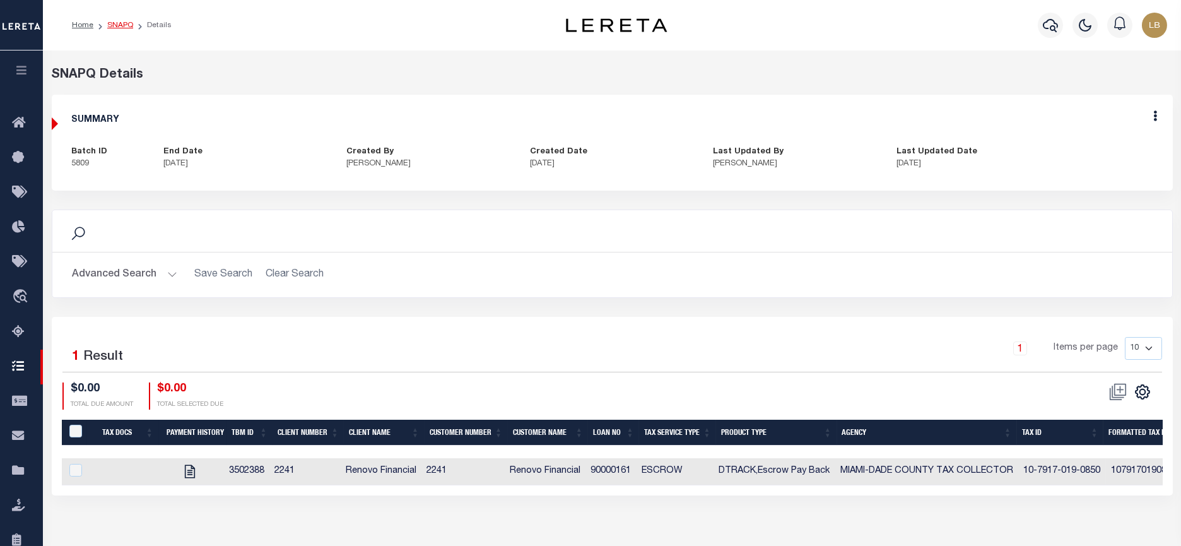
click at [120, 26] on link "SNAPQ" at bounding box center [120, 25] width 26 height 8
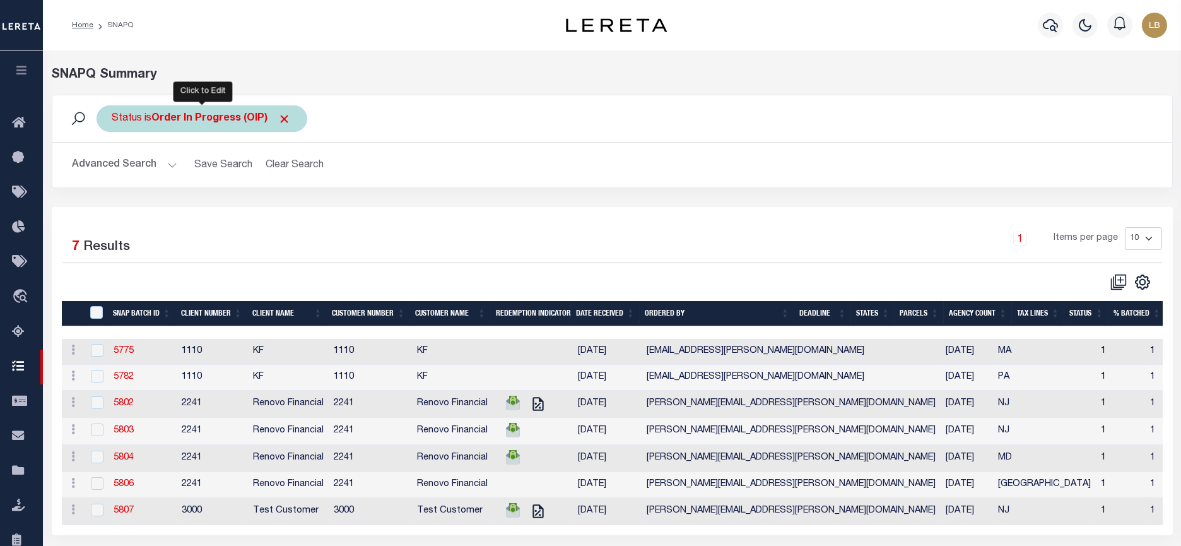
click at [184, 125] on div "Status is Order In Progress (OIP)" at bounding box center [202, 118] width 211 height 27
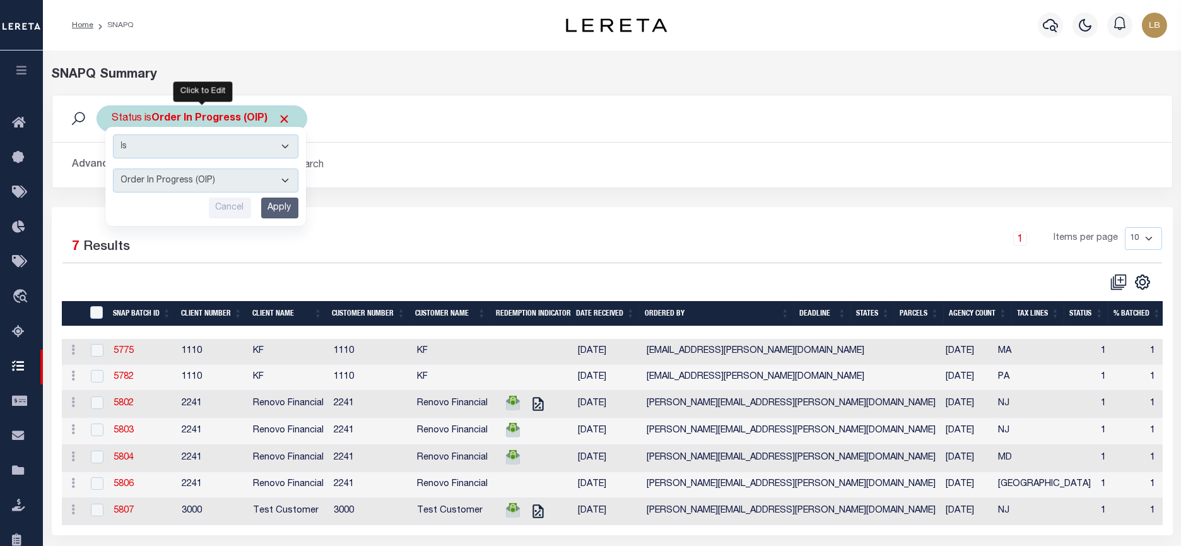
click at [203, 175] on select "Complete (CPT) Order In Progress (OIP)" at bounding box center [206, 181] width 186 height 24
select select "CPT"
click at [113, 169] on select "Complete (CPT) Order In Progress (OIP)" at bounding box center [206, 181] width 186 height 24
click at [291, 204] on input "Apply" at bounding box center [279, 208] width 37 height 21
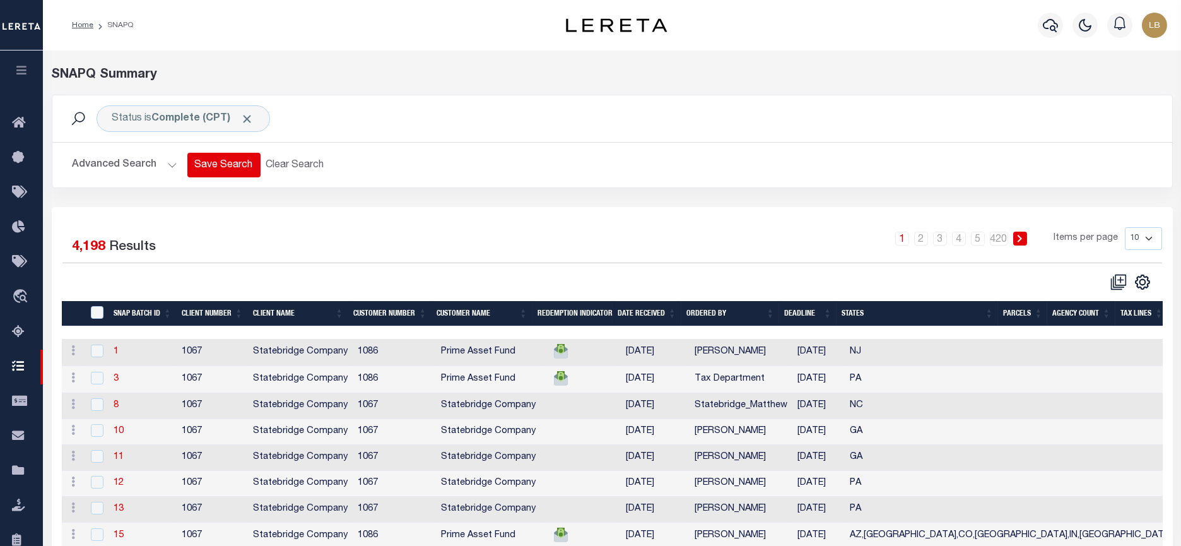
click at [225, 166] on button "Save Search" at bounding box center [223, 165] width 73 height 25
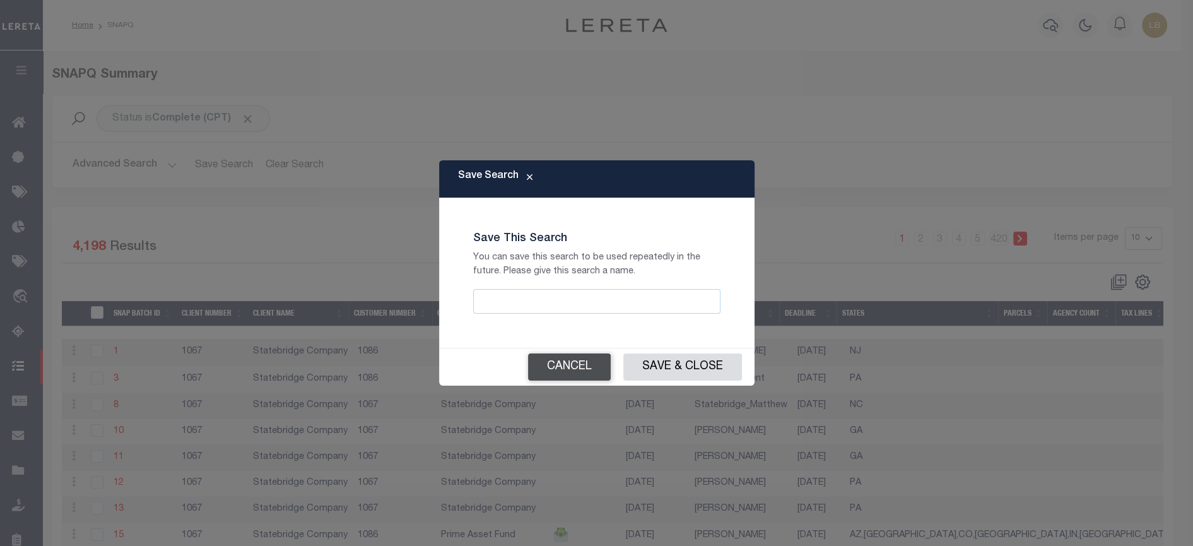
click at [567, 359] on button "Cancel" at bounding box center [569, 366] width 83 height 27
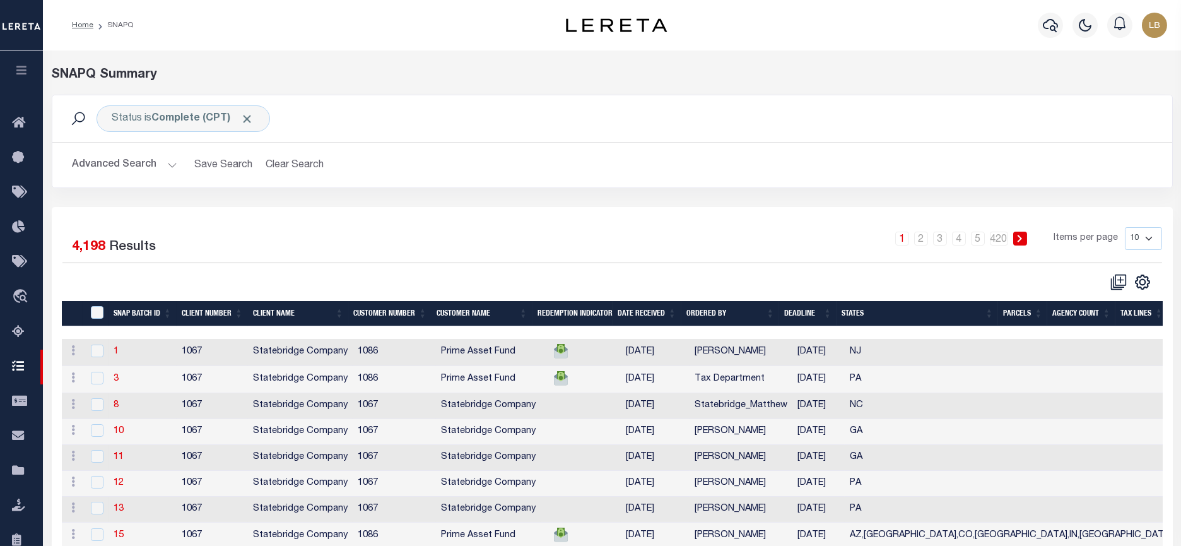
click at [165, 160] on button "Advanced Search" at bounding box center [125, 165] width 105 height 25
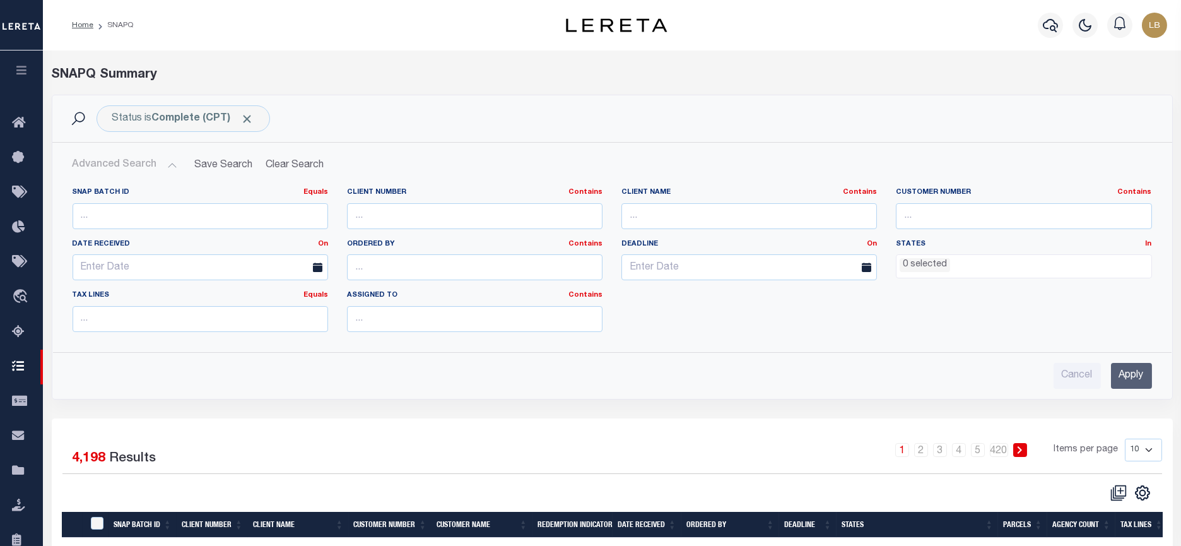
click at [315, 265] on icon at bounding box center [317, 267] width 9 height 9
click at [285, 264] on input "text" at bounding box center [201, 267] width 256 height 26
click at [191, 338] on span "2" at bounding box center [197, 338] width 25 height 25
type input "[DATE]"
click at [1140, 374] on input "Apply" at bounding box center [1131, 376] width 41 height 26
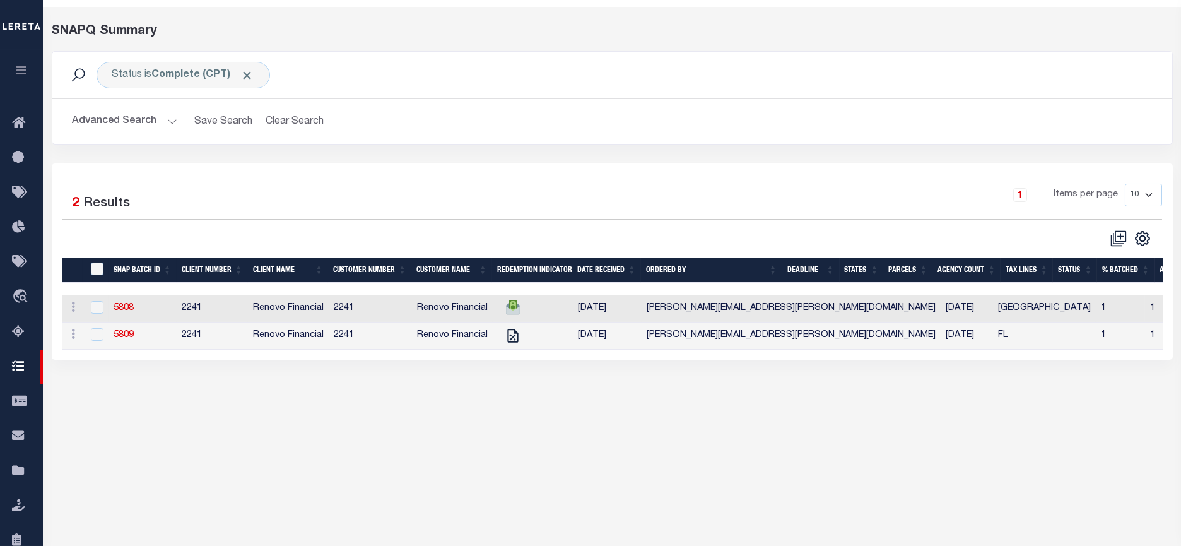
click at [682, 429] on div "SNAPQ Summary Status is Complete (CPT) Search Advanced Search Save Search Clear…" at bounding box center [612, 253] width 1139 height 492
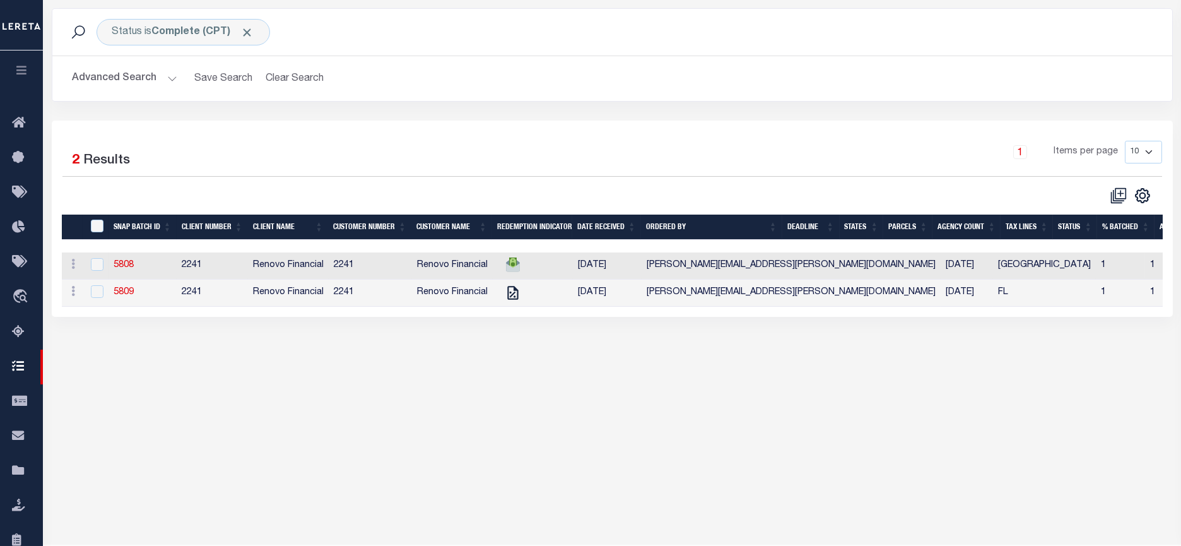
scroll to position [122, 0]
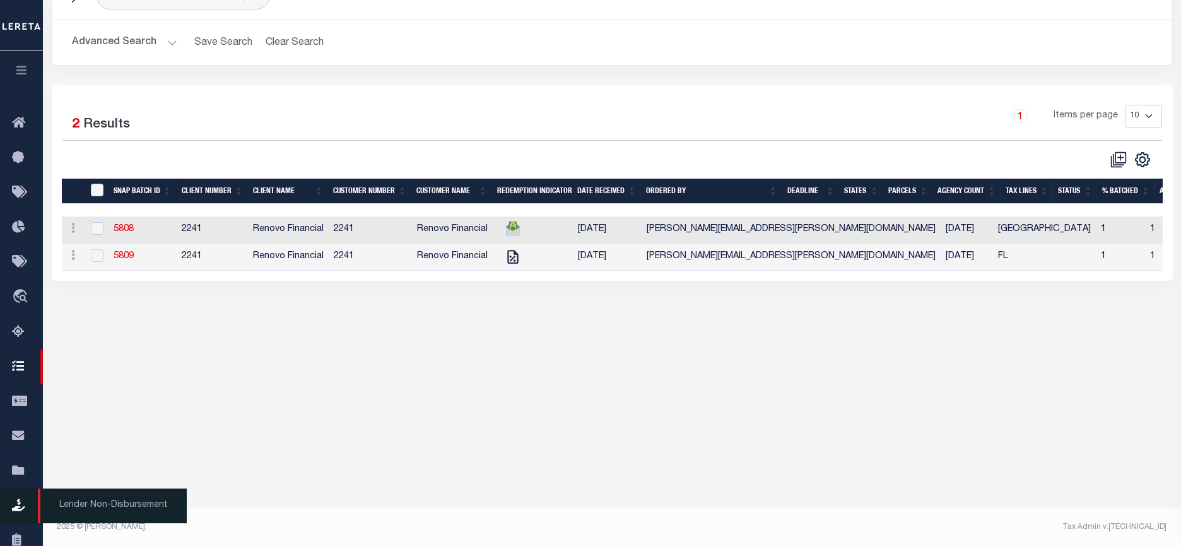
click at [27, 523] on link "Lender Non-Disbursement" at bounding box center [21, 505] width 43 height 35
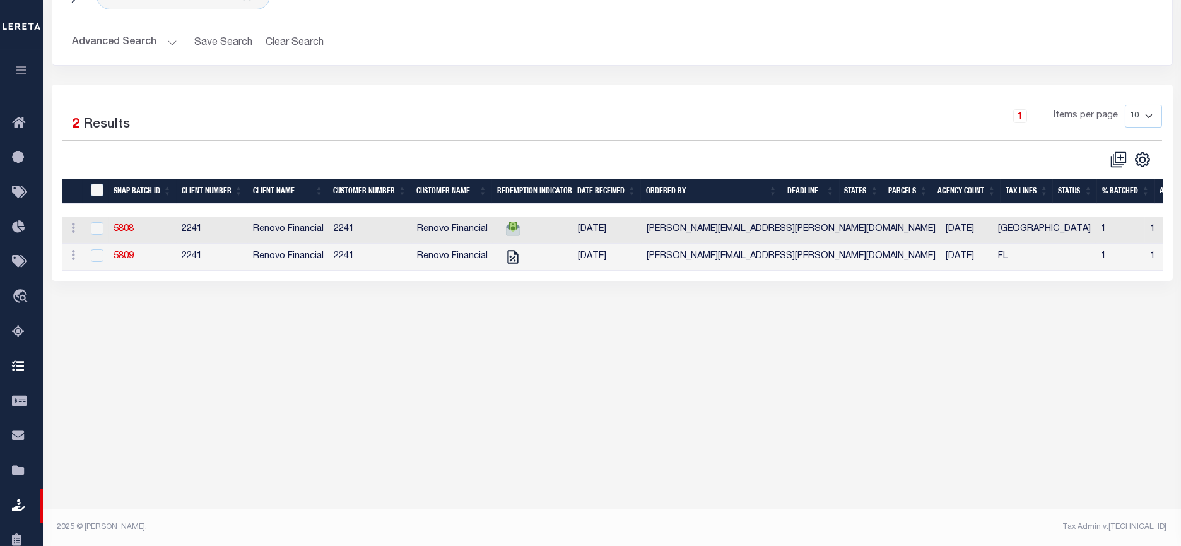
click at [10, 63] on button "button" at bounding box center [21, 71] width 43 height 43
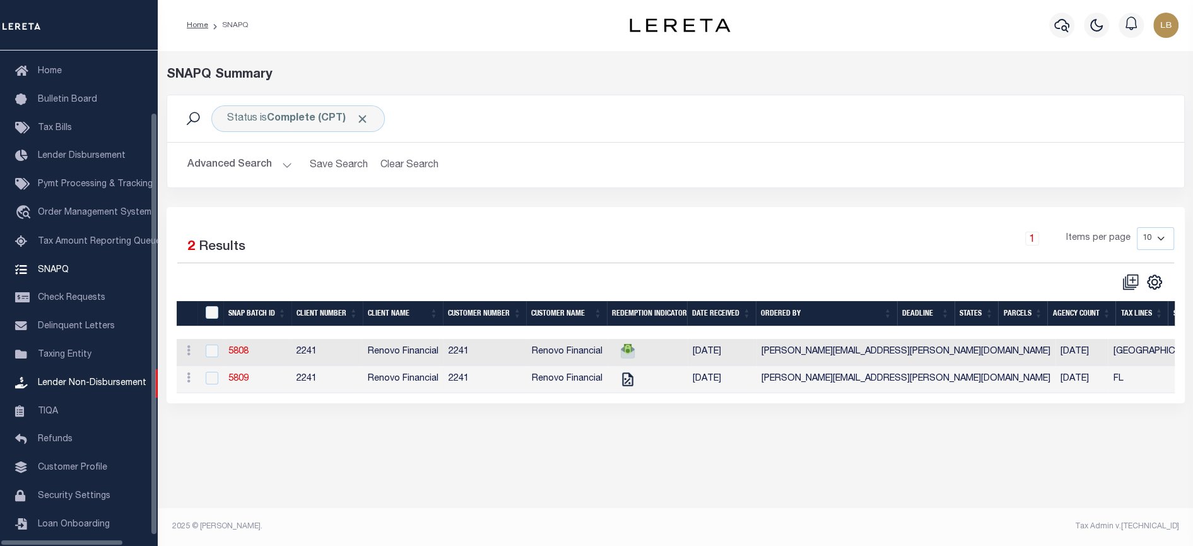
scroll to position [64, 0]
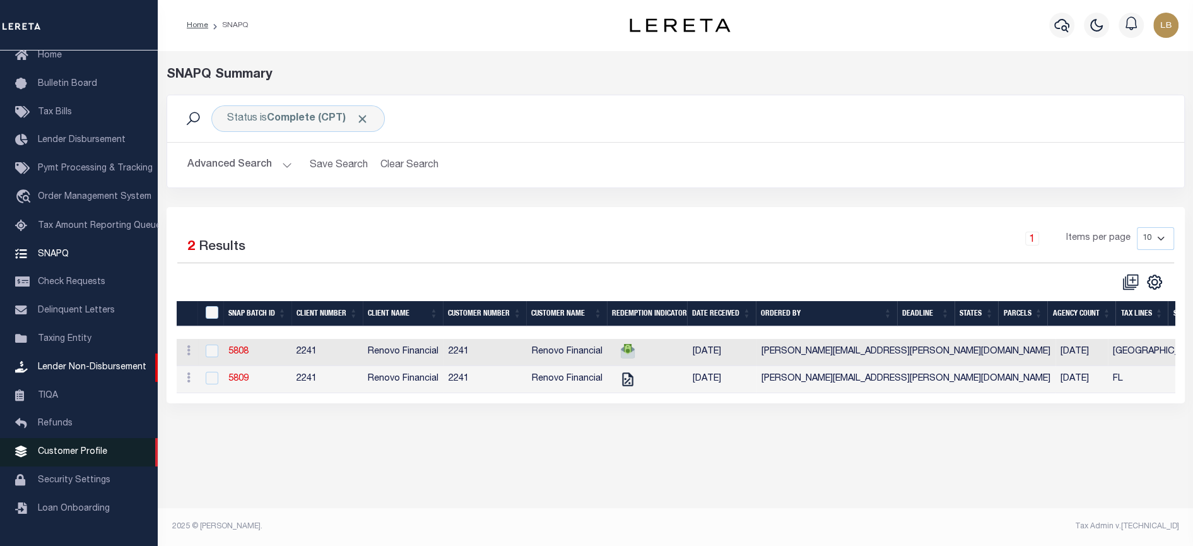
click at [93, 456] on span "Customer Profile" at bounding box center [72, 451] width 69 height 9
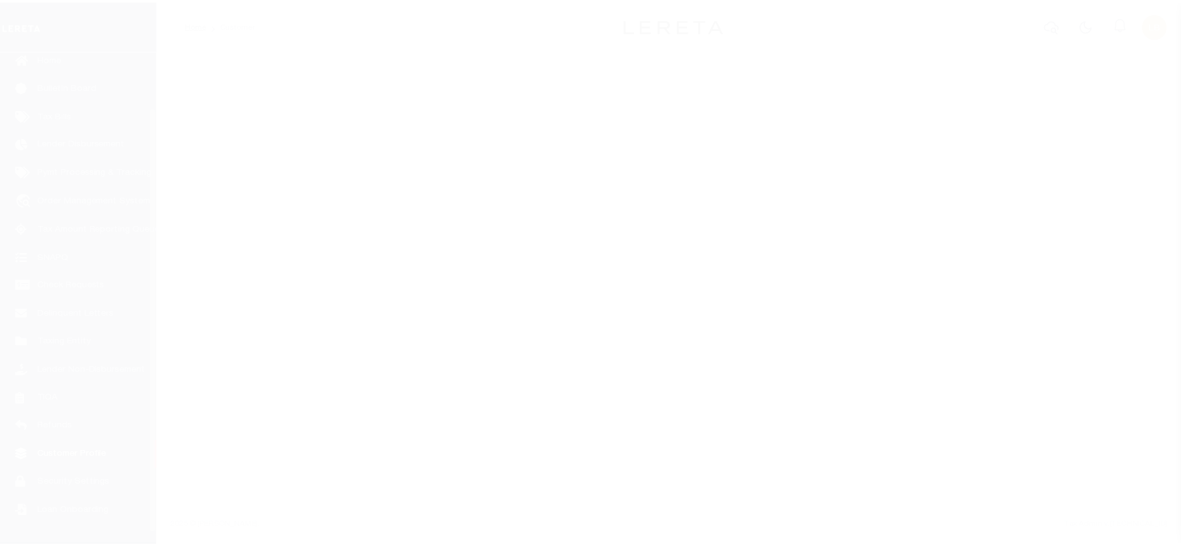
scroll to position [76, 0]
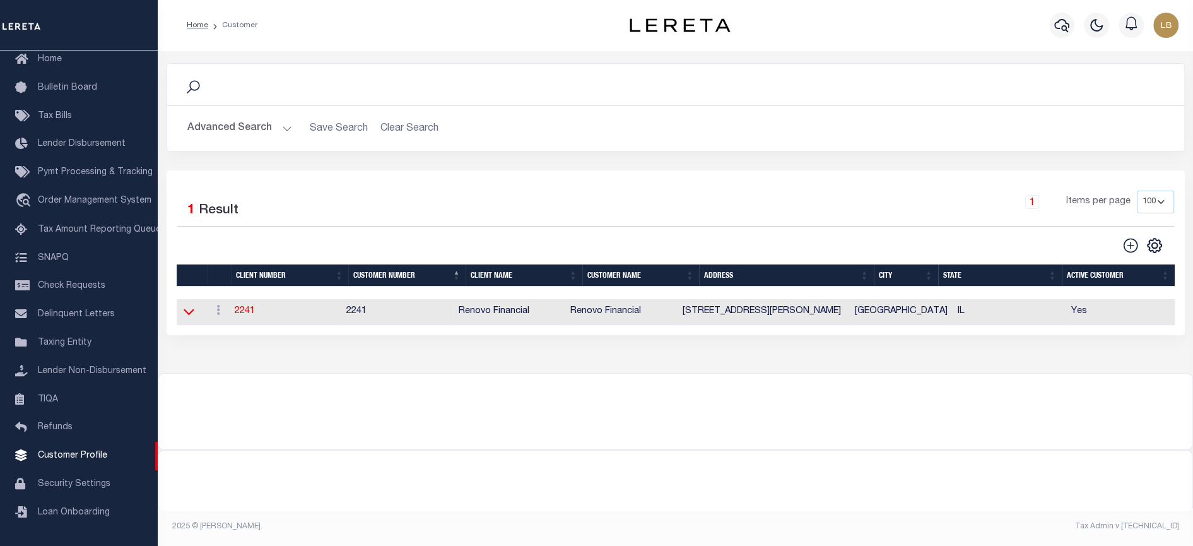
click at [191, 314] on icon at bounding box center [189, 312] width 11 height 6
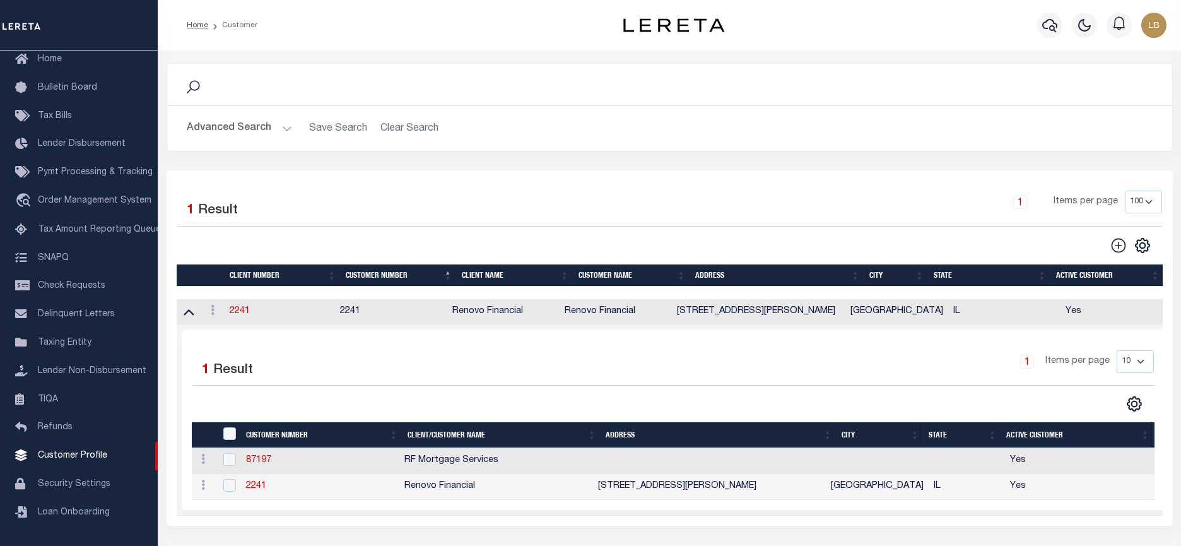
click at [279, 125] on button "Advanced Search" at bounding box center [239, 128] width 105 height 25
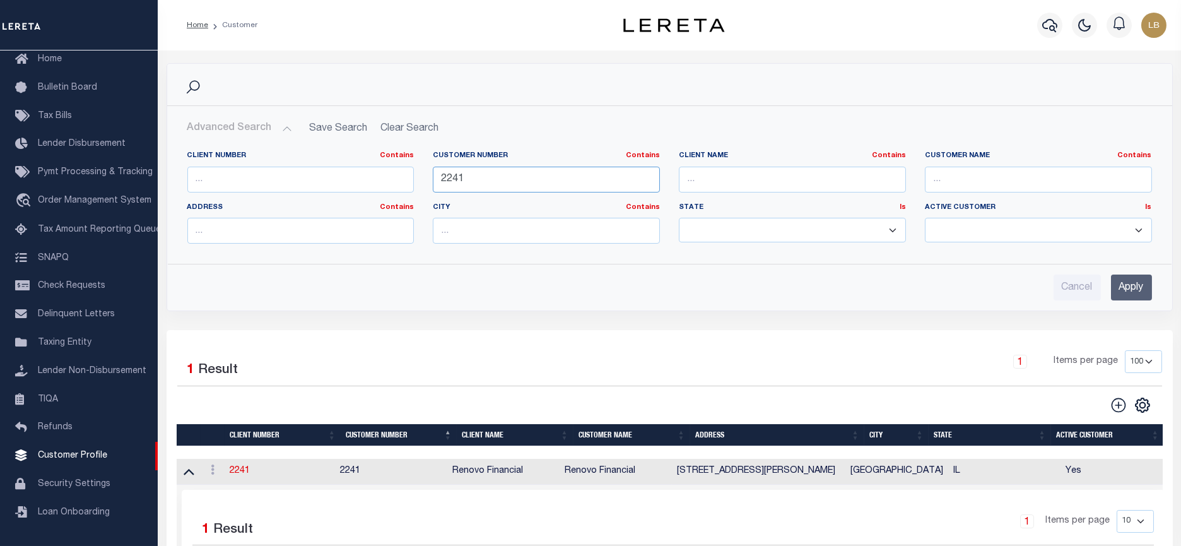
drag, startPoint x: 478, startPoint y: 178, endPoint x: 403, endPoint y: 174, distance: 75.2
click at [403, 174] on div "Client Number Contains Contains Is Customer Number Contains Contains Is 2241 Is" at bounding box center [670, 202] width 984 height 103
click at [948, 322] on div "Search Advanced Search Save Search Clear Search CustomerSearchGridWrapper_dynam…" at bounding box center [670, 196] width 1026 height 267
click at [237, 474] on link "2241" at bounding box center [240, 470] width 20 height 9
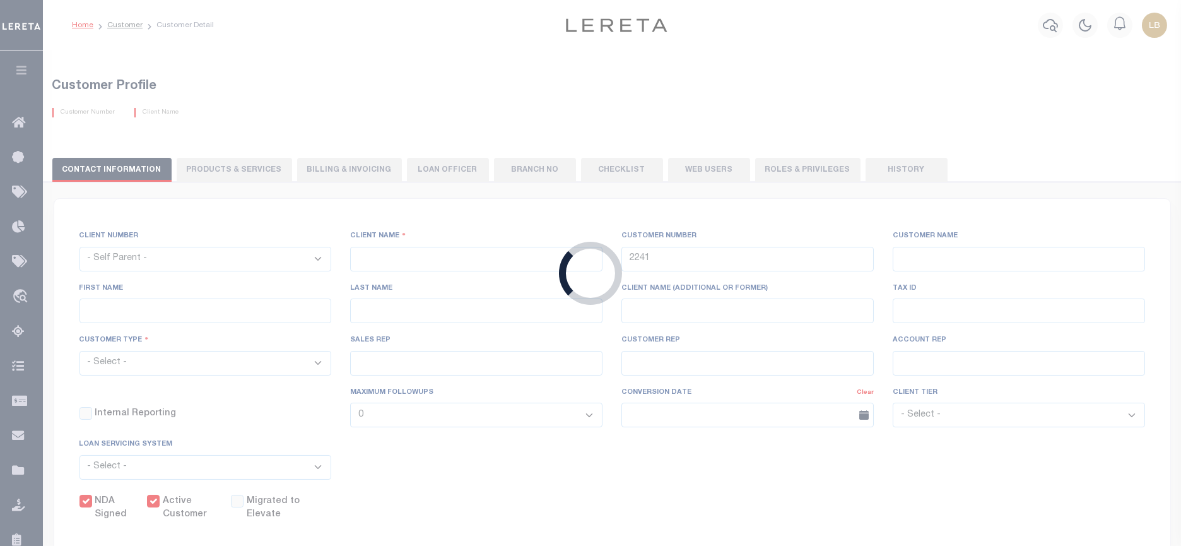
select select
type input "Renovo Financial"
type input "Steven"
type input "Klemp"
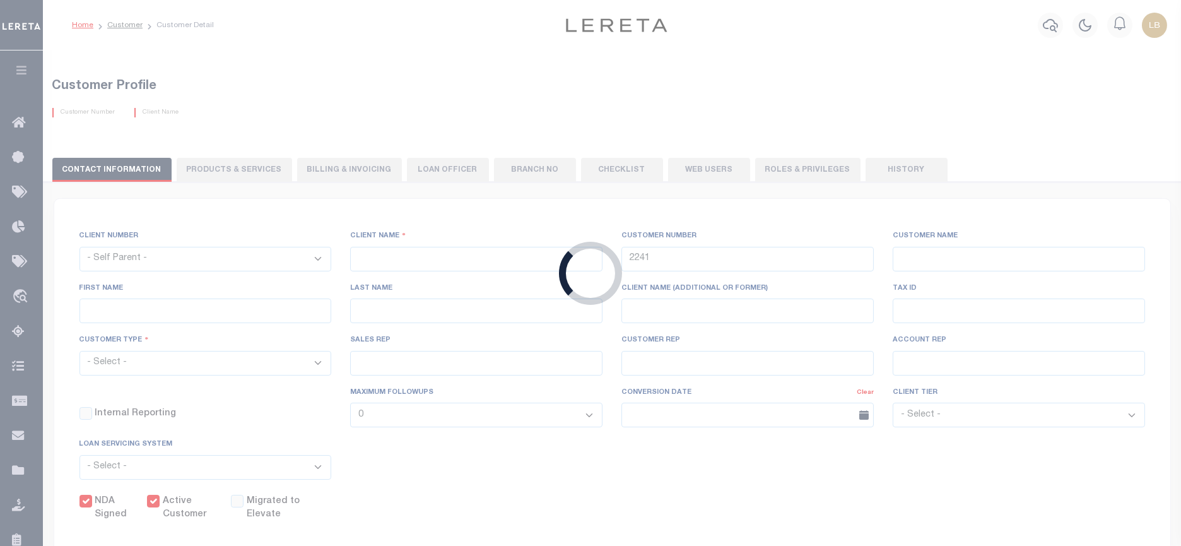
select select "Mixed Portfolio"
type input "Tiffany Stringfellow"
type input "Barbara Kendrick"
type input "Debbie Vecellio"
checkbox input "true"
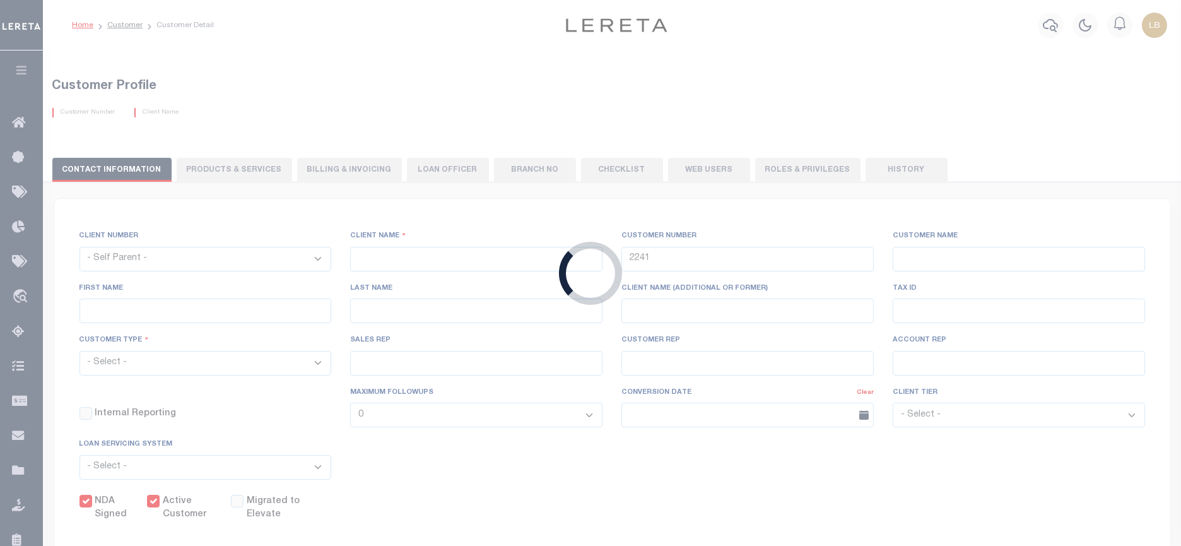
checkbox input "true"
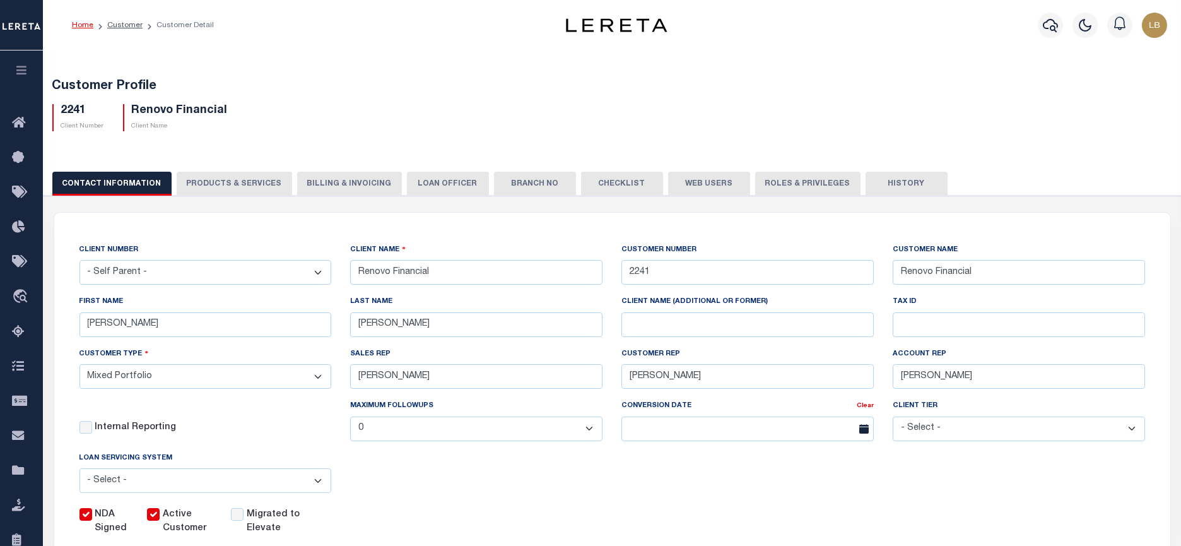
click at [690, 182] on button "Web Users" at bounding box center [709, 184] width 82 height 24
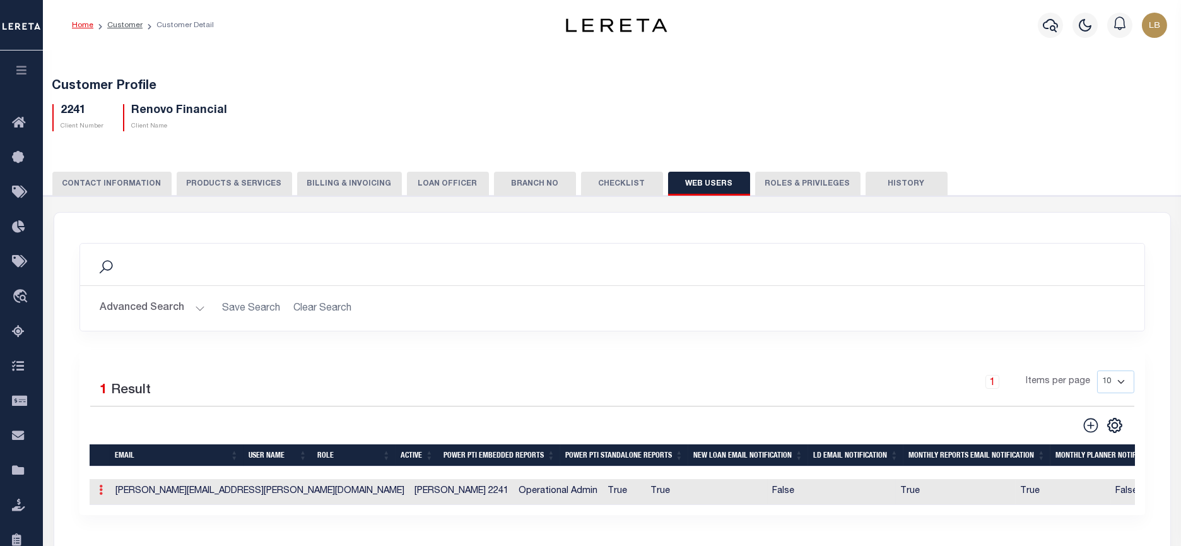
click at [103, 495] on link at bounding box center [102, 492] width 14 height 10
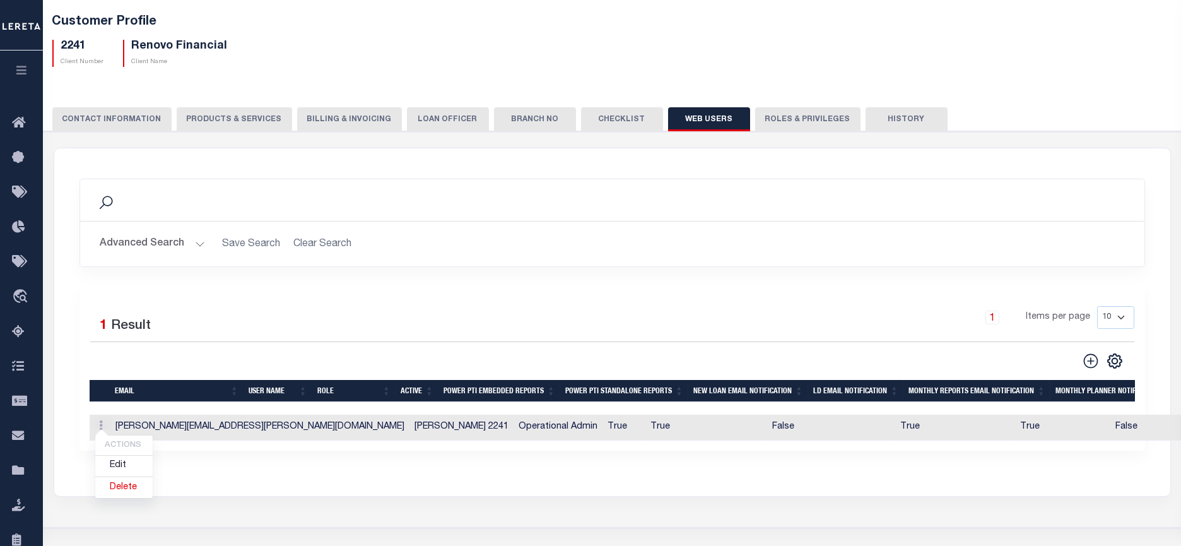
scroll to position [157, 0]
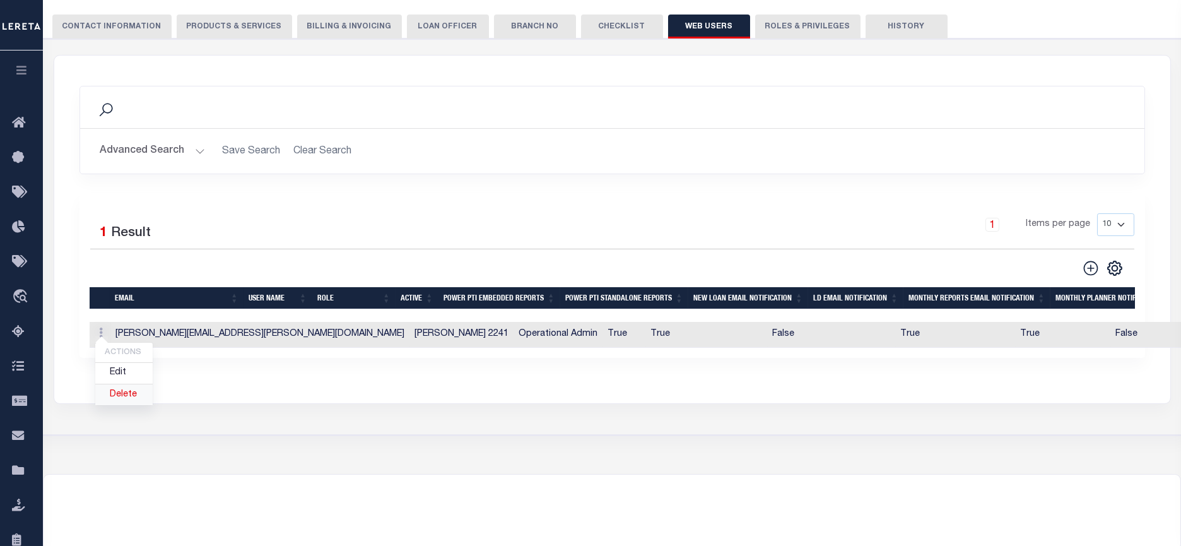
click at [110, 393] on link "Delete" at bounding box center [123, 394] width 57 height 21
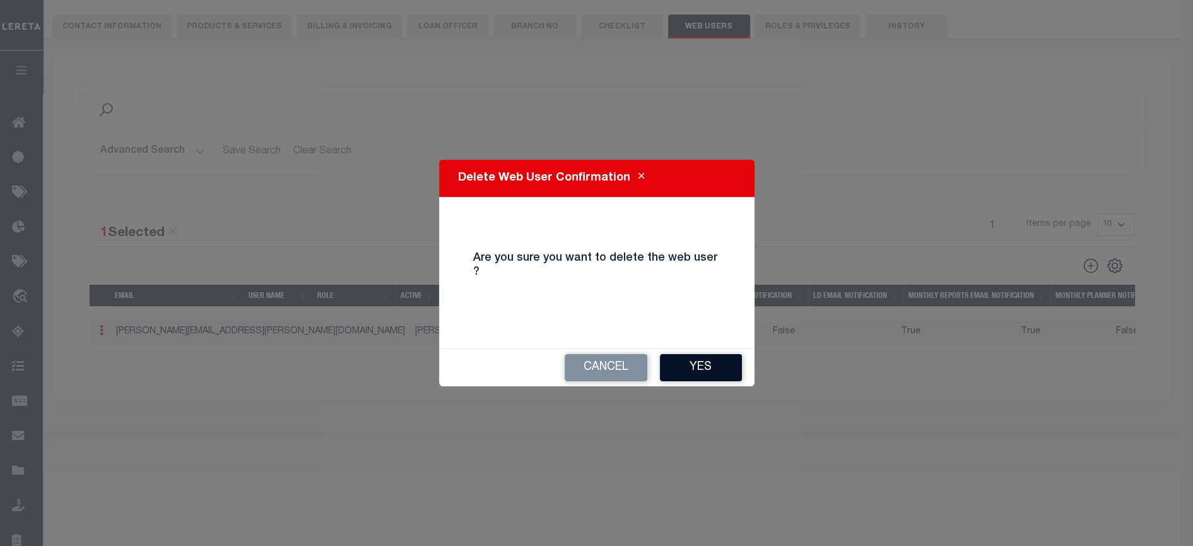
click at [695, 358] on button "Yes" at bounding box center [701, 367] width 82 height 27
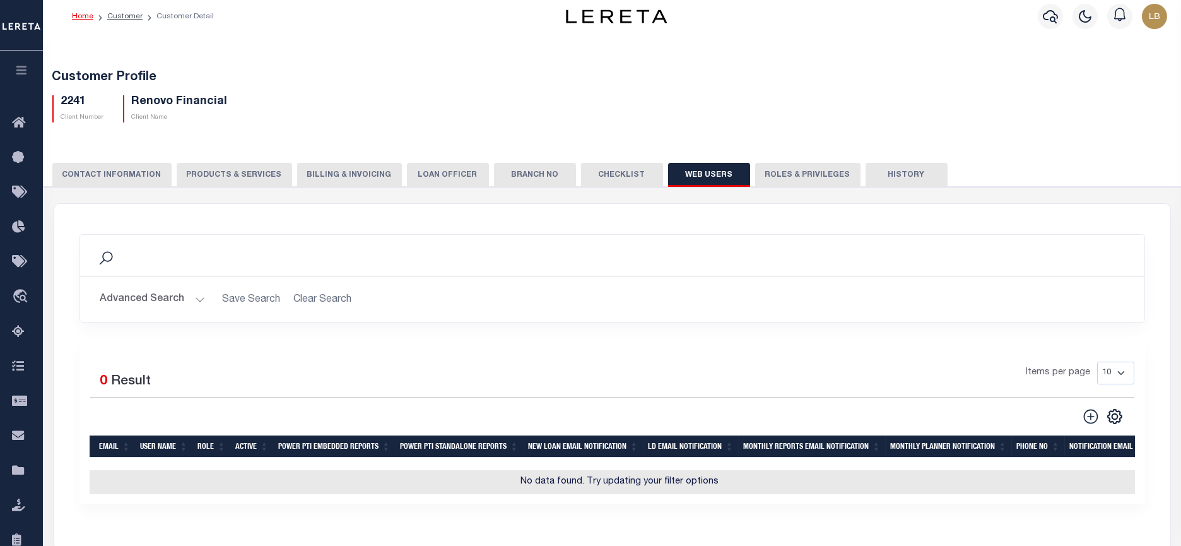
scroll to position [0, 0]
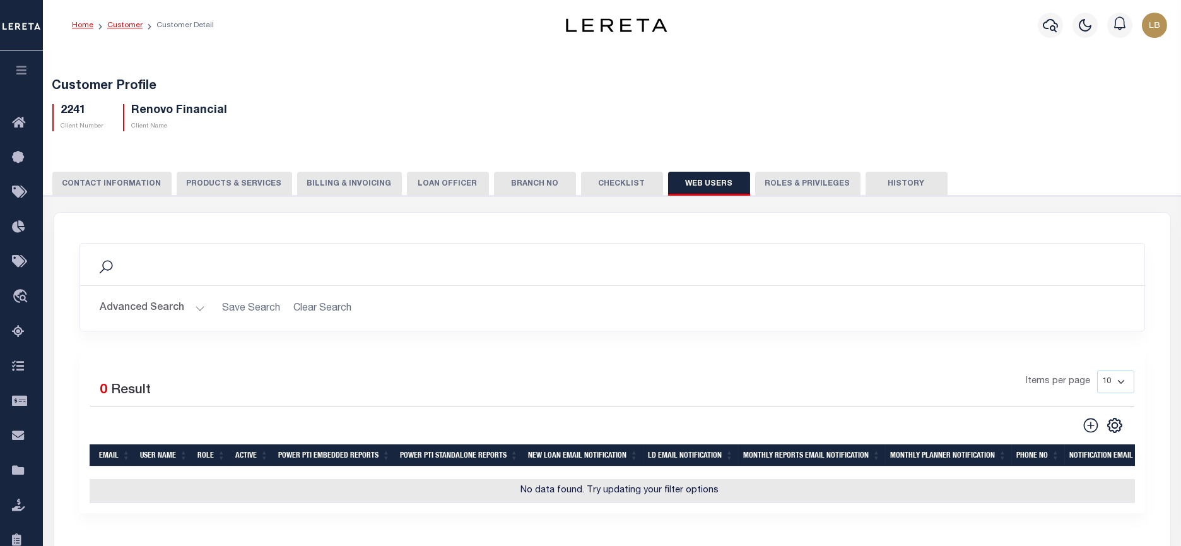
click at [116, 25] on link "Customer" at bounding box center [124, 25] width 35 height 8
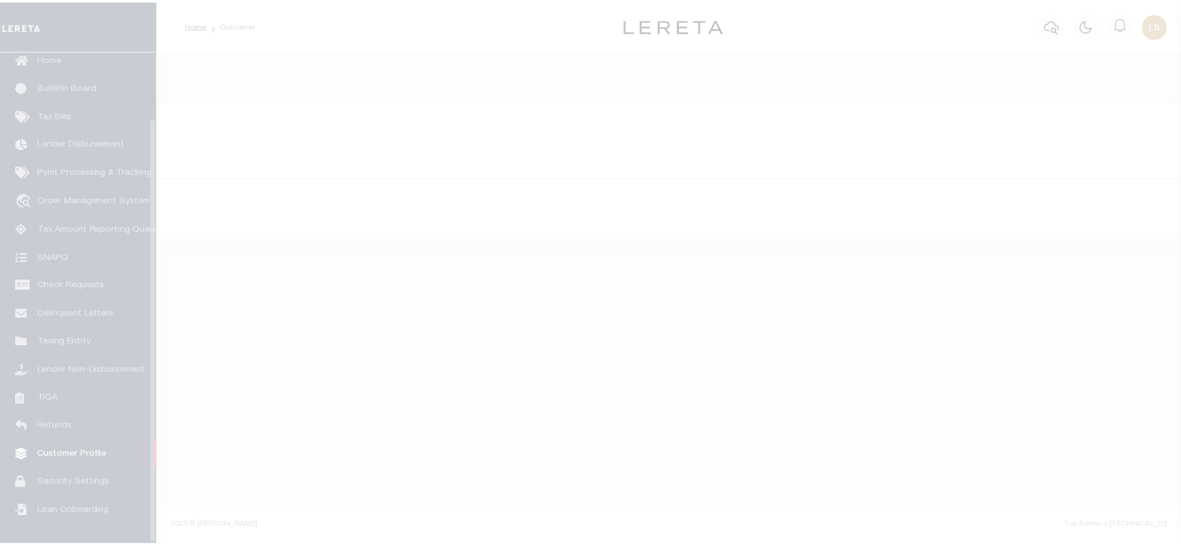
scroll to position [76, 0]
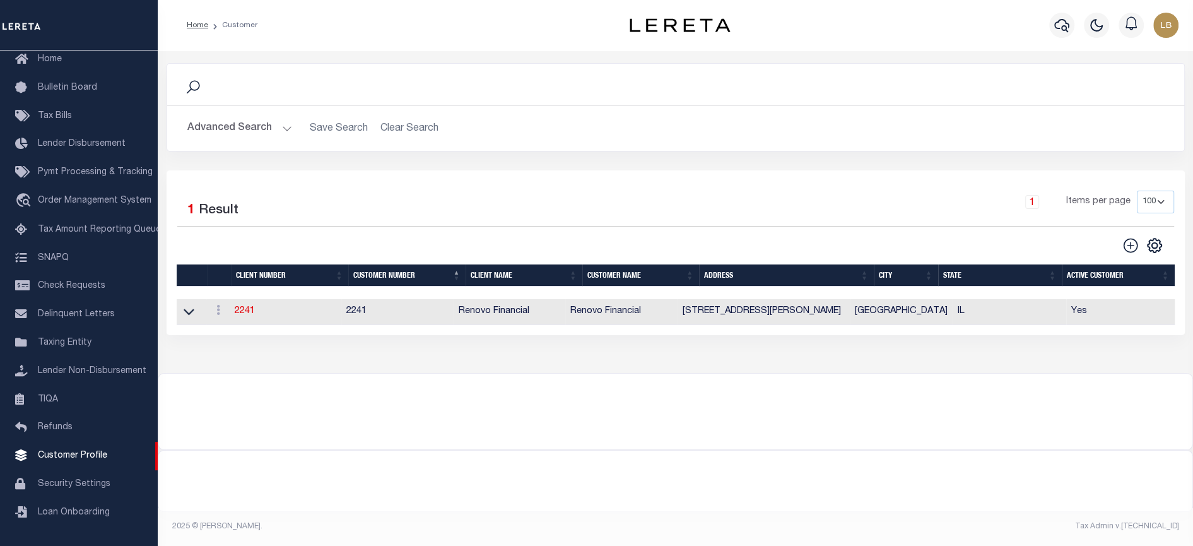
click at [422, 131] on h2 "Advanced Search Save Search Clear Search CustomerSearchGridWrapper_dynamictable…" at bounding box center [675, 128] width 997 height 25
click at [416, 127] on h2 "Advanced Search Save Search Clear Search CustomerSearchGridWrapper_dynamictable…" at bounding box center [675, 128] width 997 height 25
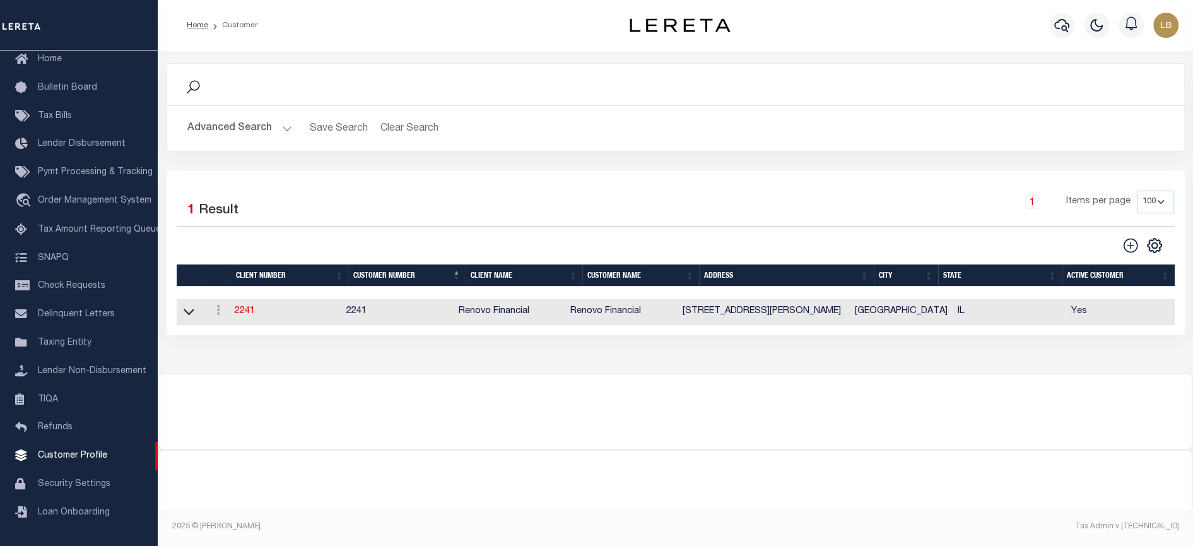
click at [385, 128] on h2 "Advanced Search Save Search Clear Search CustomerSearchGridWrapper_dynamictable…" at bounding box center [675, 128] width 997 height 25
click at [283, 127] on button "Advanced Search" at bounding box center [239, 128] width 105 height 25
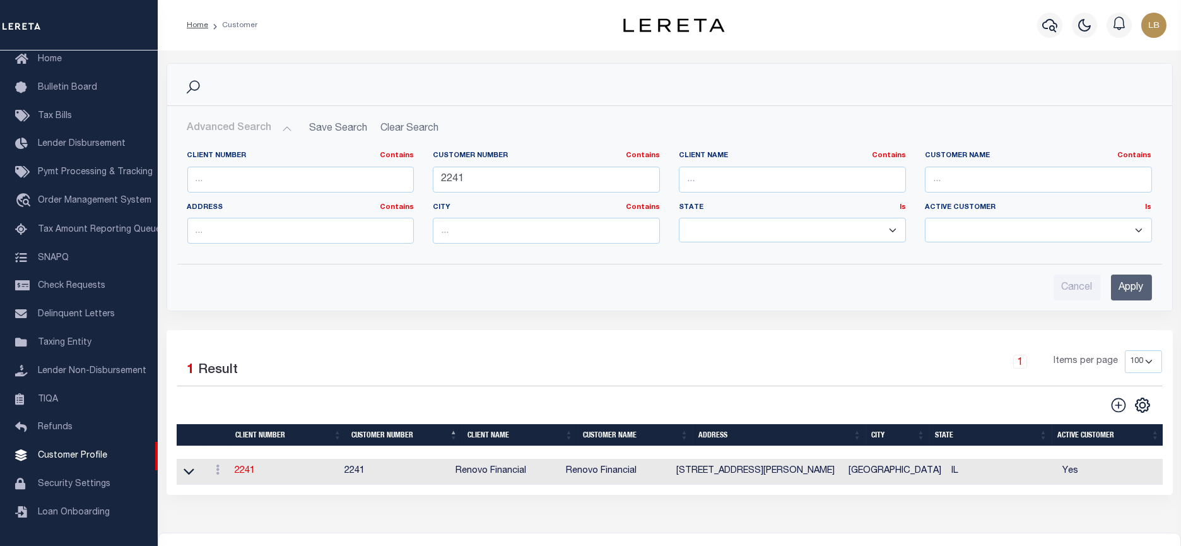
click at [413, 130] on h2 "Advanced Search Save Search Clear Search CustomerSearchGridWrapper_dynamictable…" at bounding box center [669, 128] width 985 height 25
click at [413, 129] on h2 "Advanced Search Save Search Clear Search CustomerSearchGridWrapper_dynamictable…" at bounding box center [669, 128] width 985 height 25
drag, startPoint x: 489, startPoint y: 179, endPoint x: 348, endPoint y: 171, distance: 141.6
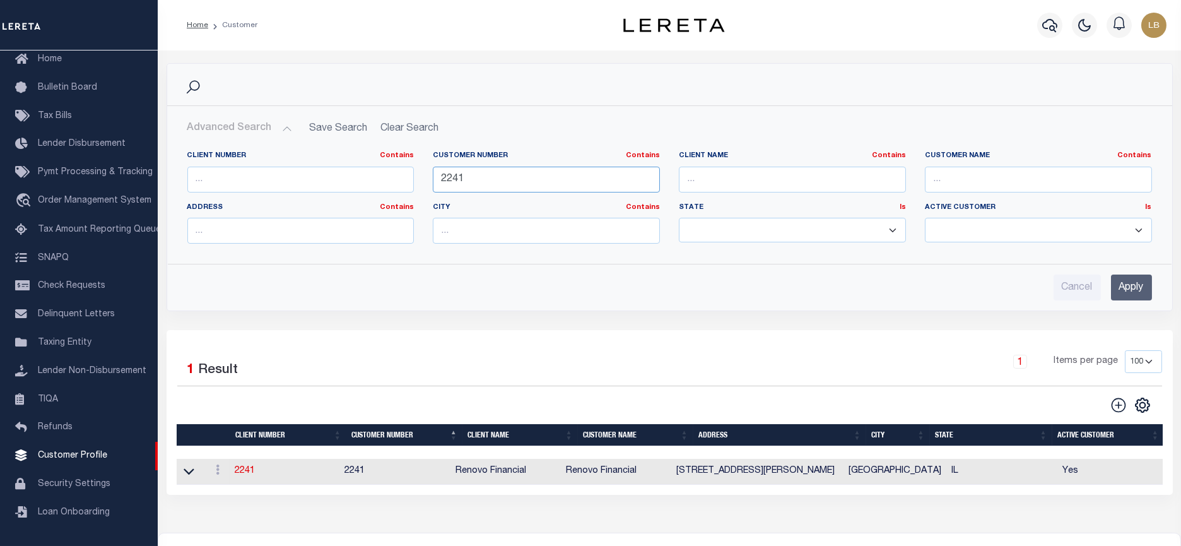
click at [348, 171] on div "Client Number Contains Contains Is Customer Number Contains Contains Is 2241 Is" at bounding box center [670, 202] width 984 height 103
type input "1052"
click at [1137, 280] on input "Apply" at bounding box center [1131, 288] width 41 height 26
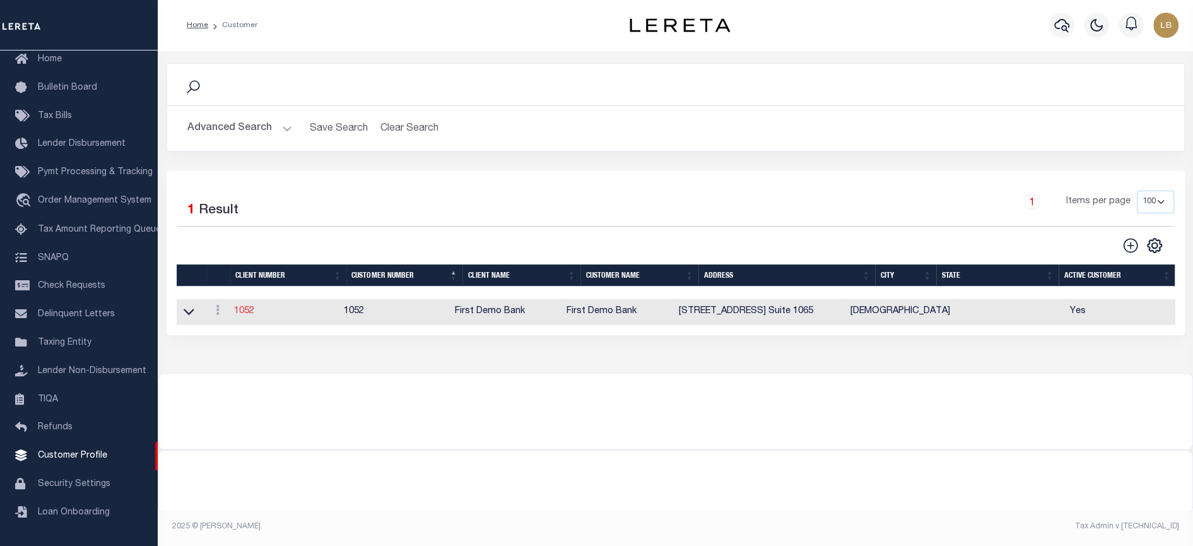
click at [240, 314] on link "1052" at bounding box center [244, 311] width 20 height 9
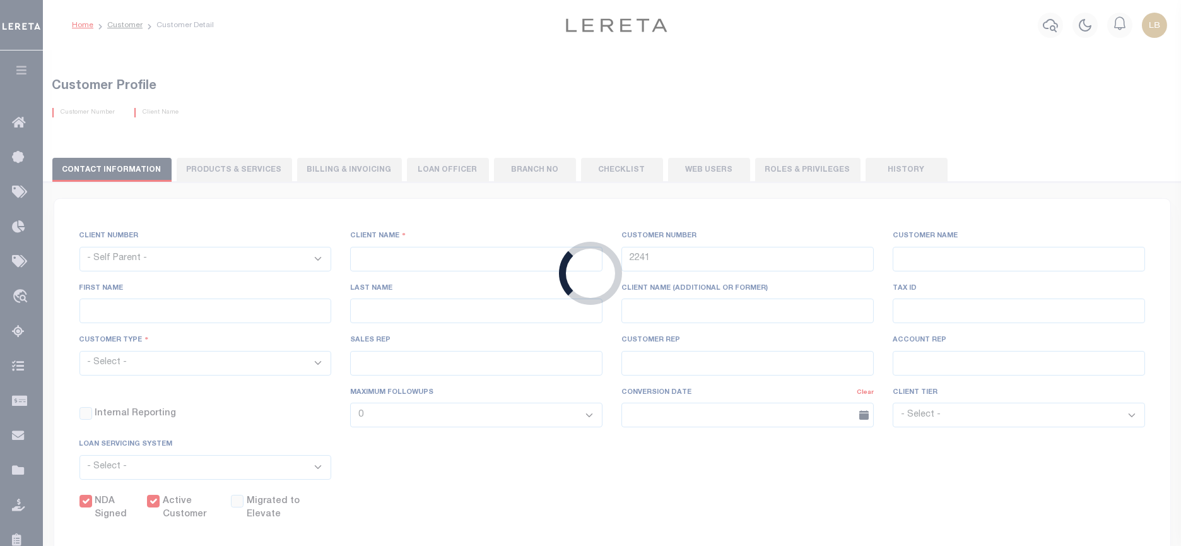
select select
type input "First Demo Bank"
type input "1052"
type input "First Demo Bank"
select select "Mixed Portfolio"
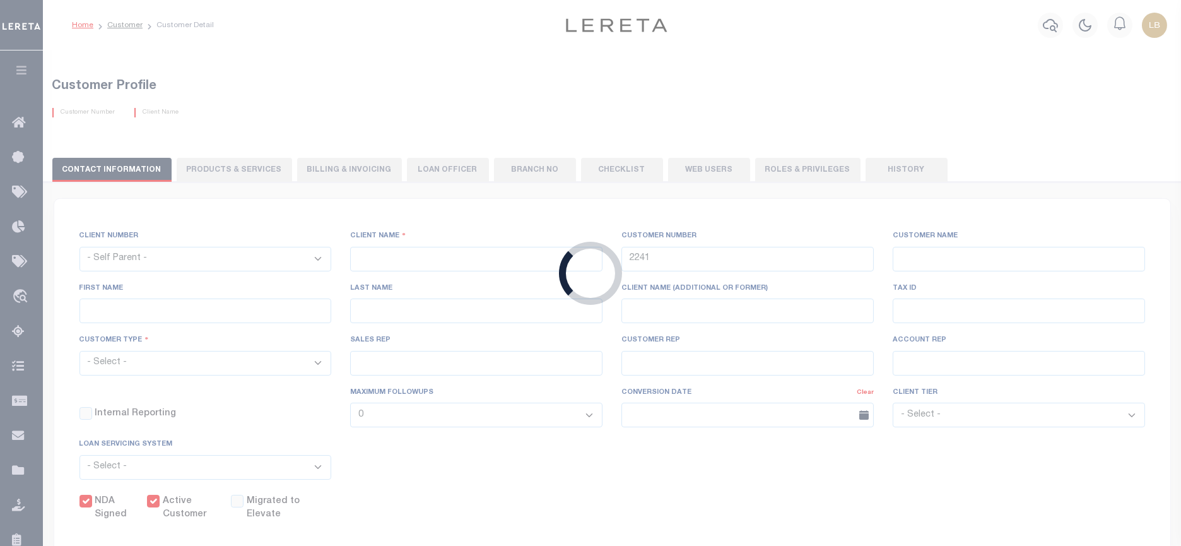
type input "[PERSON_NAME]"
type input "10/30/2022"
select select "Tier 1"
checkbox input "true"
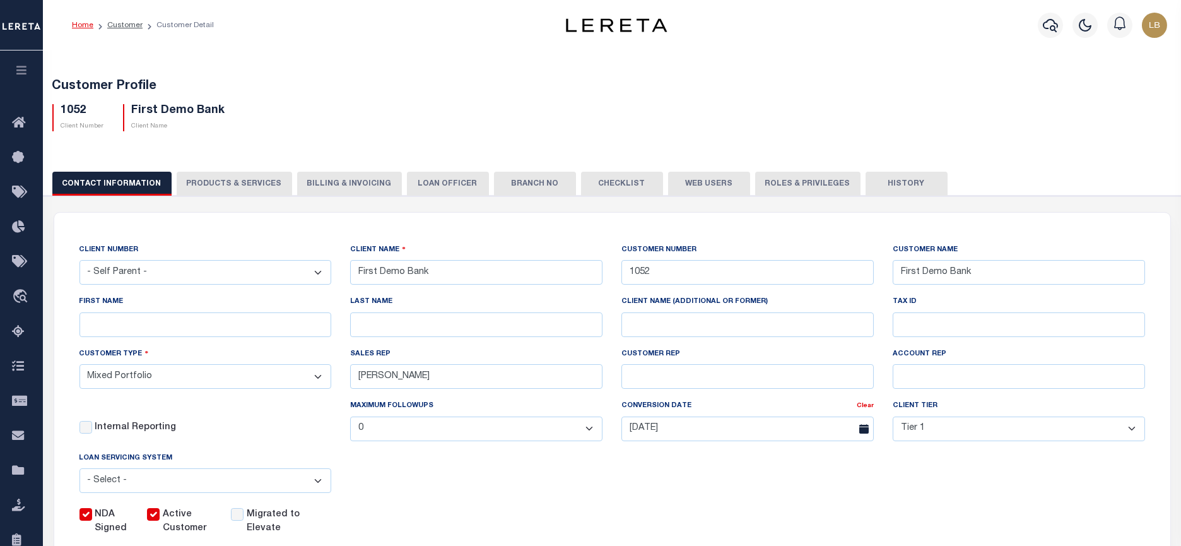
click at [709, 184] on button "Web Users" at bounding box center [709, 184] width 82 height 24
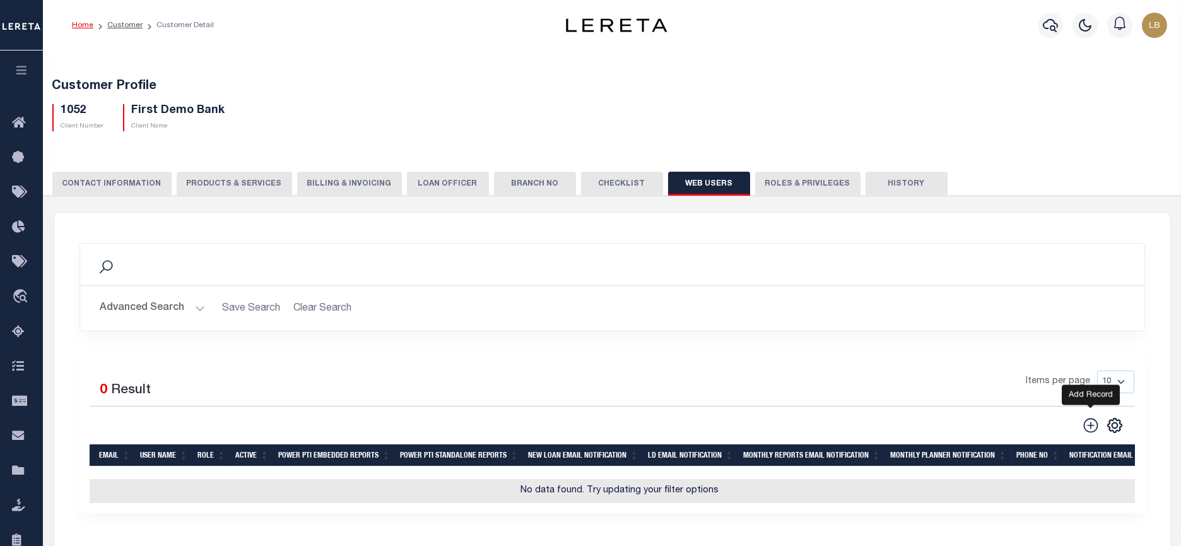
click at [1094, 427] on icon at bounding box center [1091, 425] width 15 height 15
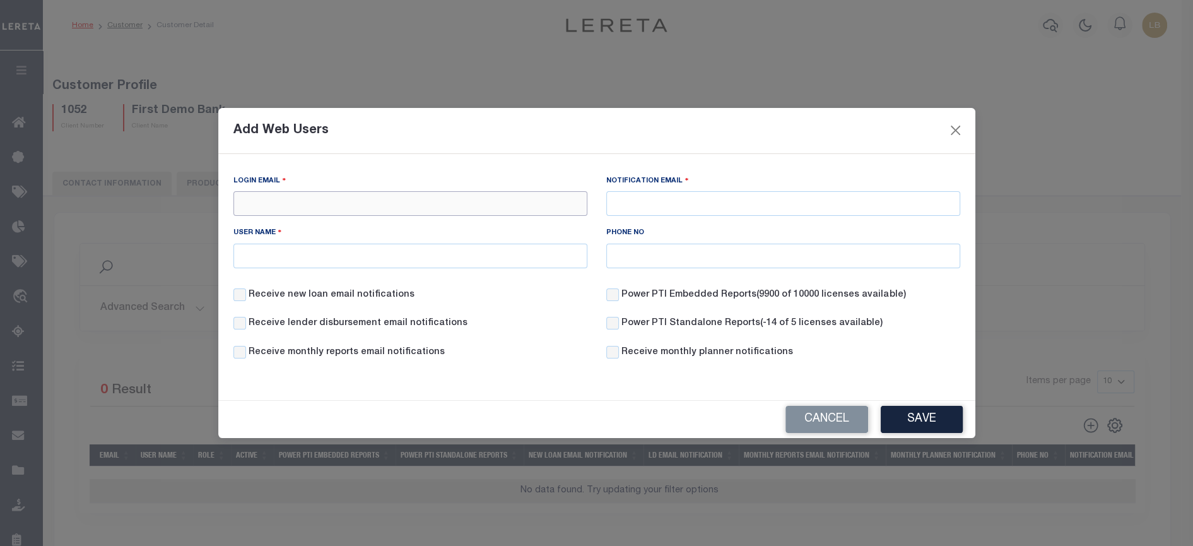
click at [515, 207] on input "Login Email" at bounding box center [411, 203] width 354 height 25
type input "Louise.byrnes@accumatch.com"
click at [685, 202] on input "Notification Email" at bounding box center [783, 203] width 354 height 25
type input "lbyrnes@lereta.com"
click at [509, 249] on input "User Name" at bounding box center [411, 256] width 354 height 25
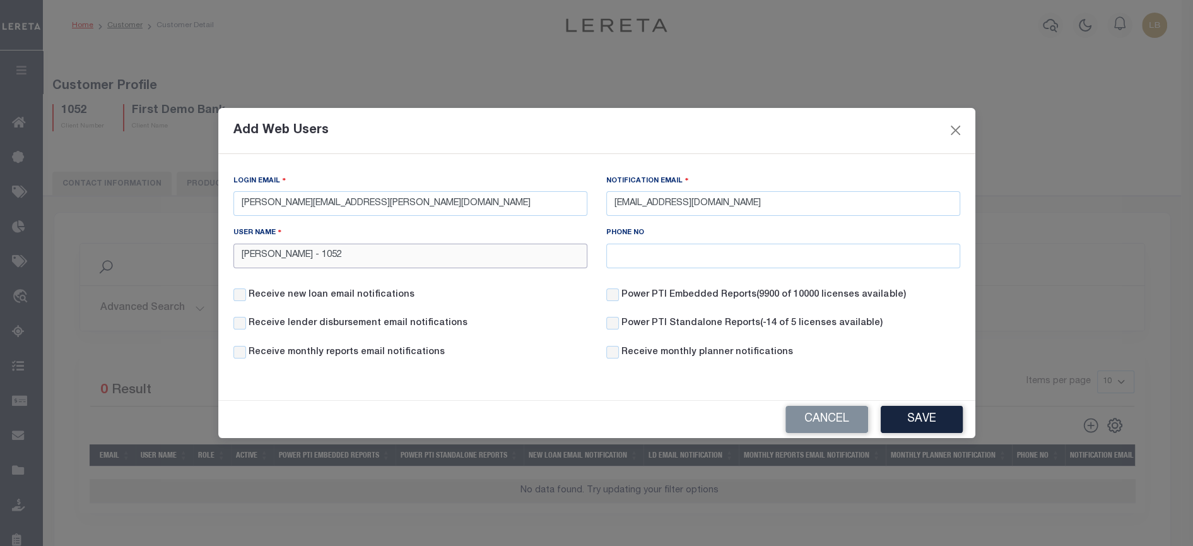
type input "Louise Byrnes - 1052"
click at [322, 302] on label "Receive new loan email notifications" at bounding box center [332, 295] width 166 height 14
click at [246, 301] on input "Receive new loan email notifications" at bounding box center [240, 294] width 13 height 13
checkbox input "true"
drag, startPoint x: 316, startPoint y: 323, endPoint x: 328, endPoint y: 342, distance: 22.4
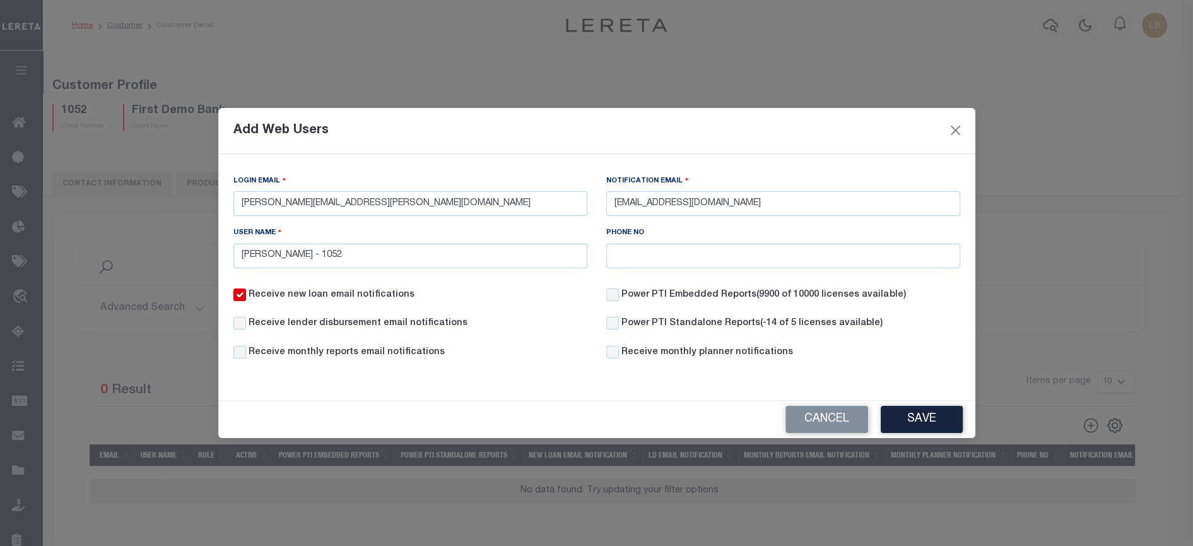
click at [316, 324] on label "Receive lender disbursement email notifications" at bounding box center [358, 324] width 219 height 14
click at [246, 324] on input "Receive lender disbursement email notifications" at bounding box center [240, 323] width 13 height 13
checkbox input "true"
click at [328, 353] on label "Receive monthly reports email notifications" at bounding box center [347, 353] width 196 height 14
click at [246, 353] on input "Receive monthly reports email notifications" at bounding box center [240, 352] width 13 height 13
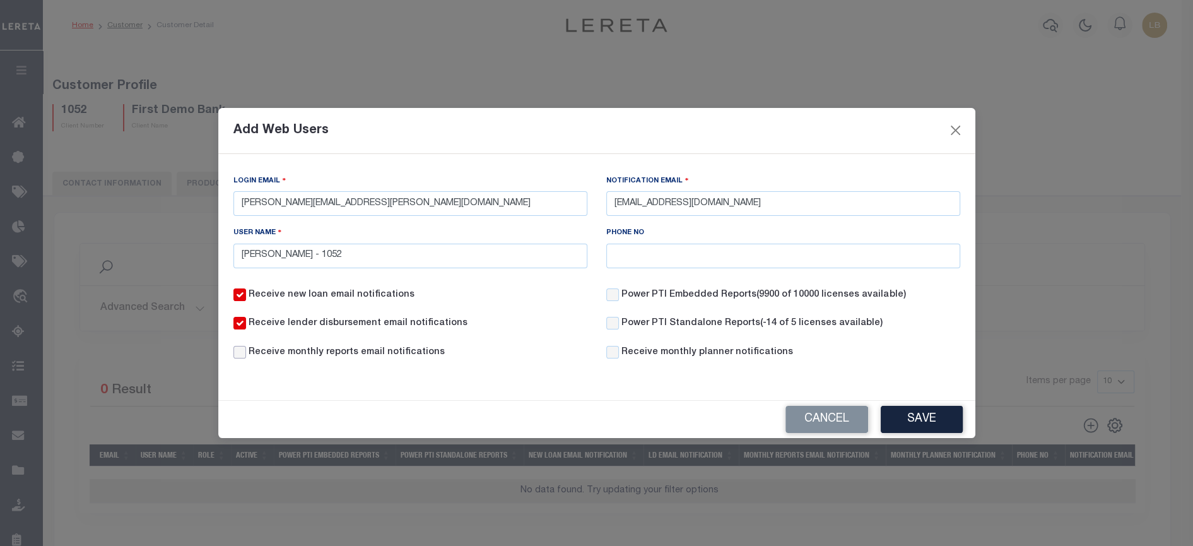
checkbox input "true"
click at [652, 297] on label "Power PTI Embedded Reports (9900 of 10000 licenses available)" at bounding box center [764, 295] width 284 height 14
click at [619, 297] on input "Power PTI Embedded Reports (9900 of 10000 licenses available)" at bounding box center [612, 294] width 13 height 13
checkbox input "true"
click at [618, 352] on input "Receive monthly planner notifications" at bounding box center [612, 352] width 13 height 13
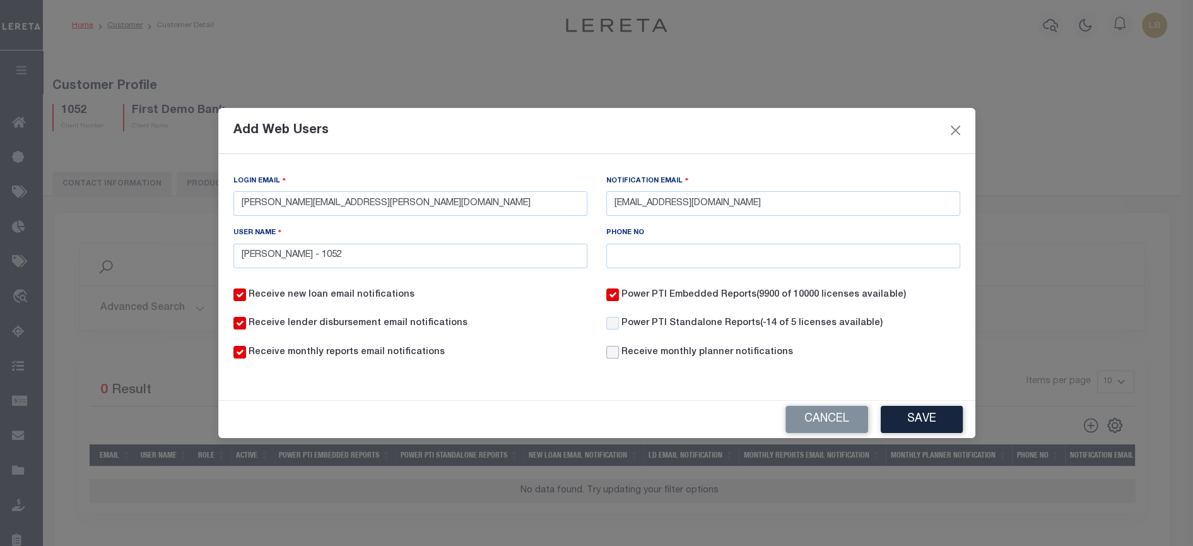
checkbox input "true"
click at [937, 423] on button "Save" at bounding box center [922, 419] width 82 height 27
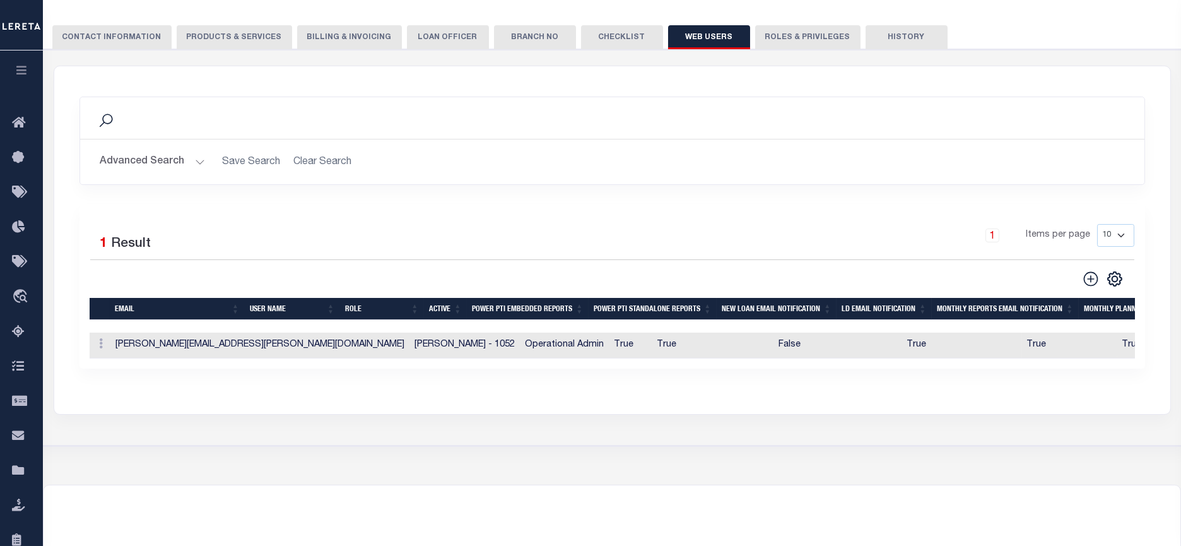
scroll to position [78, 0]
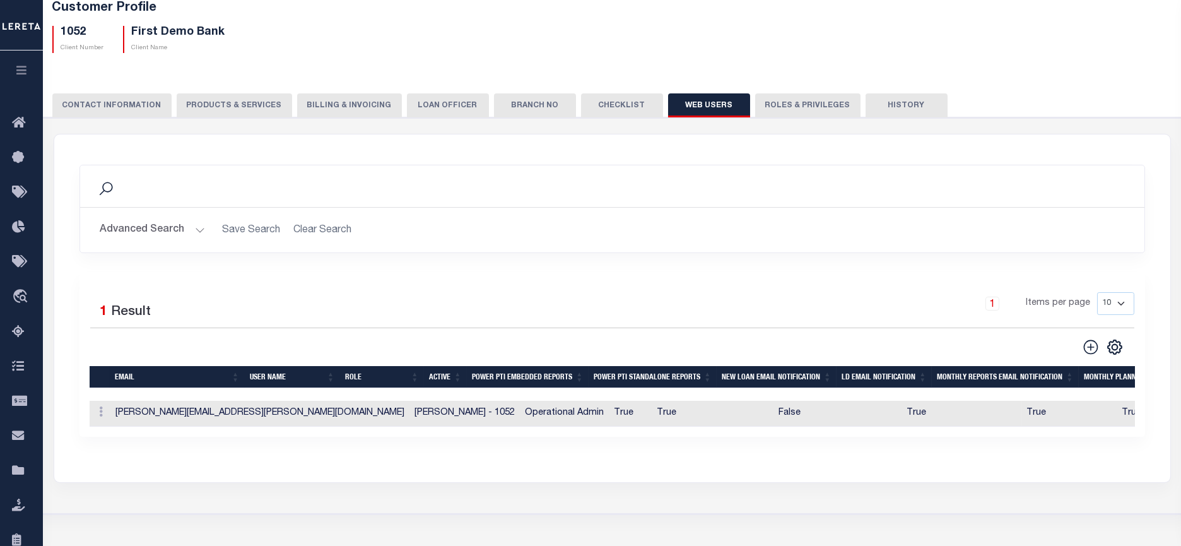
click at [22, 68] on icon "button" at bounding box center [22, 69] width 15 height 11
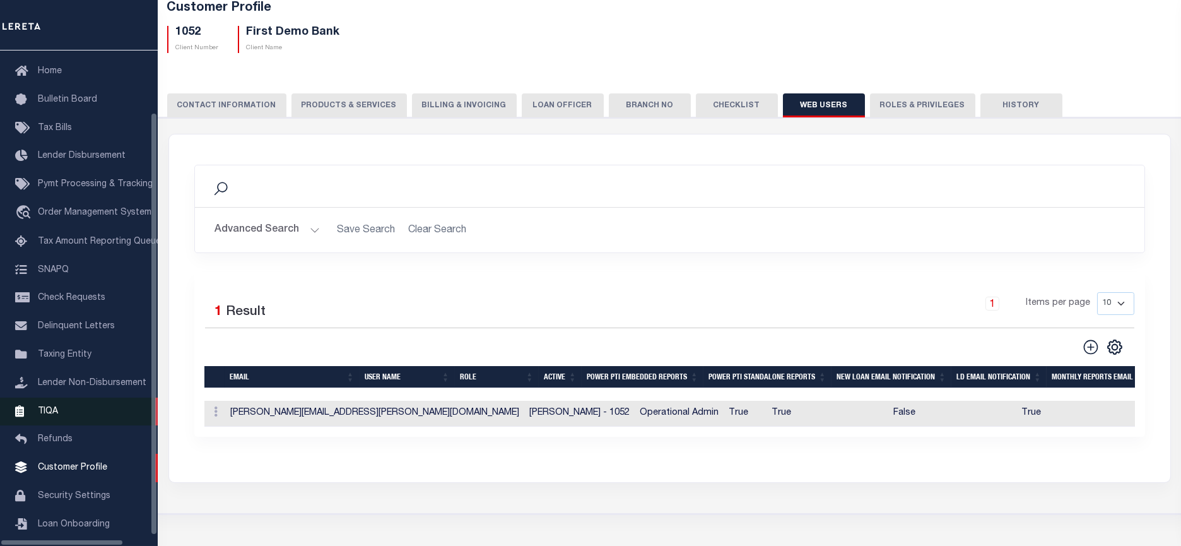
scroll to position [64, 0]
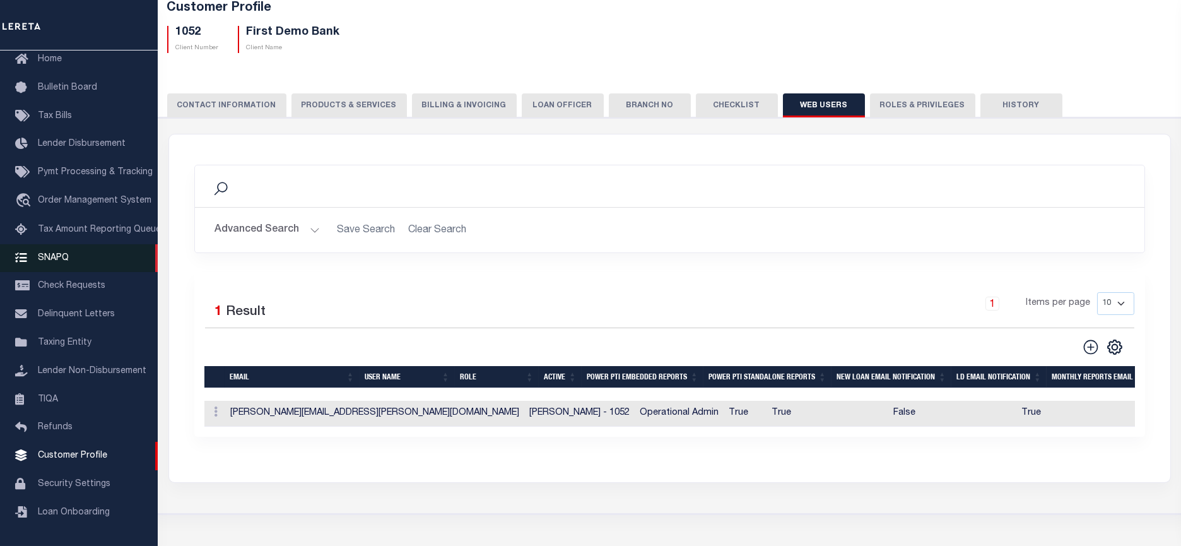
click at [72, 253] on link "SNAPQ" at bounding box center [79, 258] width 158 height 28
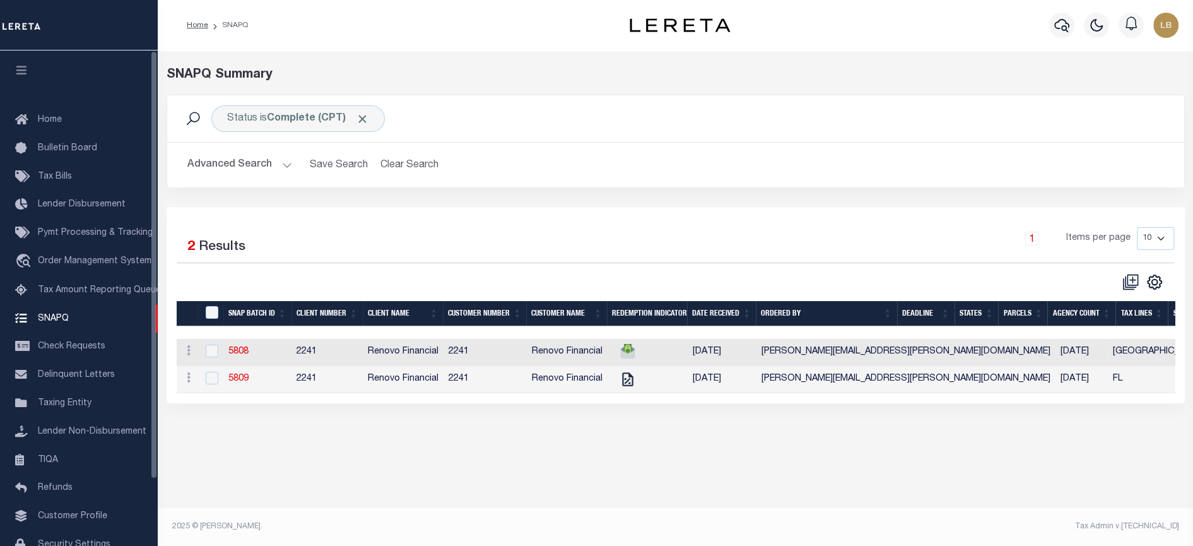
click at [13, 68] on button "button" at bounding box center [21, 71] width 43 height 43
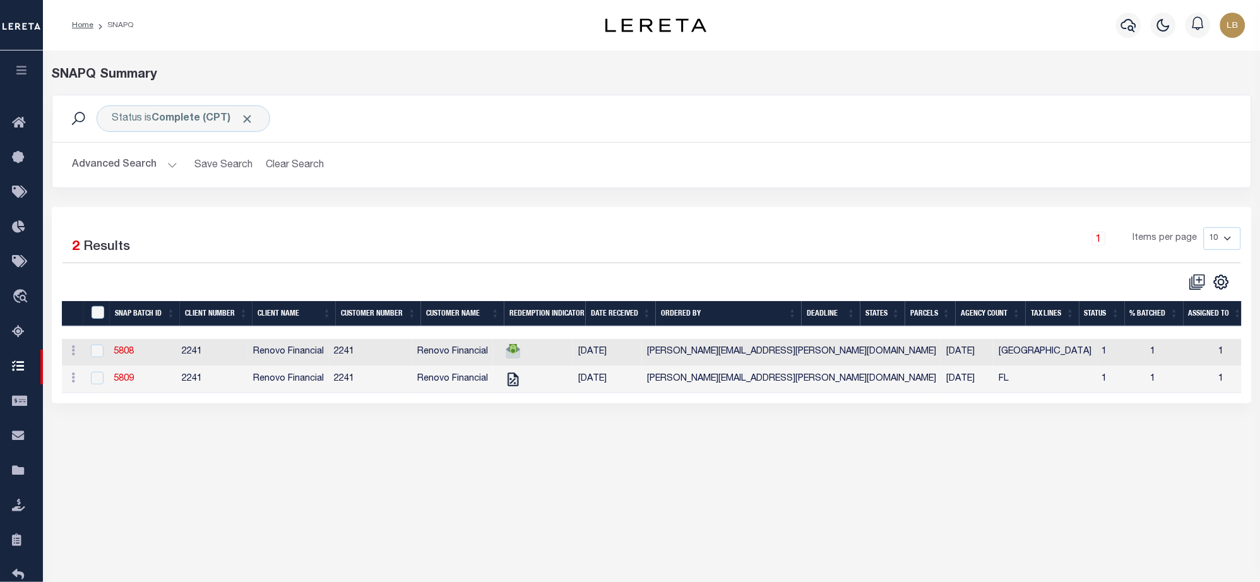
drag, startPoint x: 1094, startPoint y: 2, endPoint x: 944, endPoint y: 174, distance: 228.1
click at [944, 174] on h2 "Advanced Search Save Search Clear Search SNAPQSummaryGridWrapper_dynamictable__…" at bounding box center [651, 165] width 1178 height 25
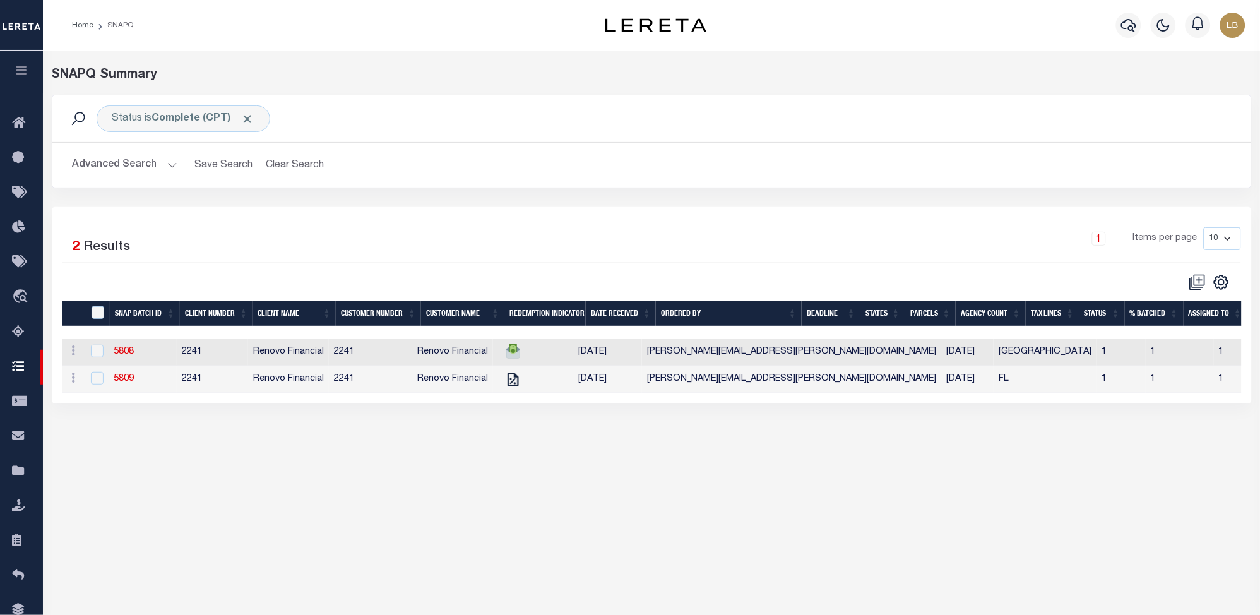
click at [18, 73] on icon "button" at bounding box center [22, 69] width 15 height 11
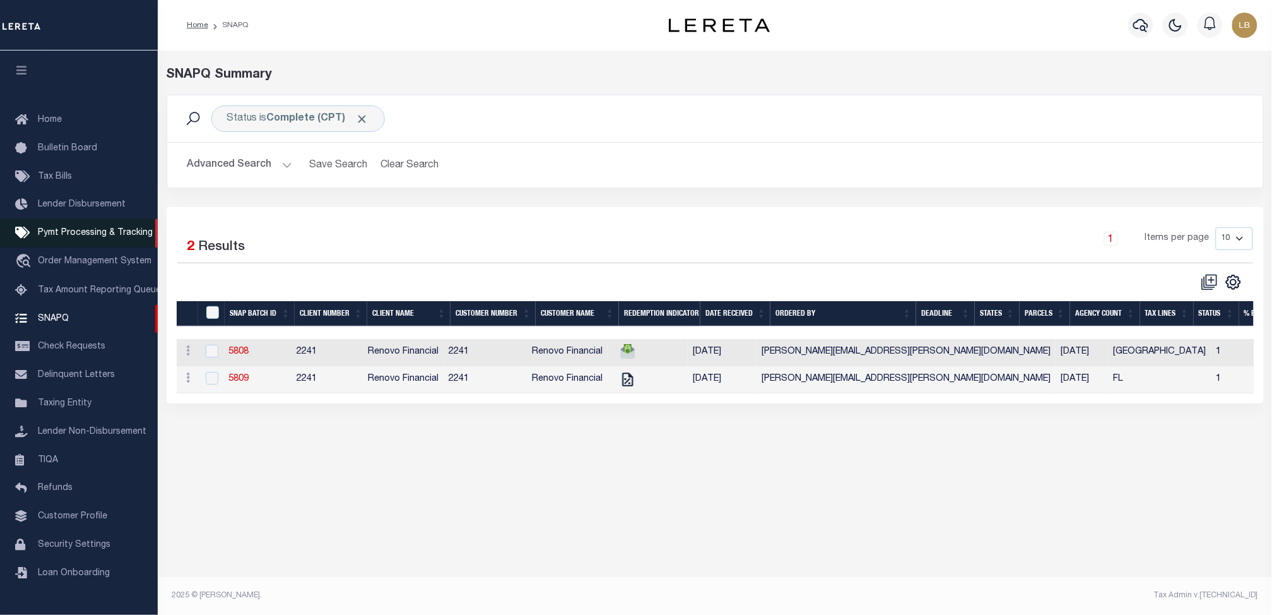
click at [68, 230] on span "Pymt Processing & Tracking" at bounding box center [95, 232] width 115 height 9
